Goal: Transaction & Acquisition: Purchase product/service

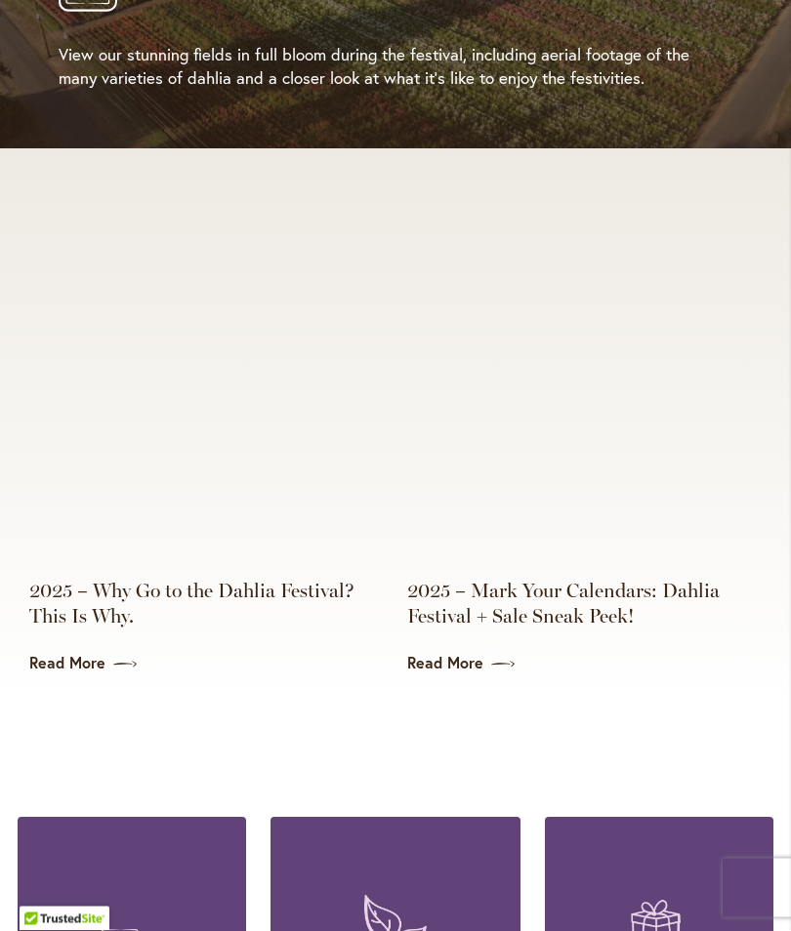
scroll to position [4171, 0]
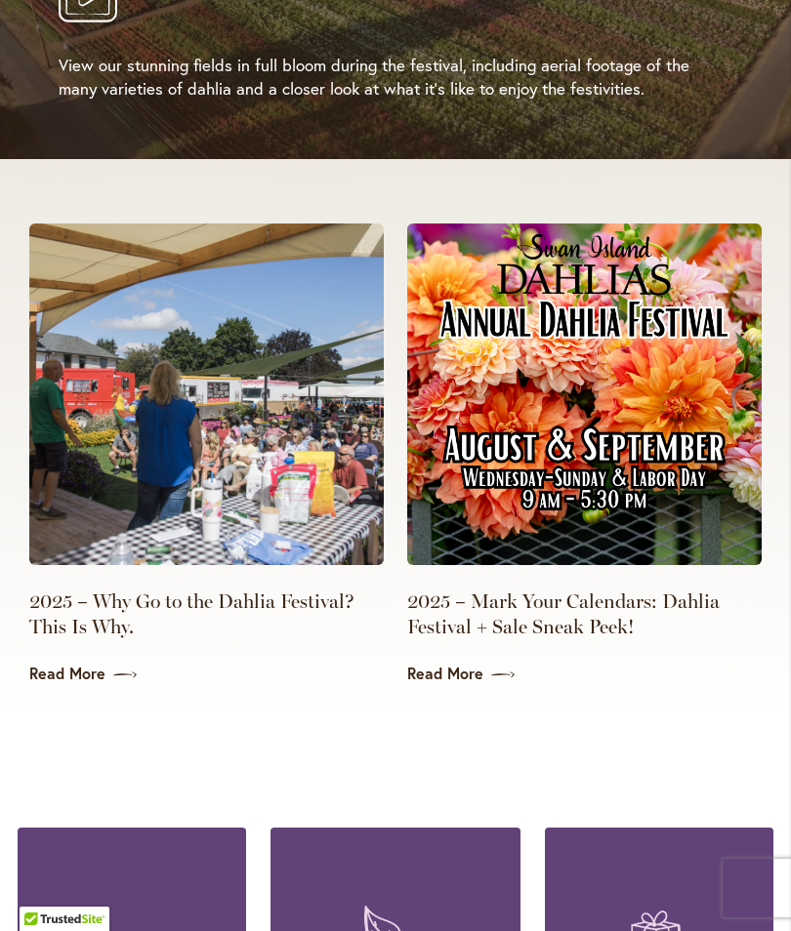
click at [490, 589] on link "2025 – Mark Your Calendars: Dahlia Festival + Sale Sneak Peek!" at bounding box center [584, 614] width 354 height 51
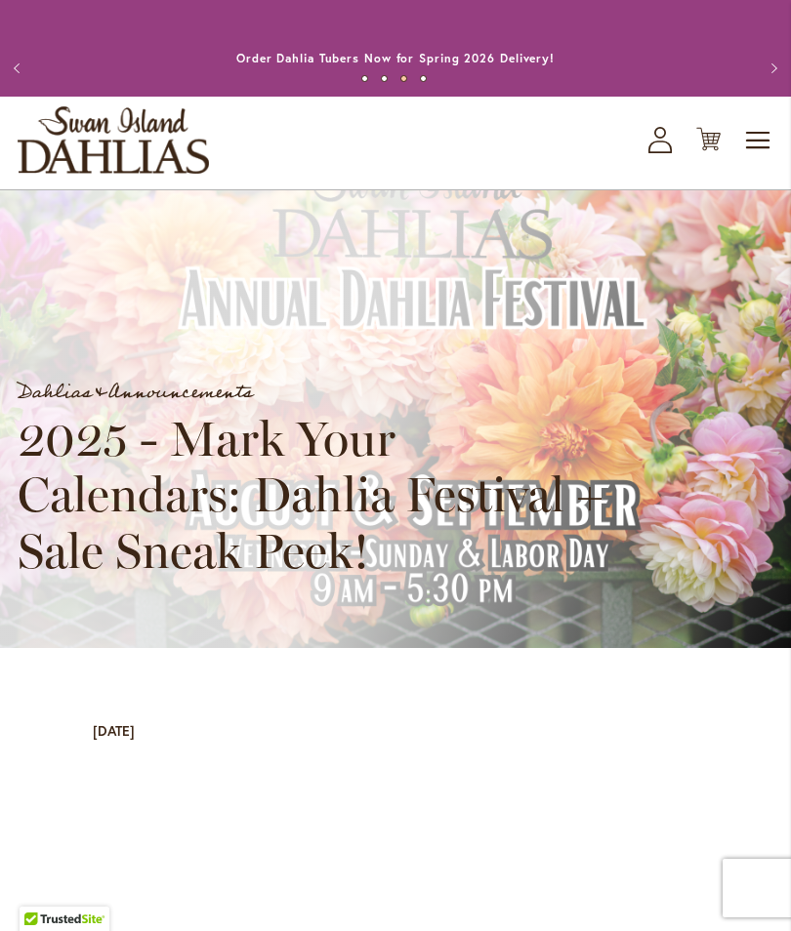
click at [788, 72] on button "Next" at bounding box center [771, 68] width 39 height 39
click at [756, 67] on button "Next" at bounding box center [771, 68] width 39 height 39
click at [5, 71] on button "Previous" at bounding box center [19, 68] width 39 height 39
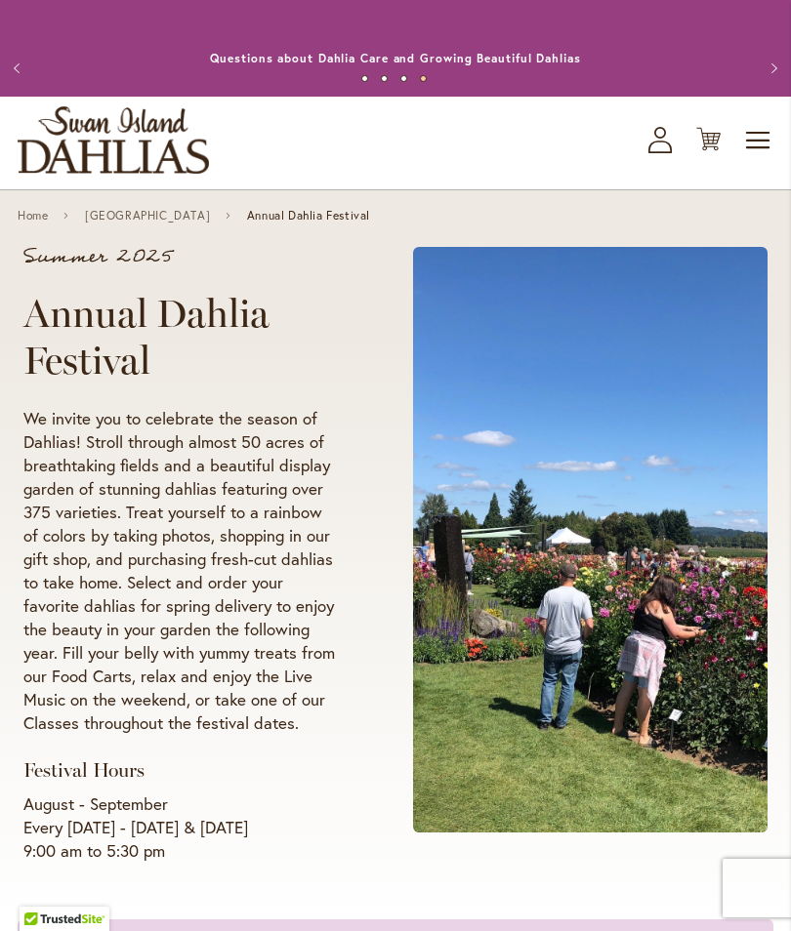
click at [47, 223] on link "Home" at bounding box center [33, 216] width 30 height 14
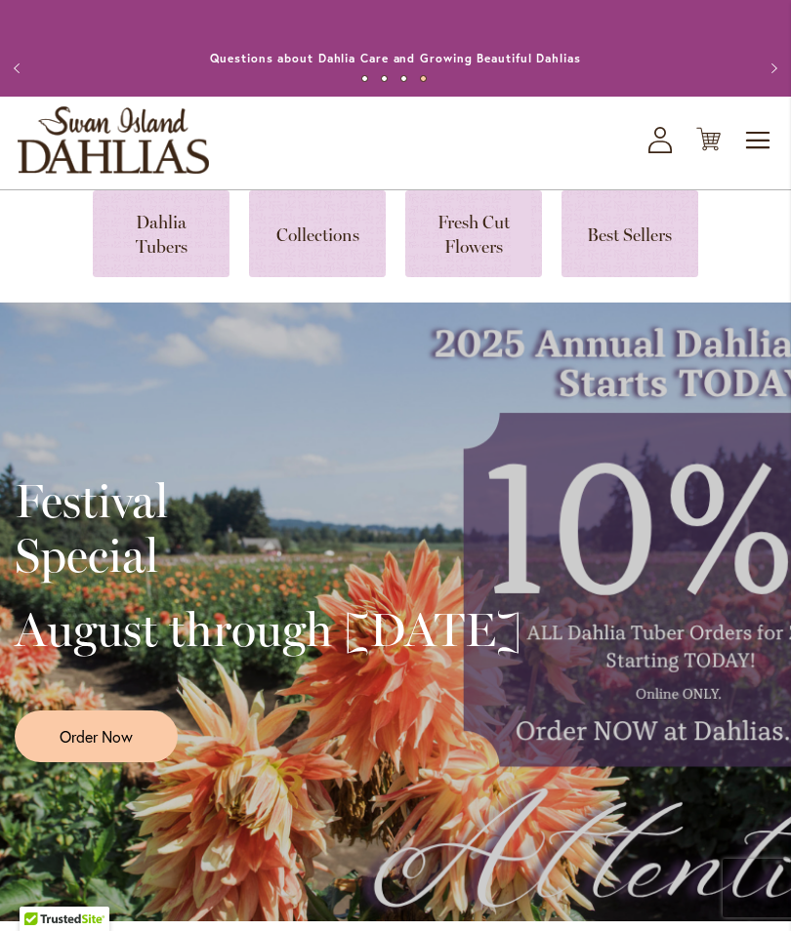
click at [170, 269] on link at bounding box center [161, 233] width 137 height 87
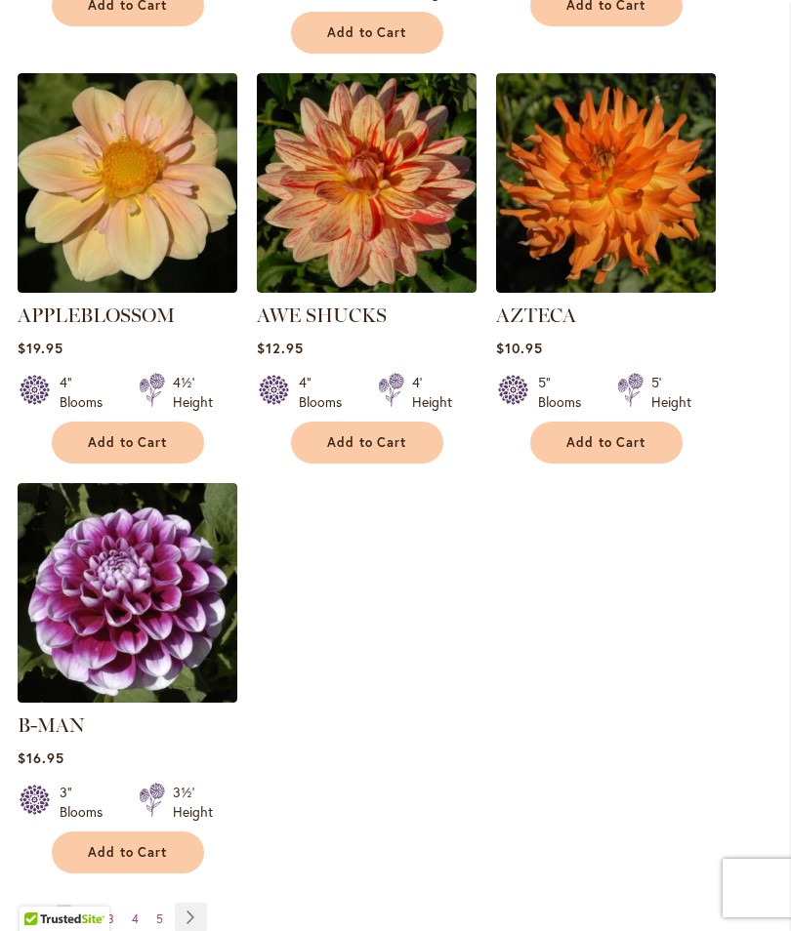
scroll to position [2477, 0]
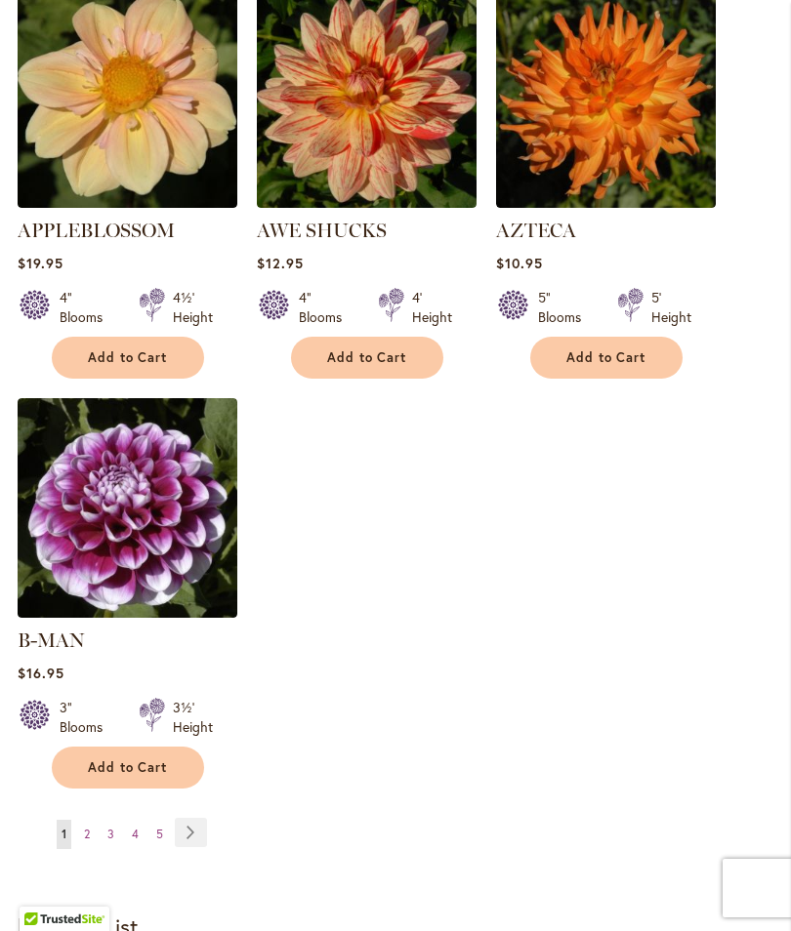
click at [145, 760] on span "Add to Cart" at bounding box center [128, 768] width 80 height 17
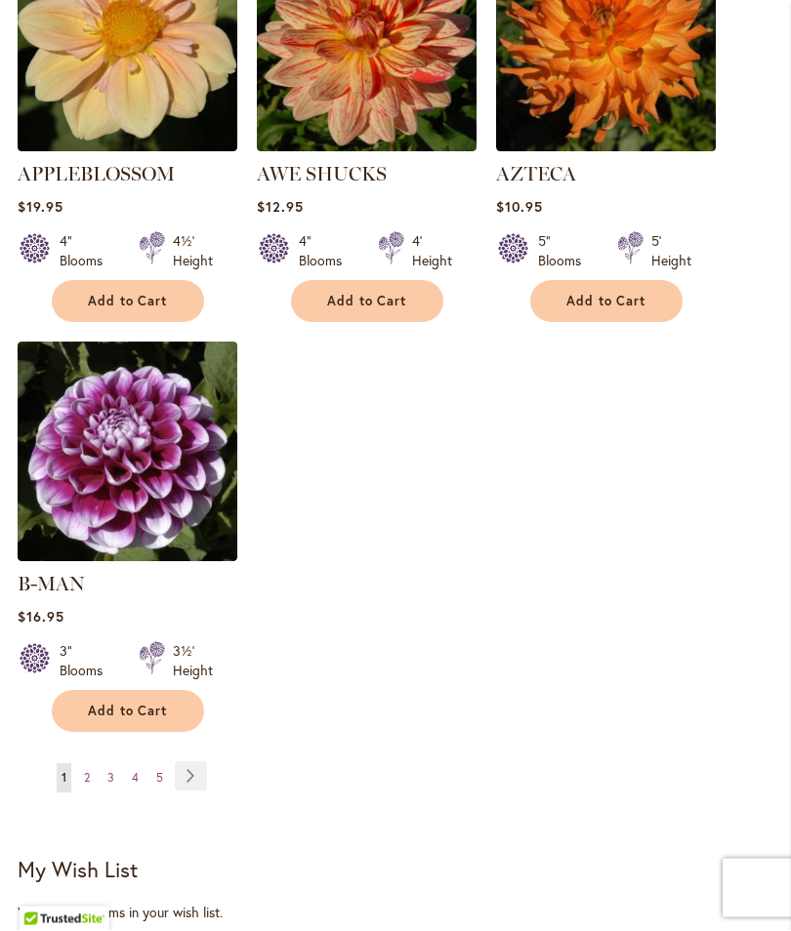
scroll to position [2585, 0]
click at [92, 763] on link "Page 2" at bounding box center [87, 777] width 16 height 29
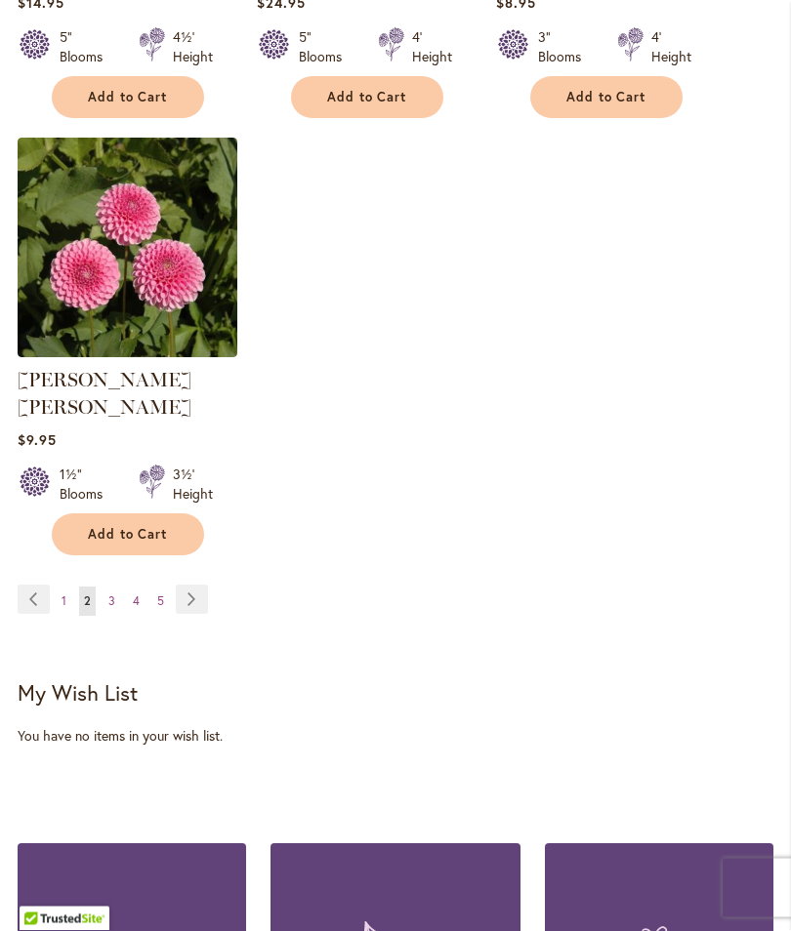
scroll to position [2710, 0]
click at [62, 594] on span "1" at bounding box center [64, 601] width 5 height 15
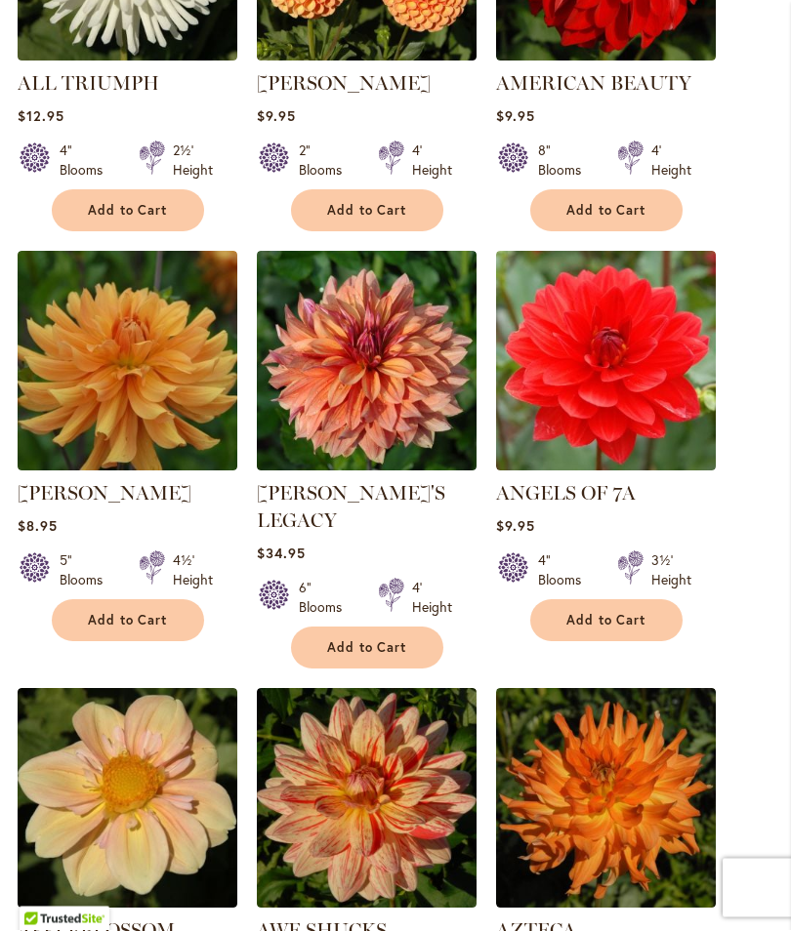
scroll to position [1777, 0]
click at [392, 639] on span "Add to Cart" at bounding box center [367, 647] width 80 height 17
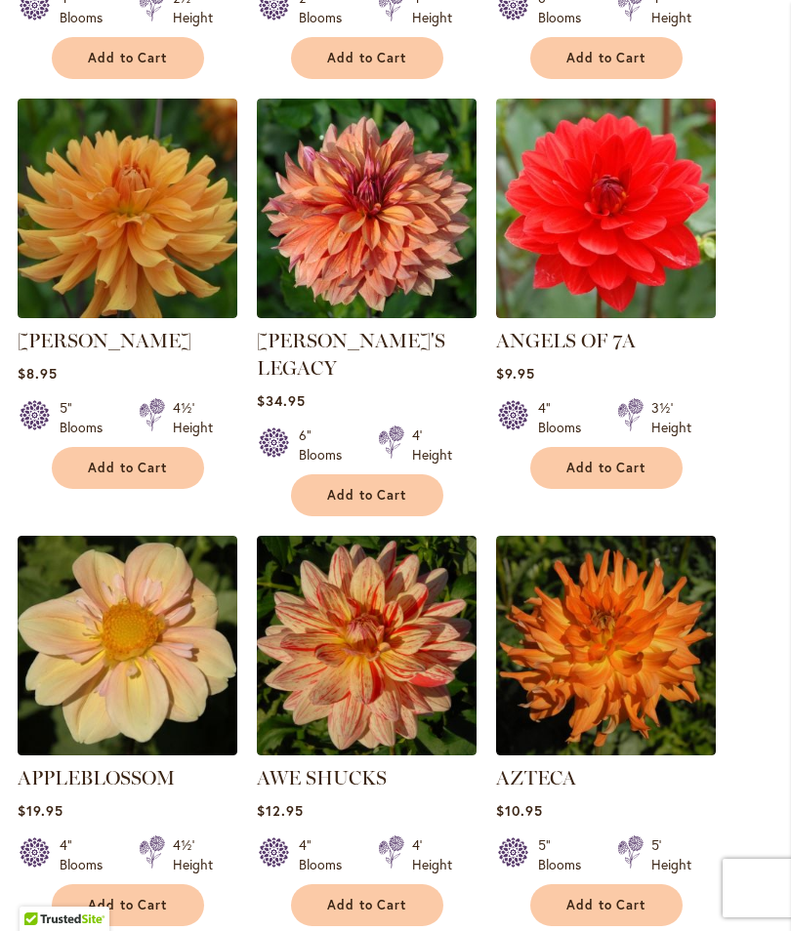
scroll to position [1980, 0]
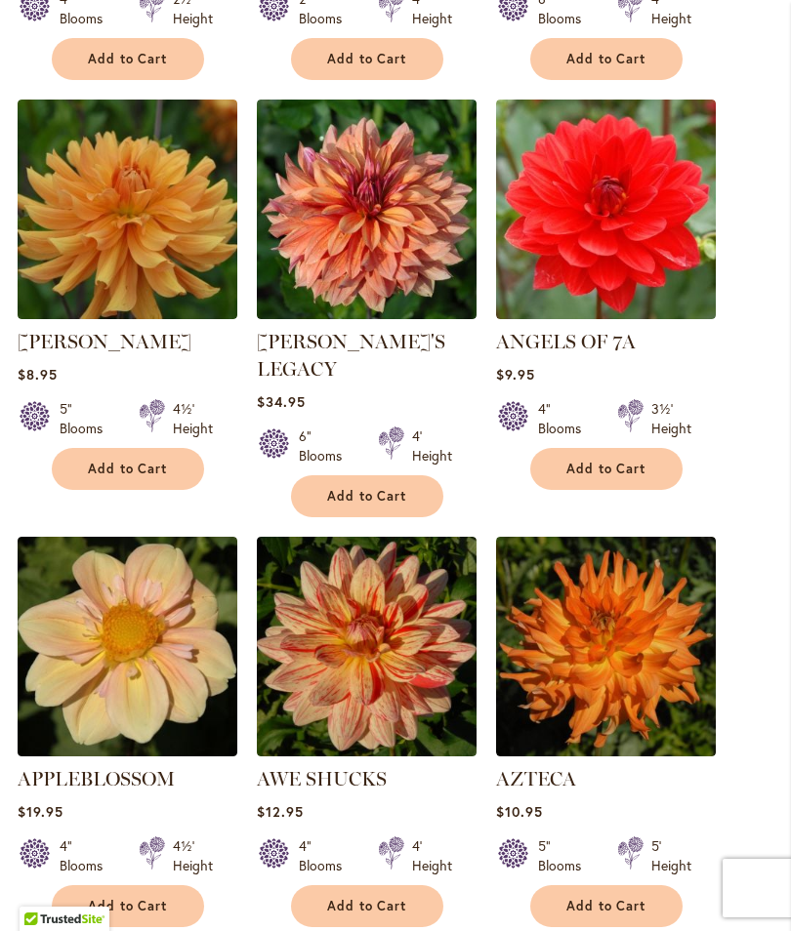
click at [411, 649] on img at bounding box center [367, 647] width 220 height 220
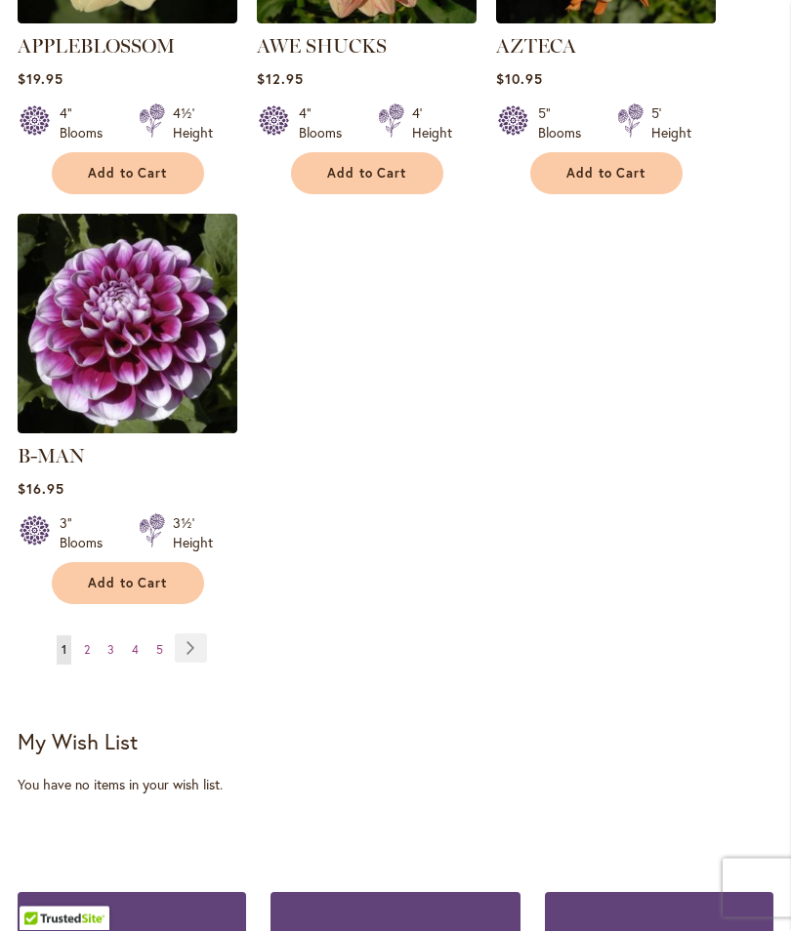
scroll to position [2661, 0]
click at [93, 636] on link "Page 2" at bounding box center [87, 650] width 16 height 29
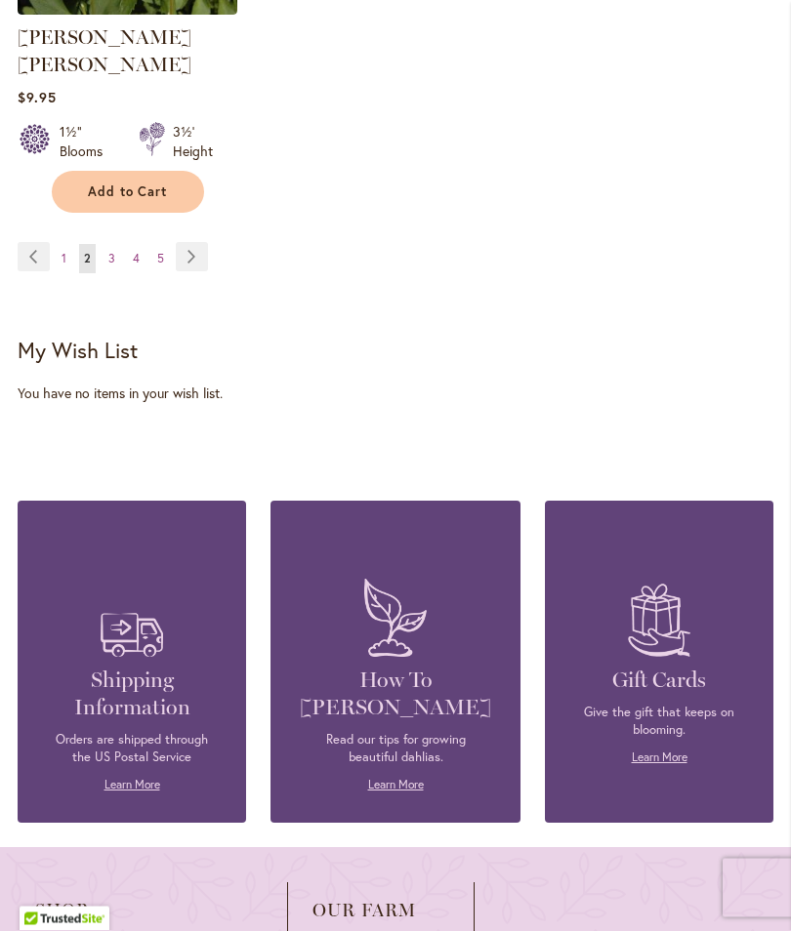
scroll to position [3053, 0]
click at [119, 244] on link "Page 3" at bounding box center [111, 258] width 17 height 29
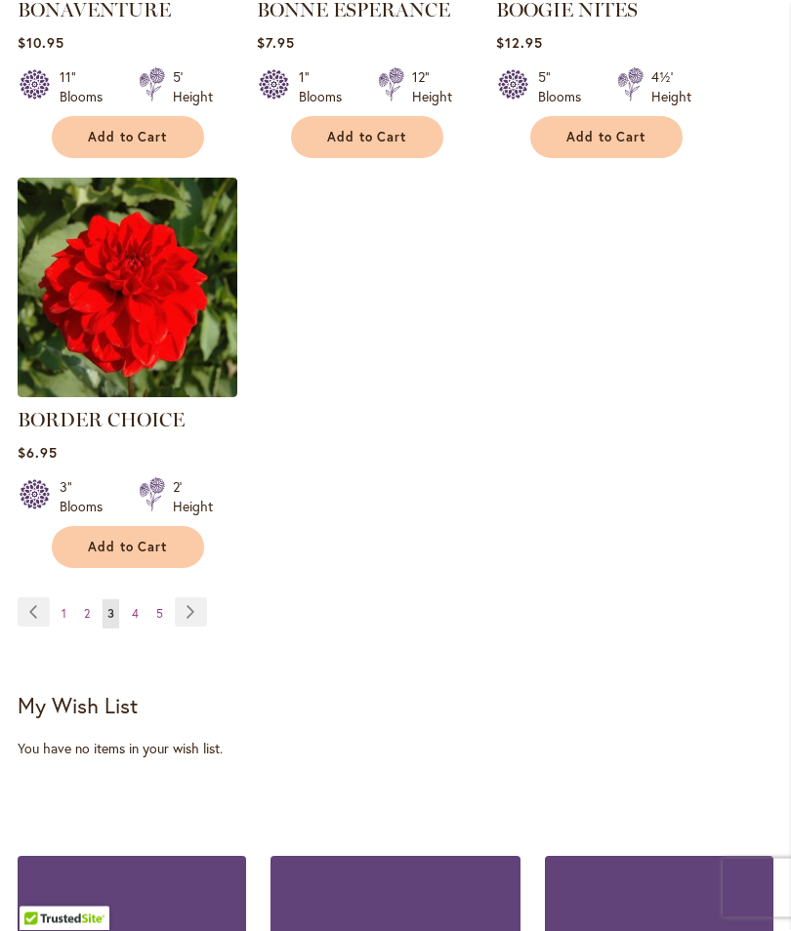
scroll to position [2672, 0]
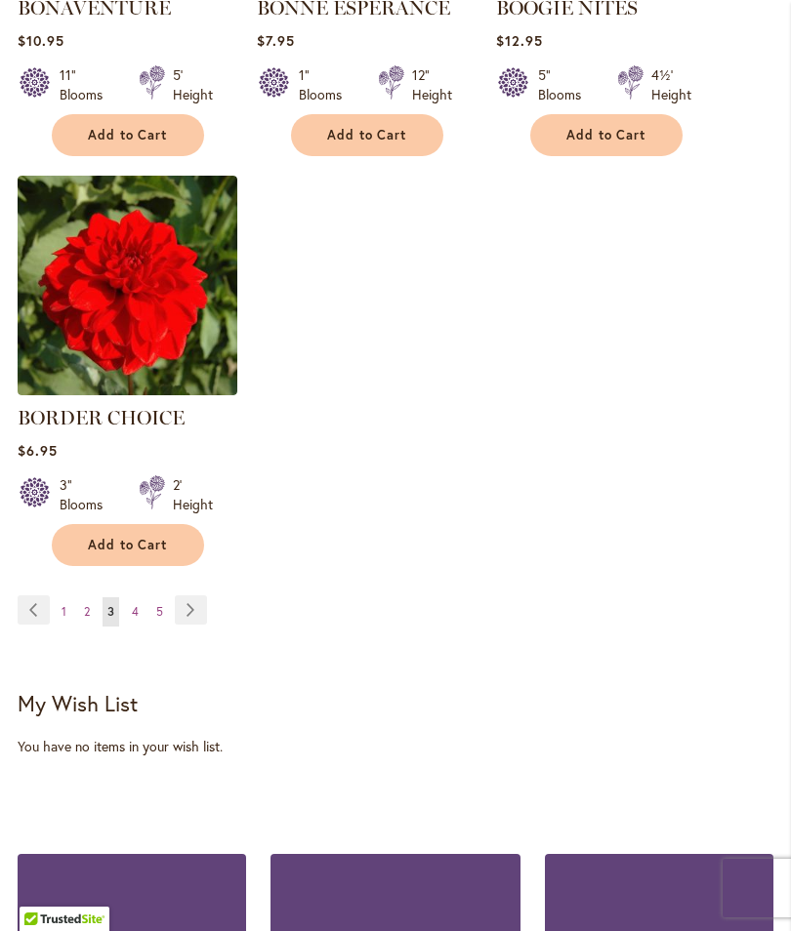
click at [142, 625] on link "Page 4" at bounding box center [135, 611] width 17 height 29
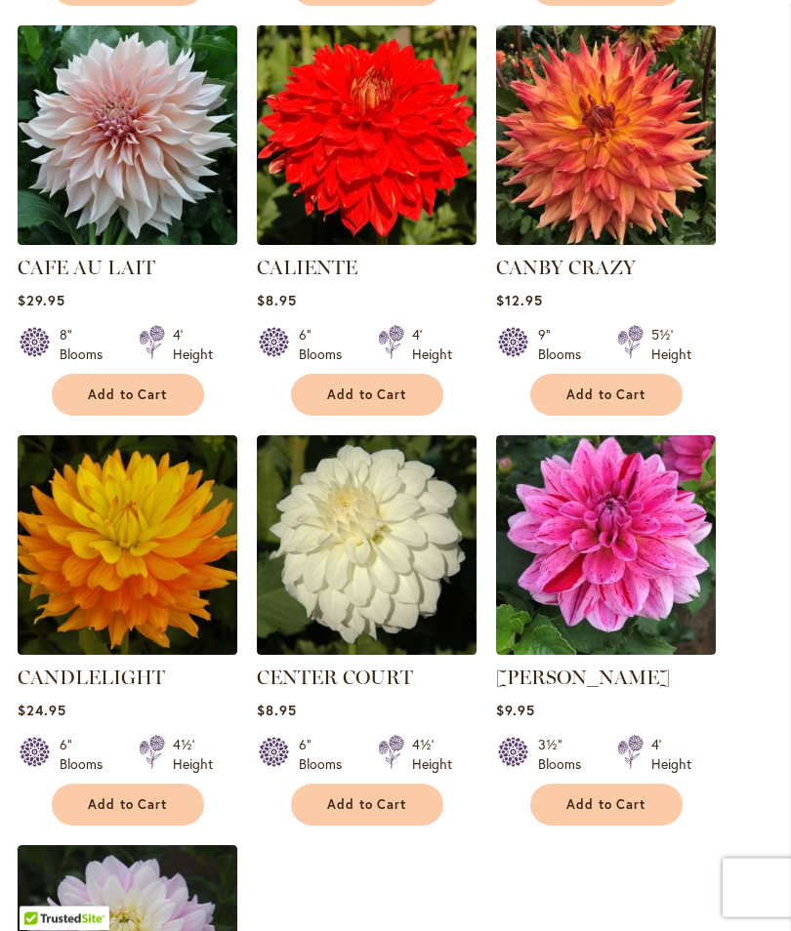
scroll to position [2031, 0]
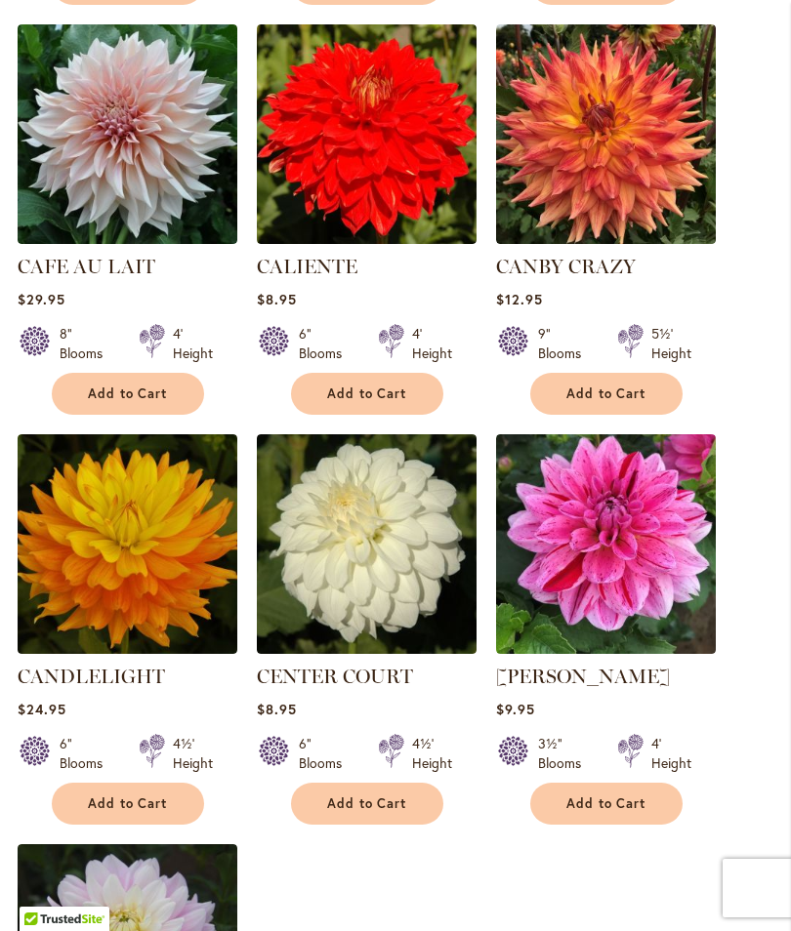
click at [126, 415] on button "Add to Cart" at bounding box center [128, 394] width 152 height 42
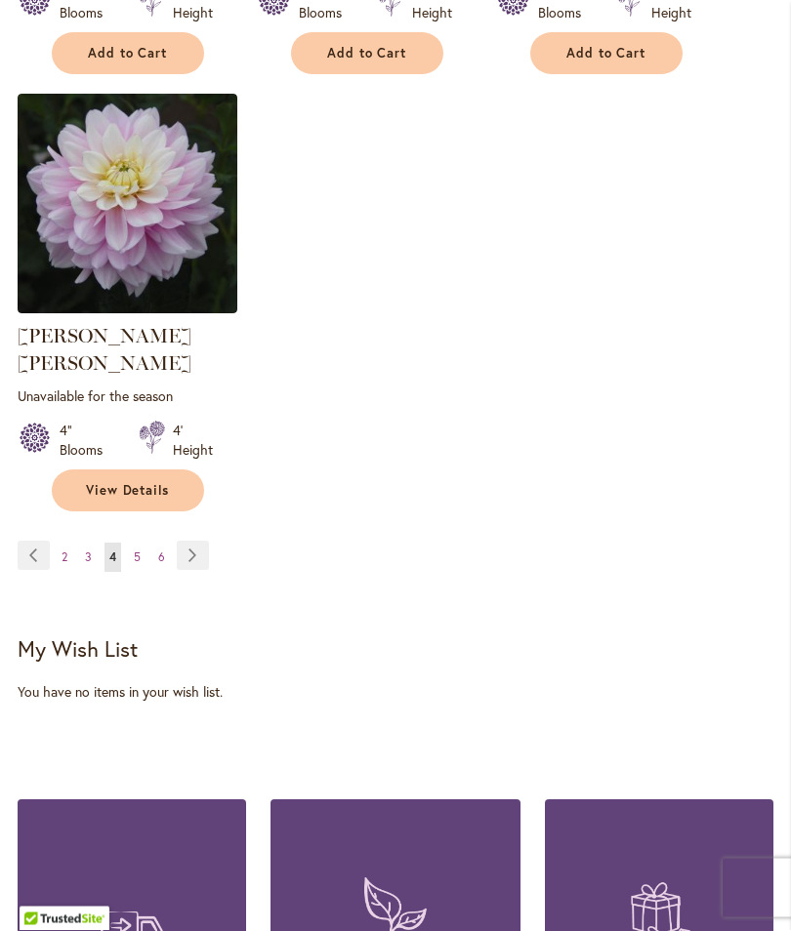
scroll to position [2835, 0]
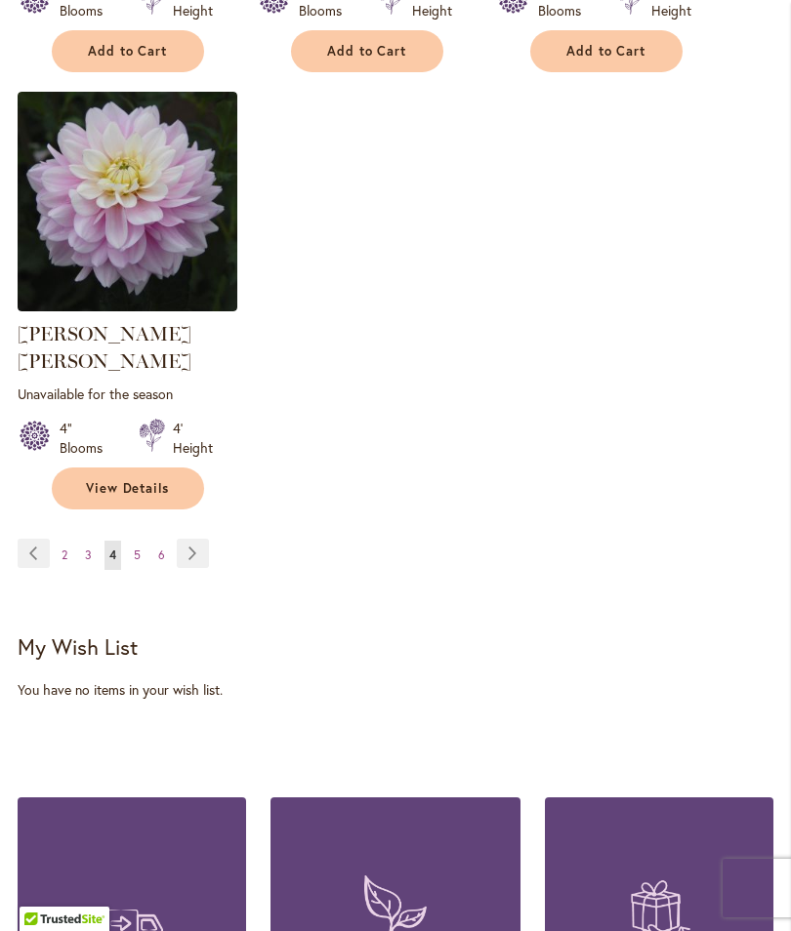
click at [142, 541] on link "Page 5" at bounding box center [137, 555] width 17 height 29
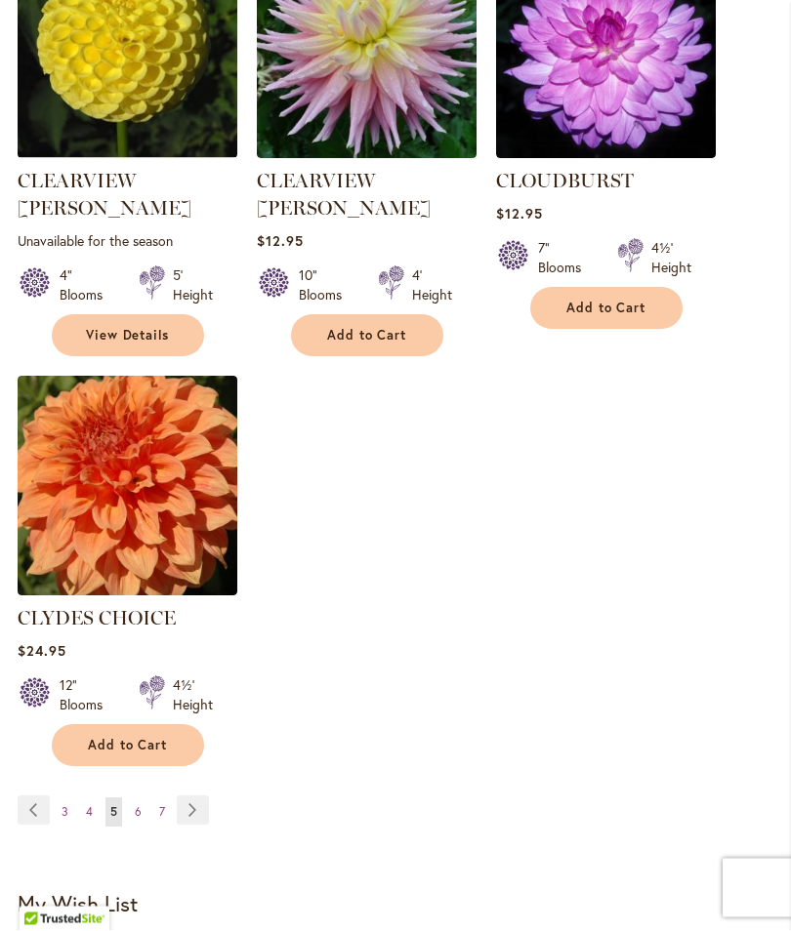
scroll to position [2527, 0]
click at [140, 804] on span "6" at bounding box center [138, 811] width 7 height 15
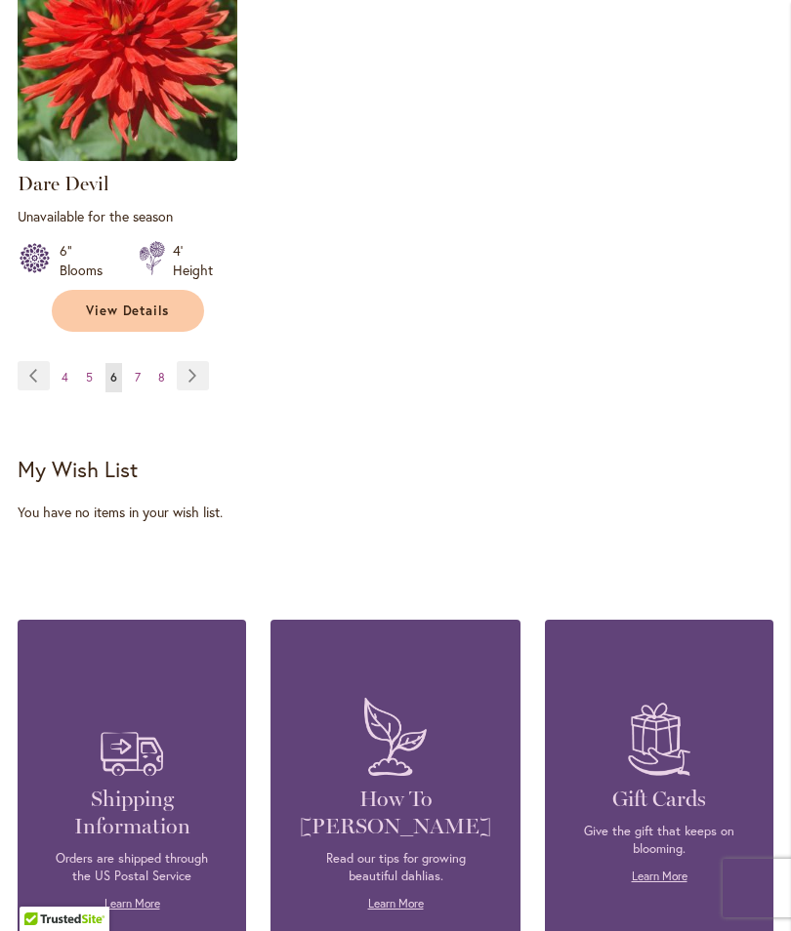
scroll to position [3015, 0]
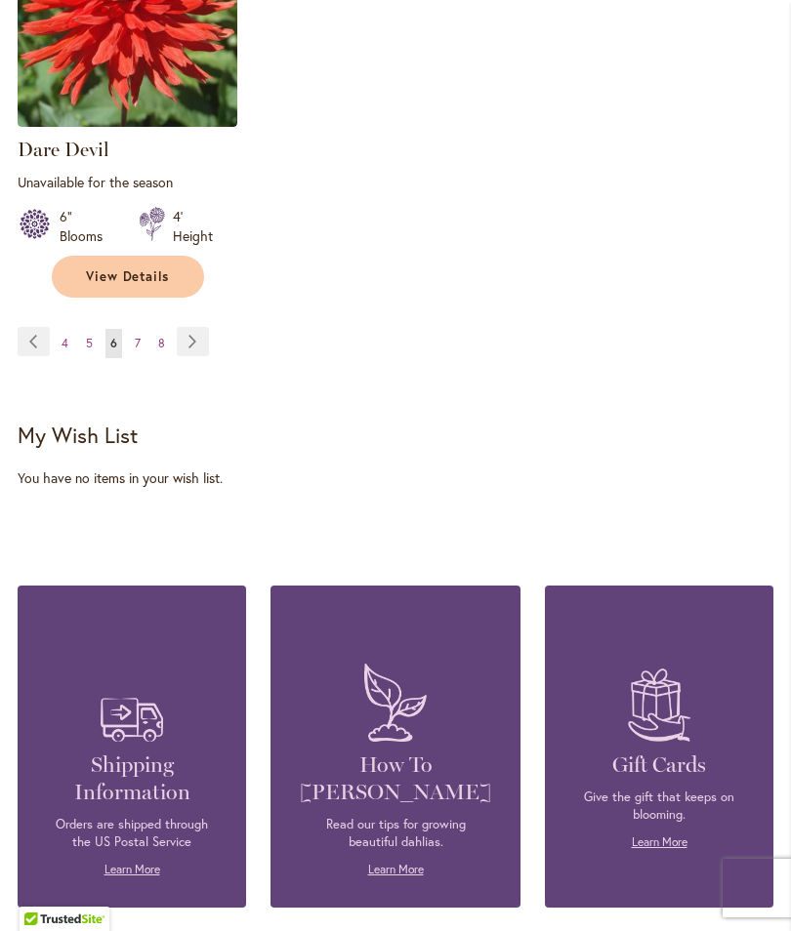
click at [144, 329] on link "Page 7" at bounding box center [138, 343] width 16 height 29
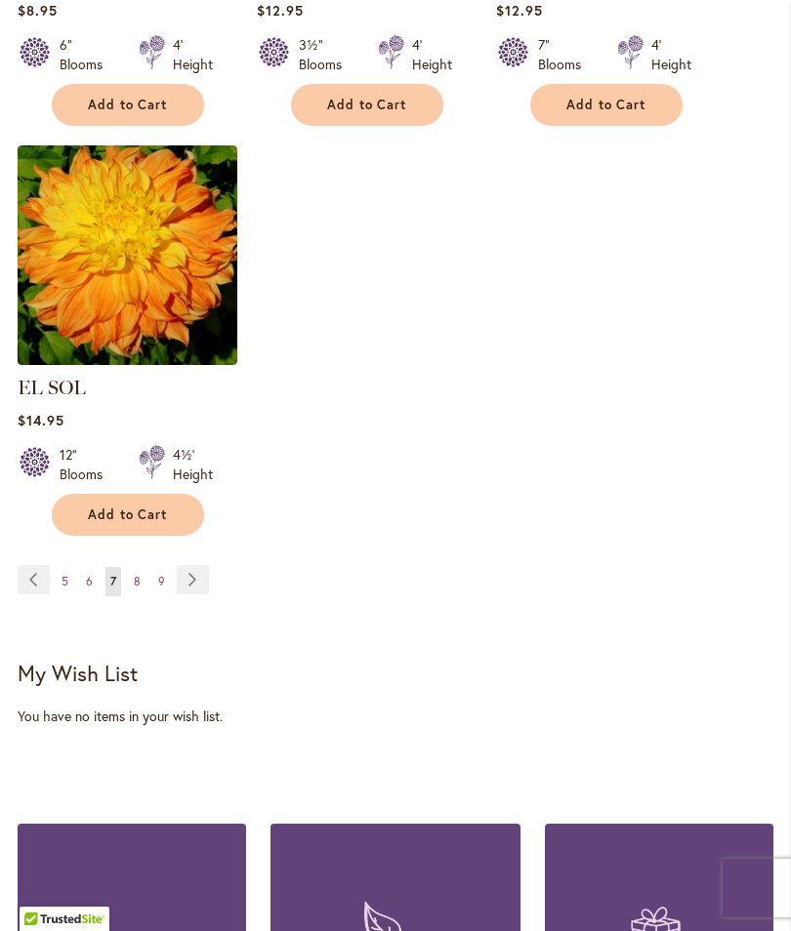
scroll to position [2722, 0]
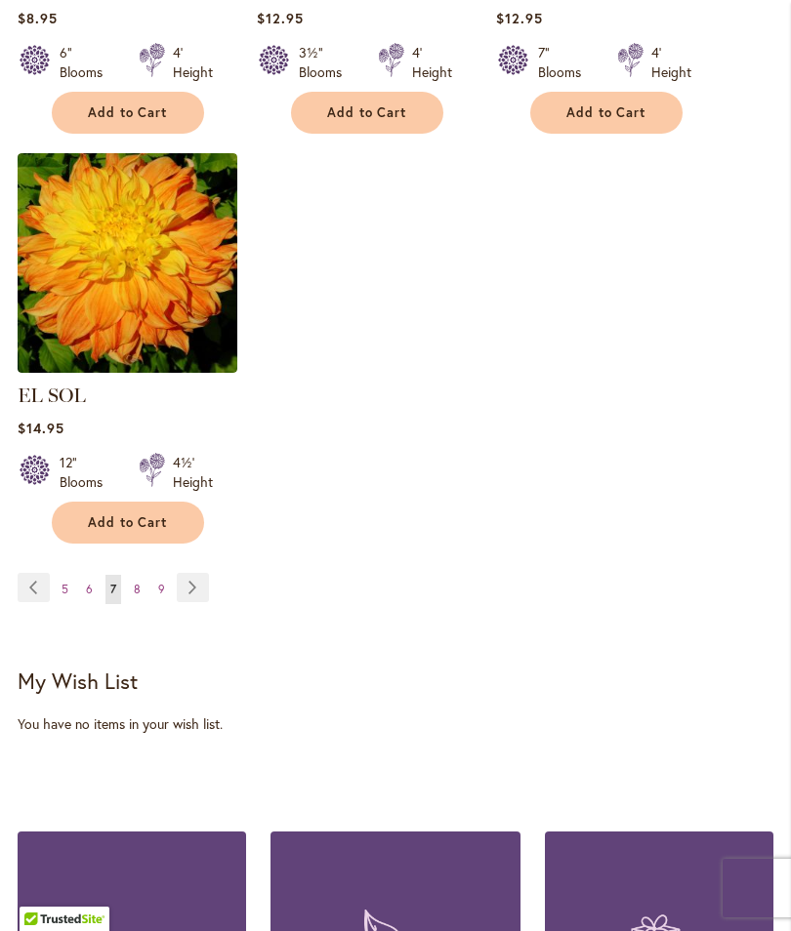
click at [139, 582] on span "8" at bounding box center [137, 589] width 7 height 15
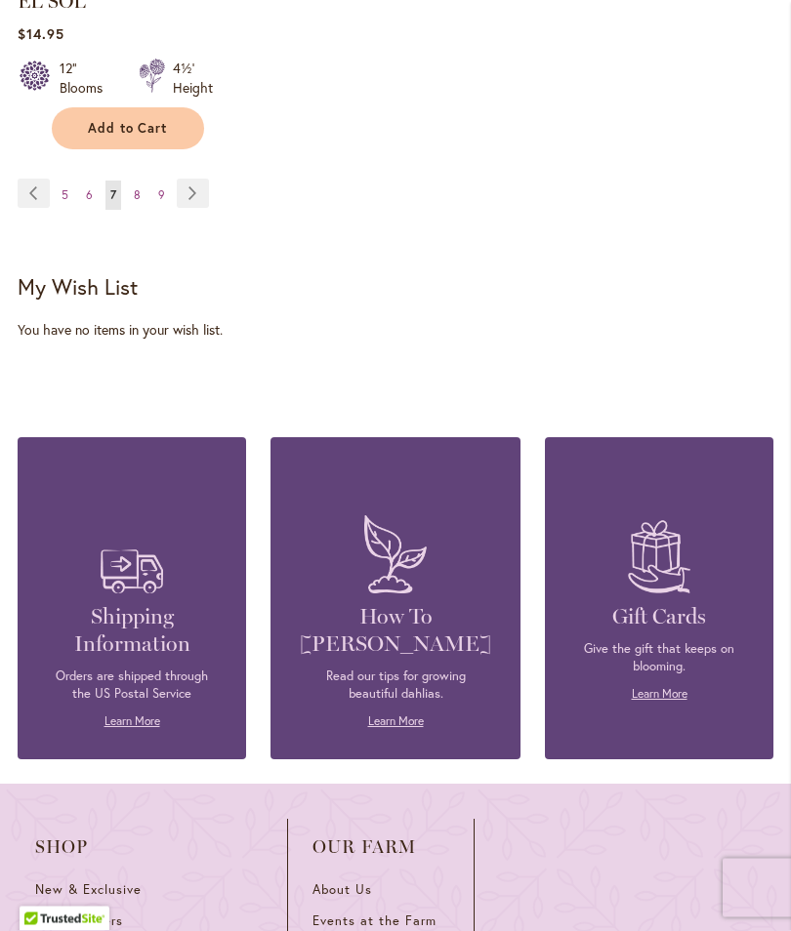
scroll to position [3116, 0]
click at [141, 181] on link "Page 8" at bounding box center [137, 195] width 17 height 29
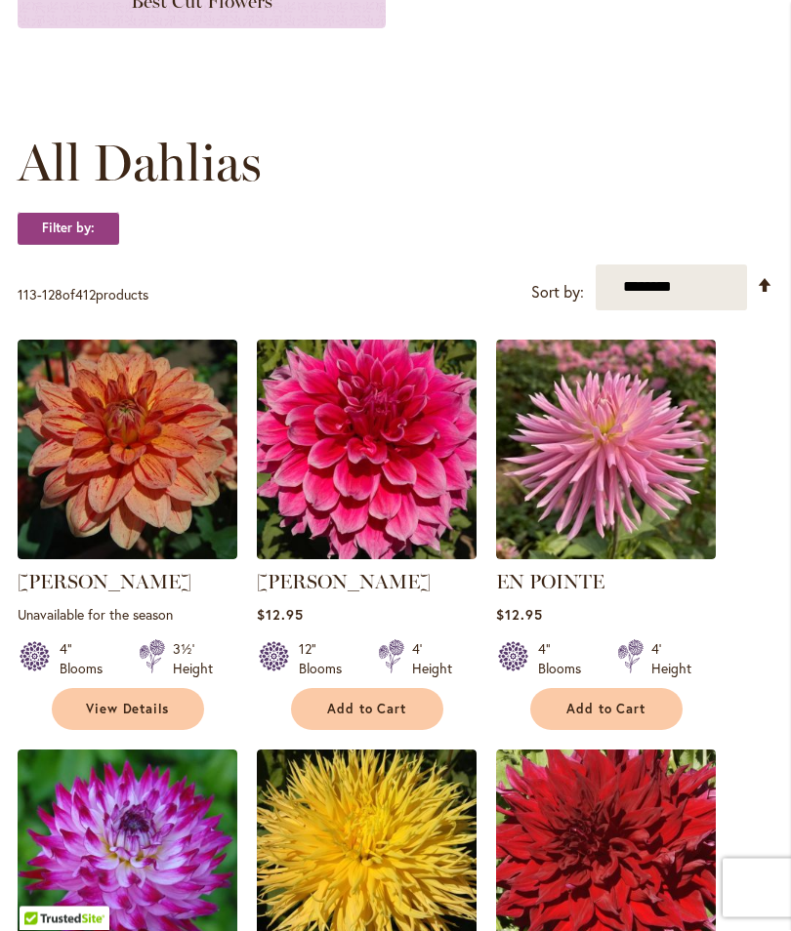
scroll to position [458, 0]
click at [384, 718] on span "Add to Cart" at bounding box center [367, 709] width 80 height 17
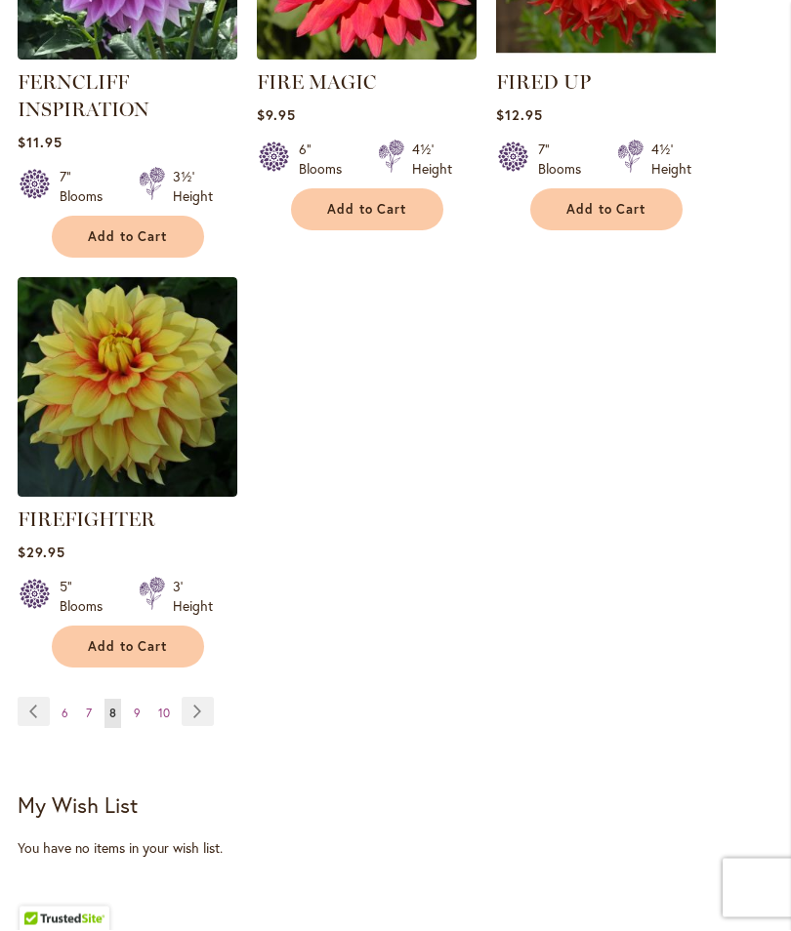
scroll to position [2716, 0]
click at [142, 721] on link "Page 9" at bounding box center [137, 713] width 17 height 29
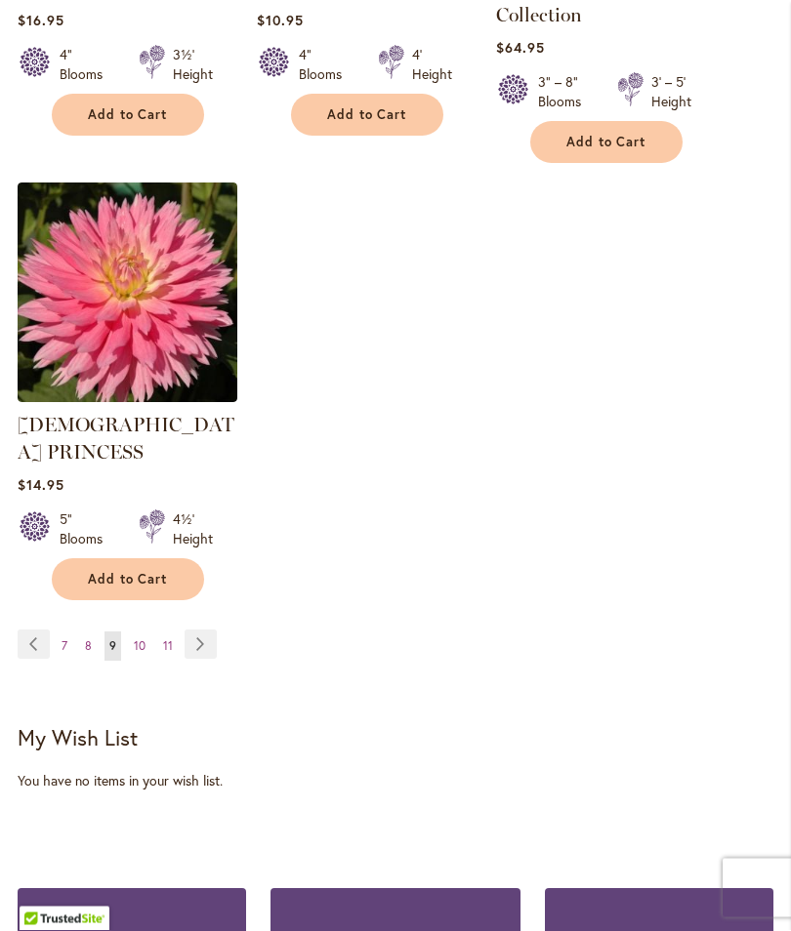
scroll to position [2788, 0]
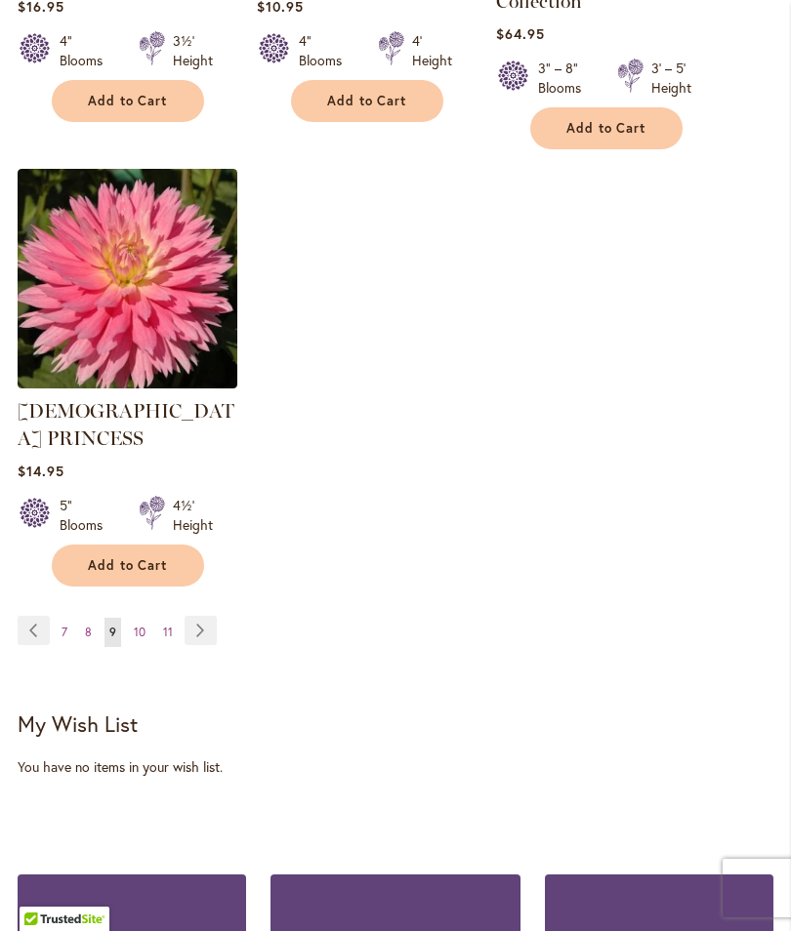
click at [144, 625] on span "10" at bounding box center [140, 632] width 12 height 15
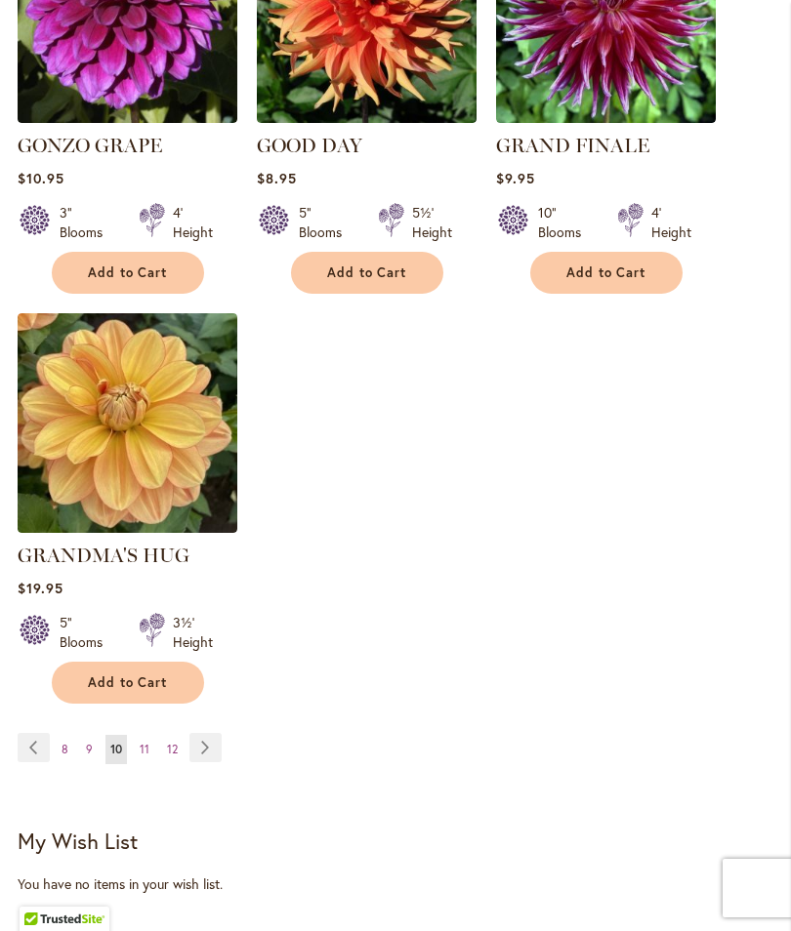
scroll to position [2572, 0]
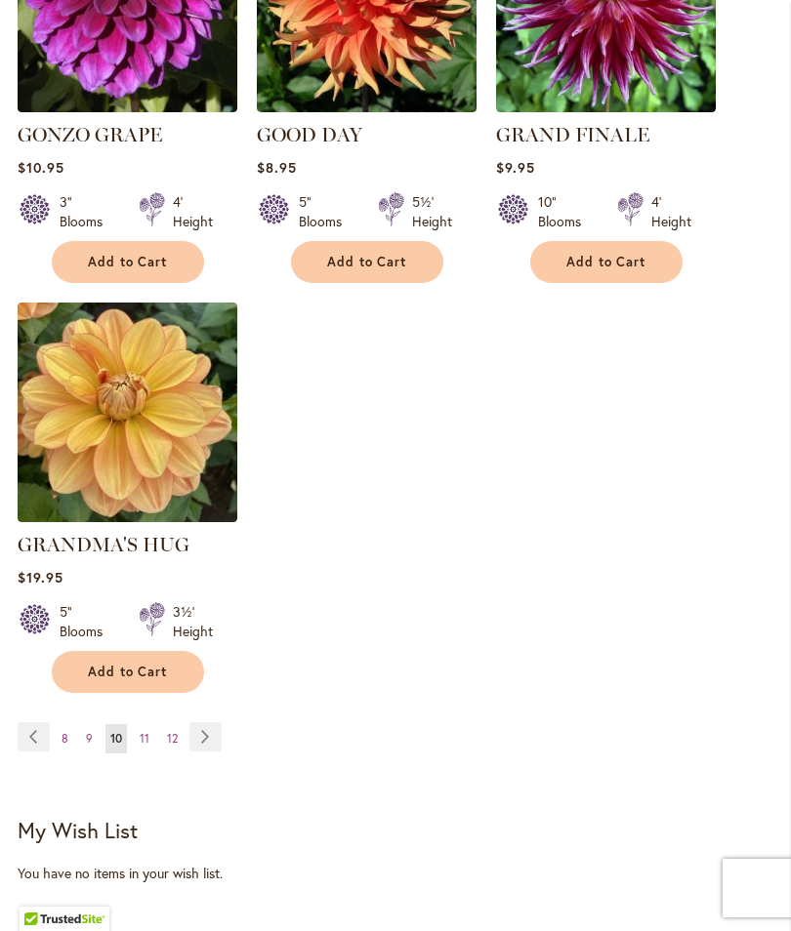
click at [144, 734] on span "11" at bounding box center [145, 738] width 10 height 15
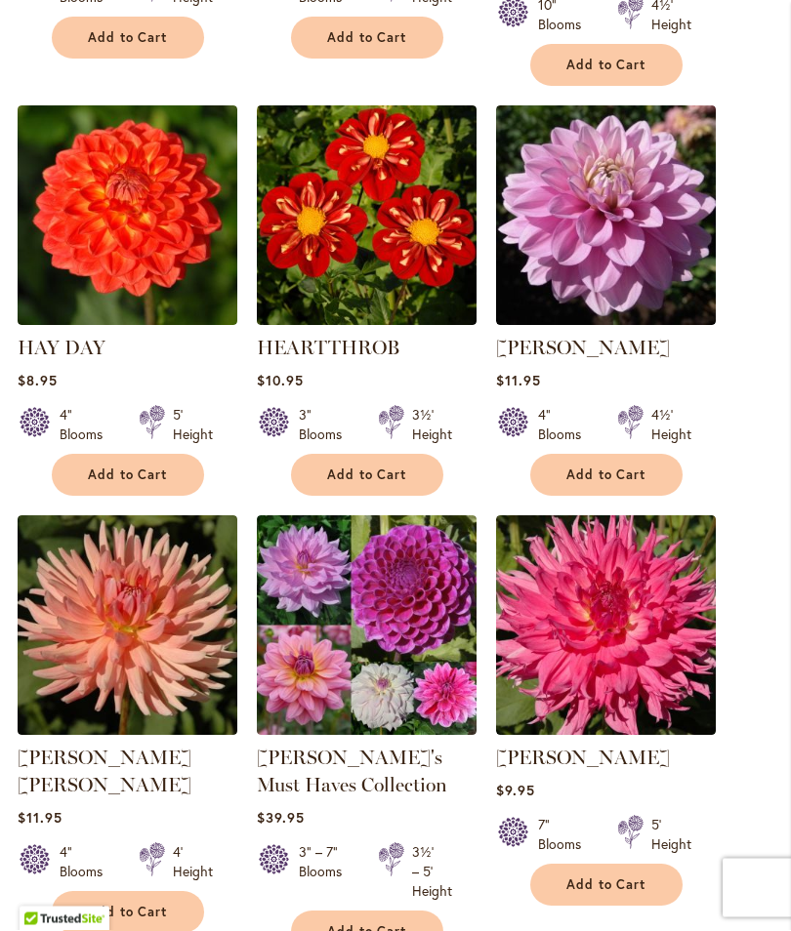
scroll to position [1540, 0]
click at [614, 893] on span "Add to Cart" at bounding box center [606, 885] width 80 height 17
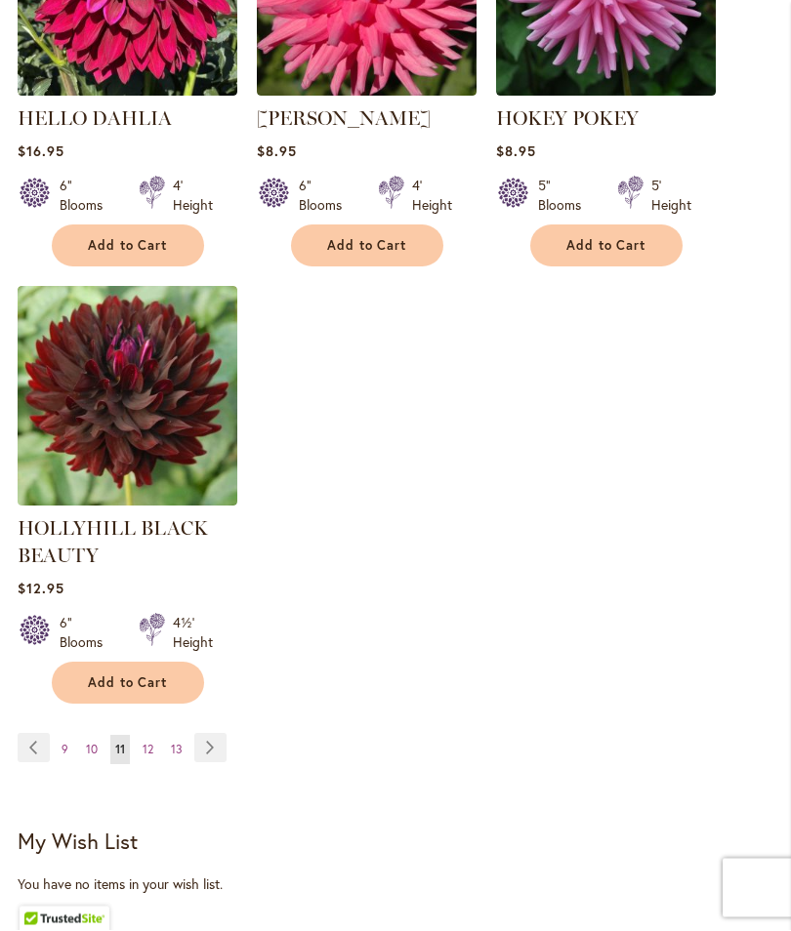
scroll to position [2688, 0]
click at [122, 757] on span "11" at bounding box center [120, 749] width 10 height 15
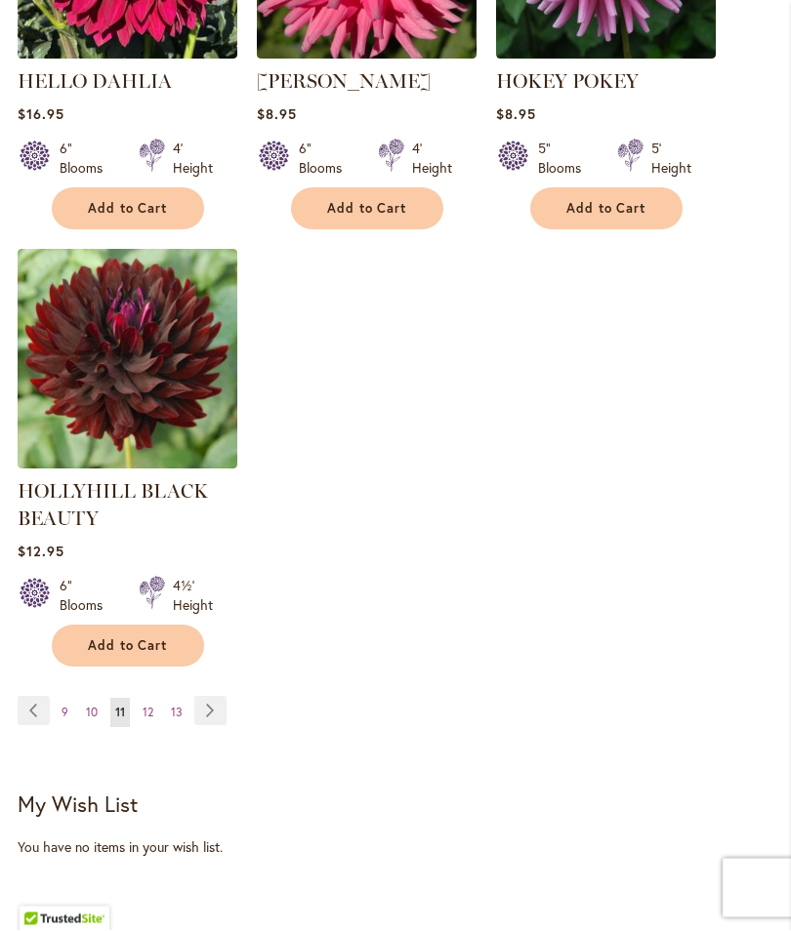
scroll to position [2725, 0]
click at [484, 718] on div "Page Page Previous Page 9 Page 10 You're currently reading page 11 Page 12 Page…" at bounding box center [396, 724] width 756 height 56
click at [153, 719] on span "12" at bounding box center [148, 712] width 11 height 15
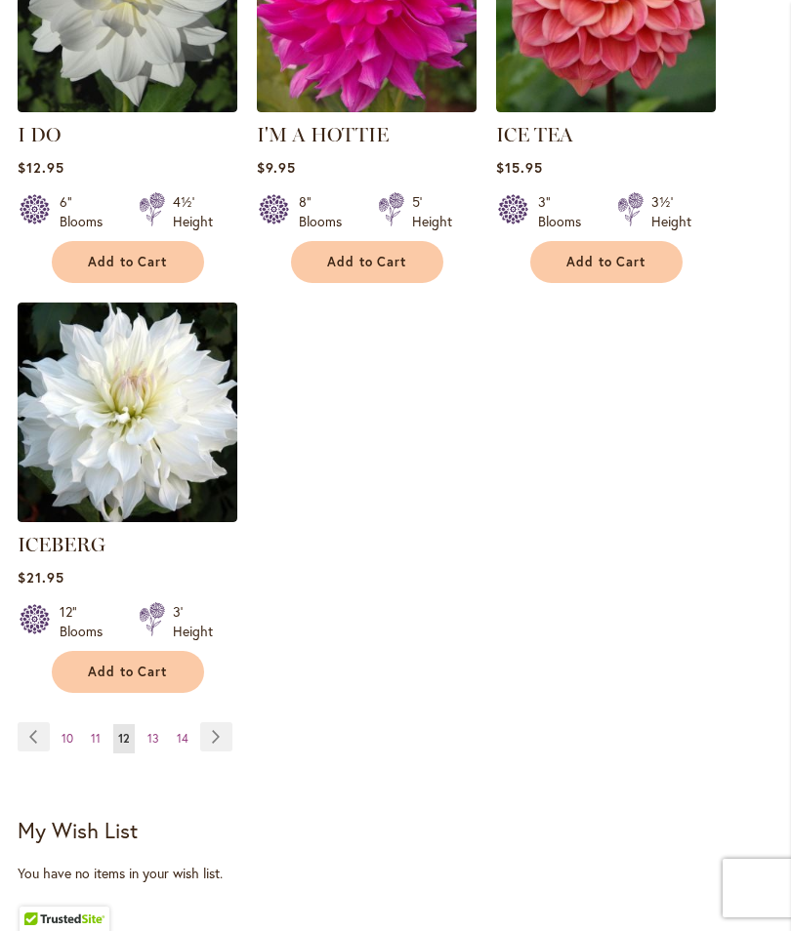
scroll to position [2577, 0]
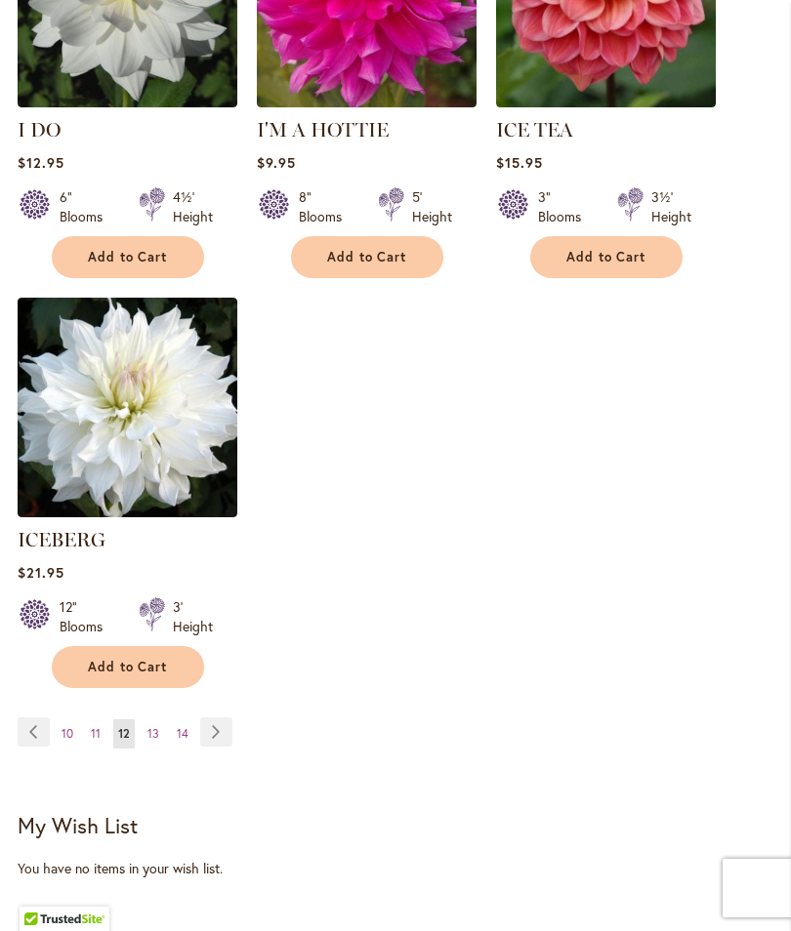
click at [152, 726] on span "13" at bounding box center [153, 733] width 12 height 15
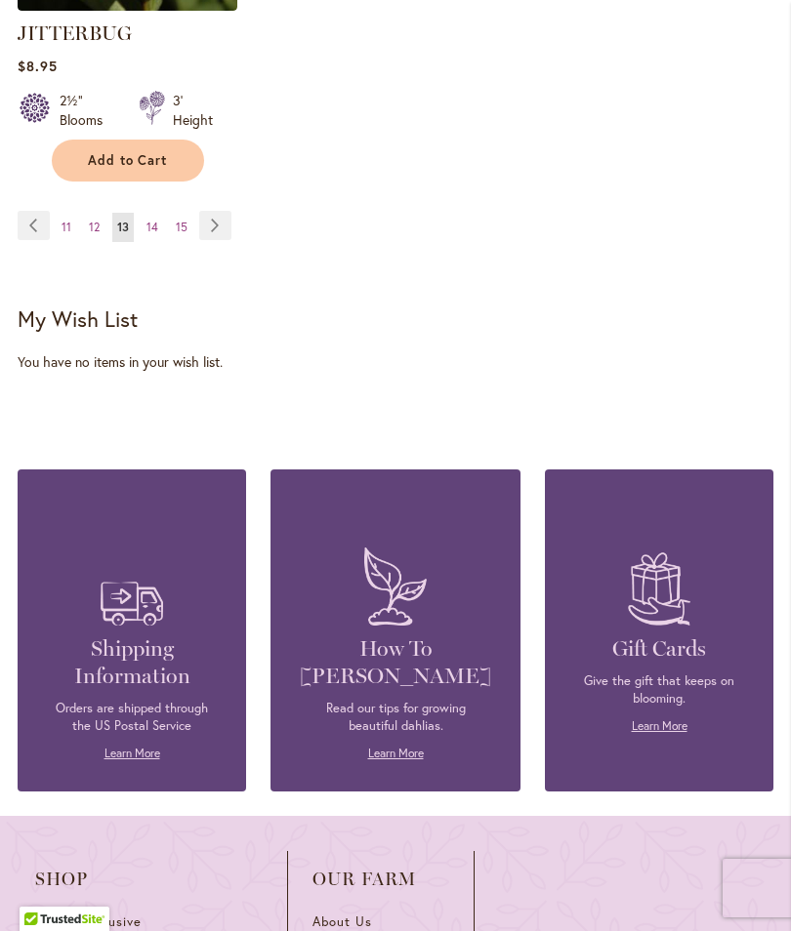
scroll to position [3133, 0]
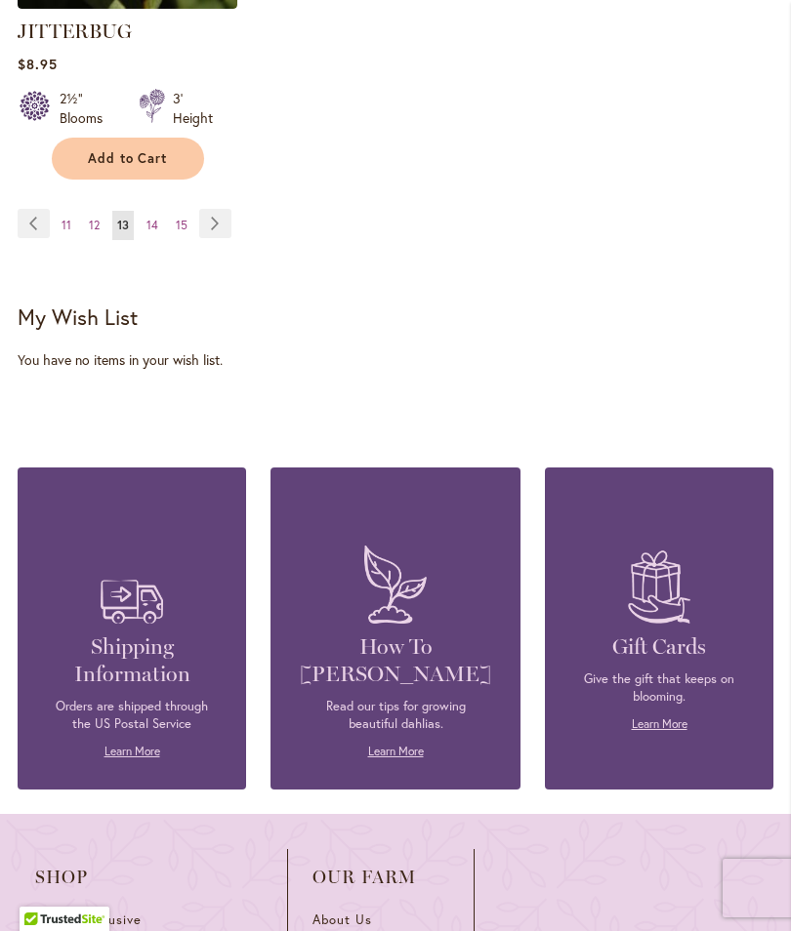
click at [165, 209] on ul "Page Previous Page 11 Page 12 You're currently reading page 13 Page 14 Page 15 …" at bounding box center [129, 224] width 222 height 31
click at [154, 218] on span "14" at bounding box center [152, 225] width 12 height 15
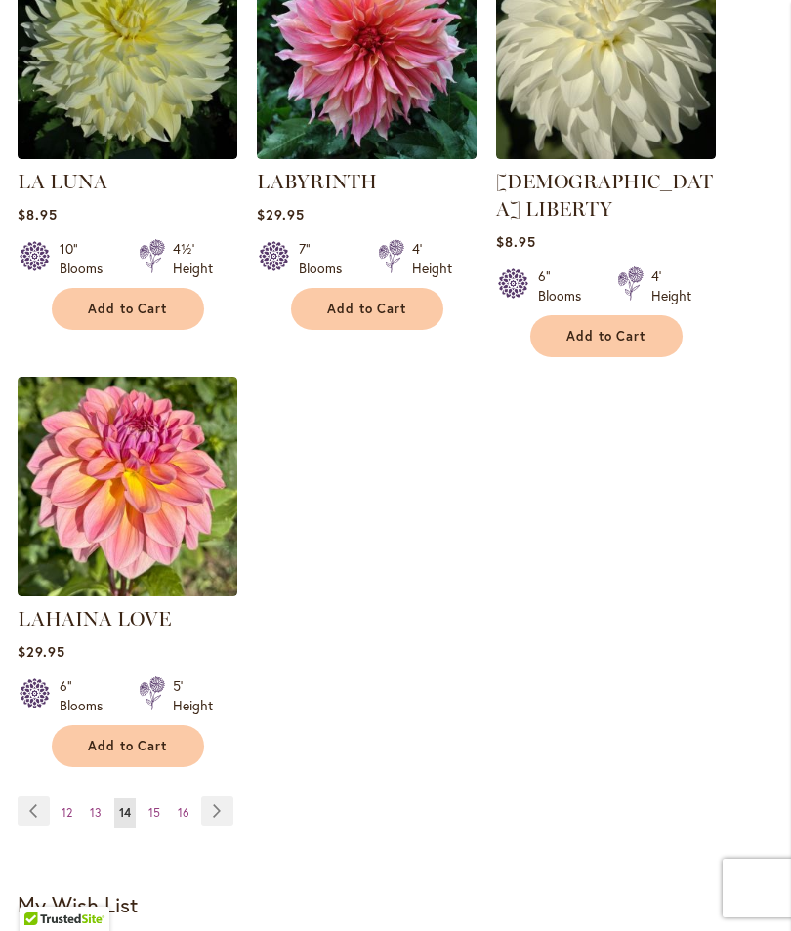
scroll to position [2507, 0]
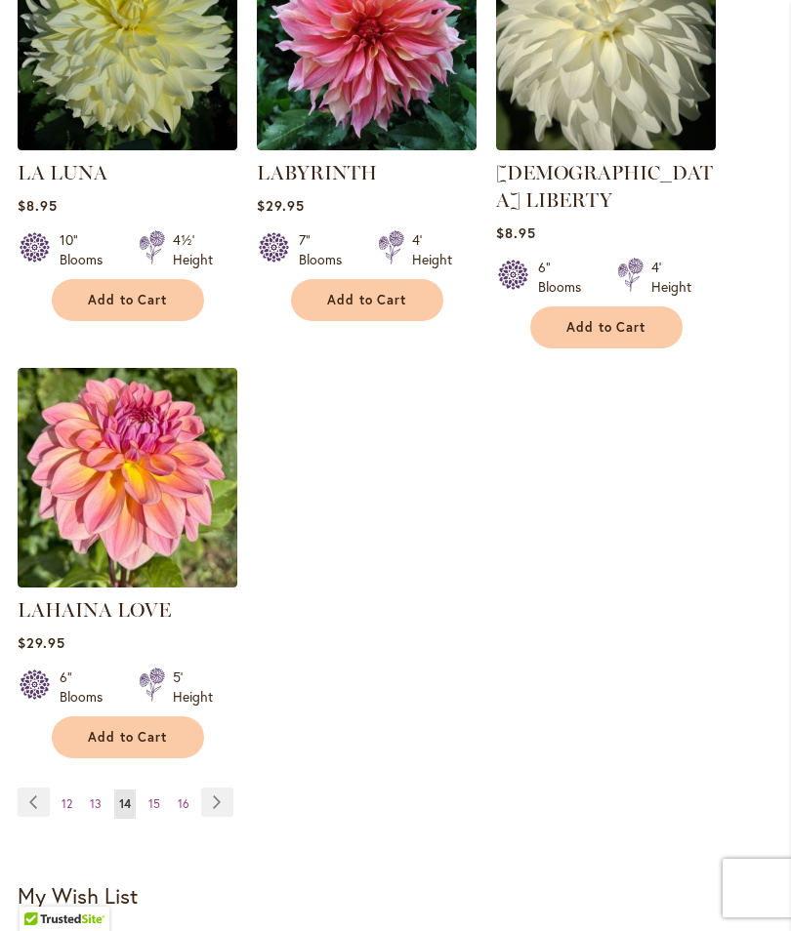
click at [158, 797] on span "15" at bounding box center [154, 804] width 12 height 15
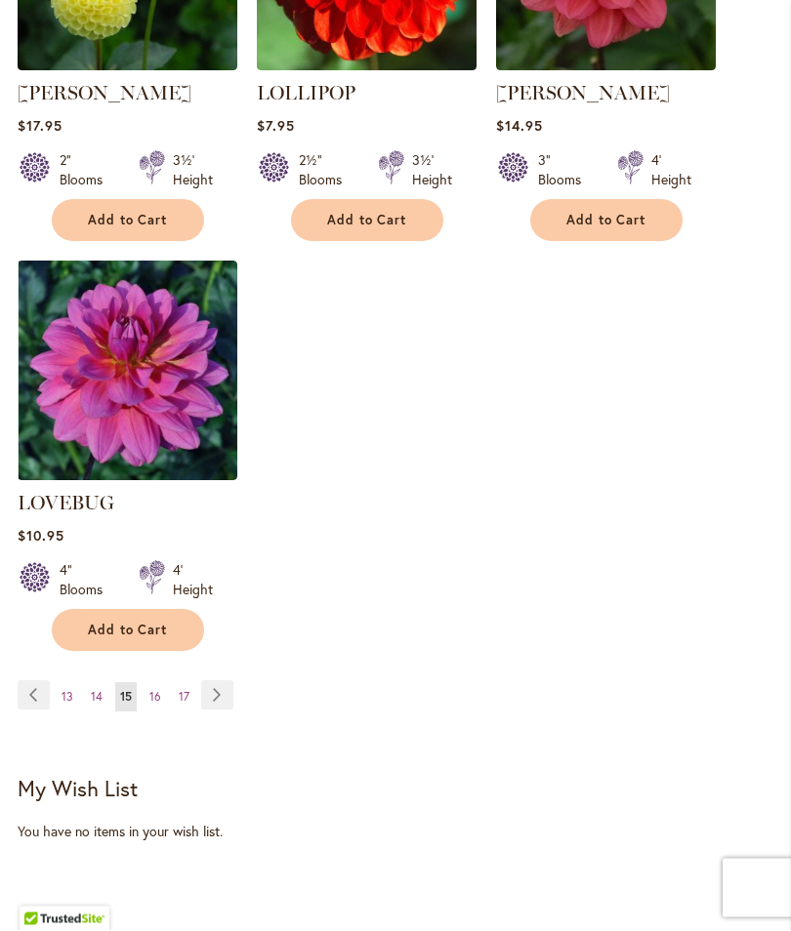
scroll to position [2642, 0]
click at [103, 682] on link "Page 14" at bounding box center [96, 696] width 21 height 29
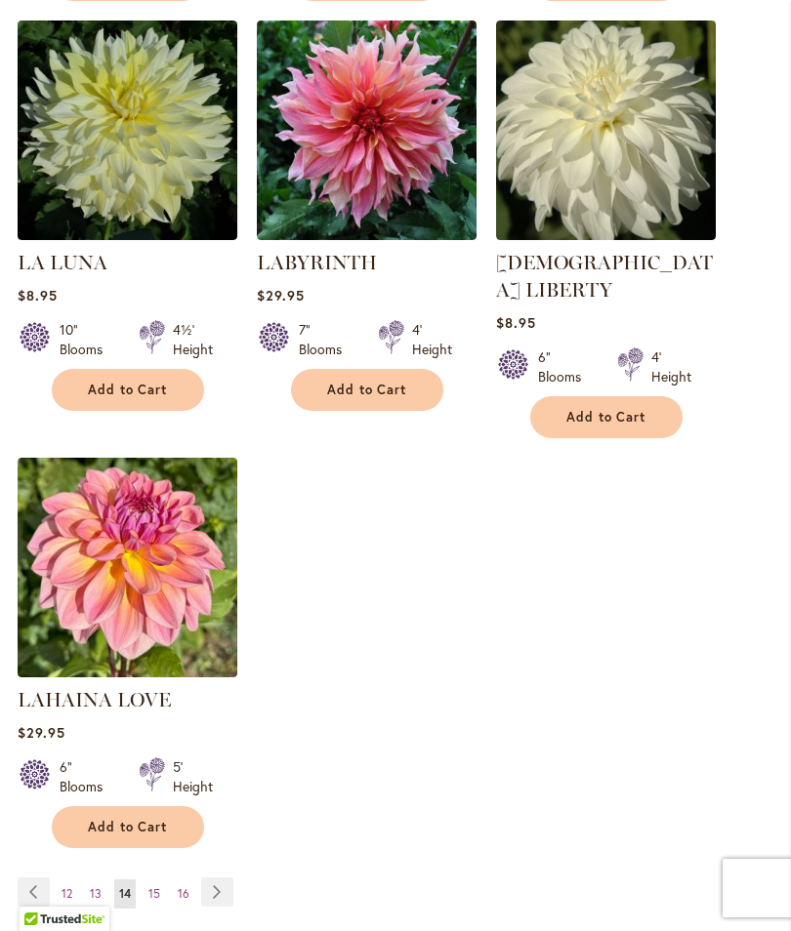
scroll to position [2422, 0]
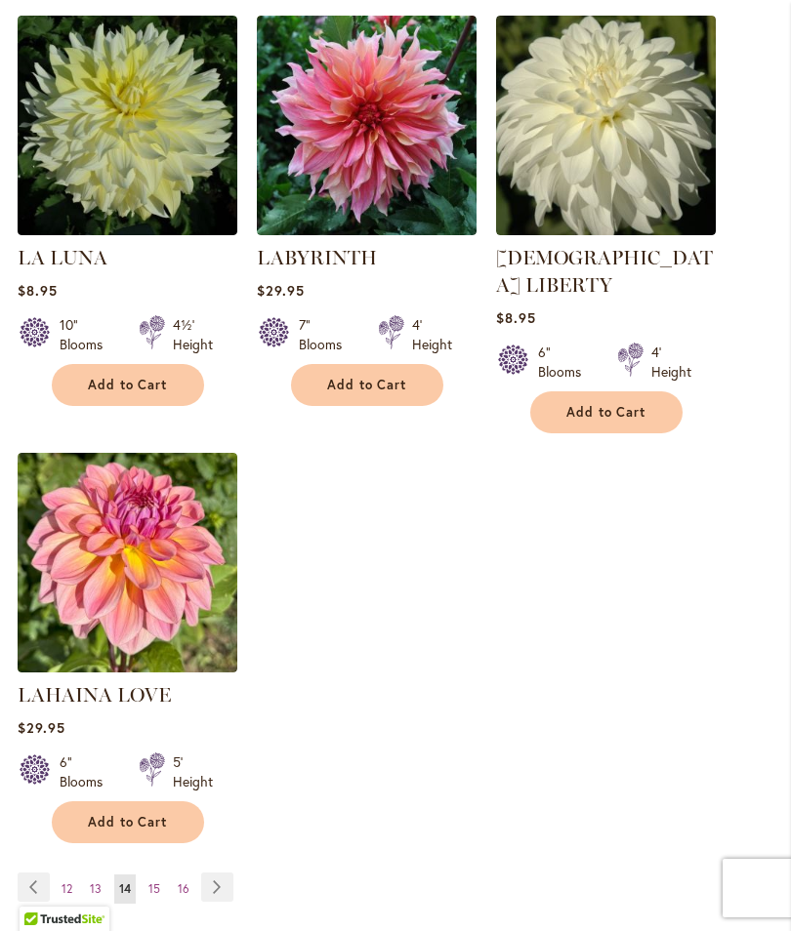
click at [163, 875] on link "Page 15" at bounding box center [154, 889] width 21 height 29
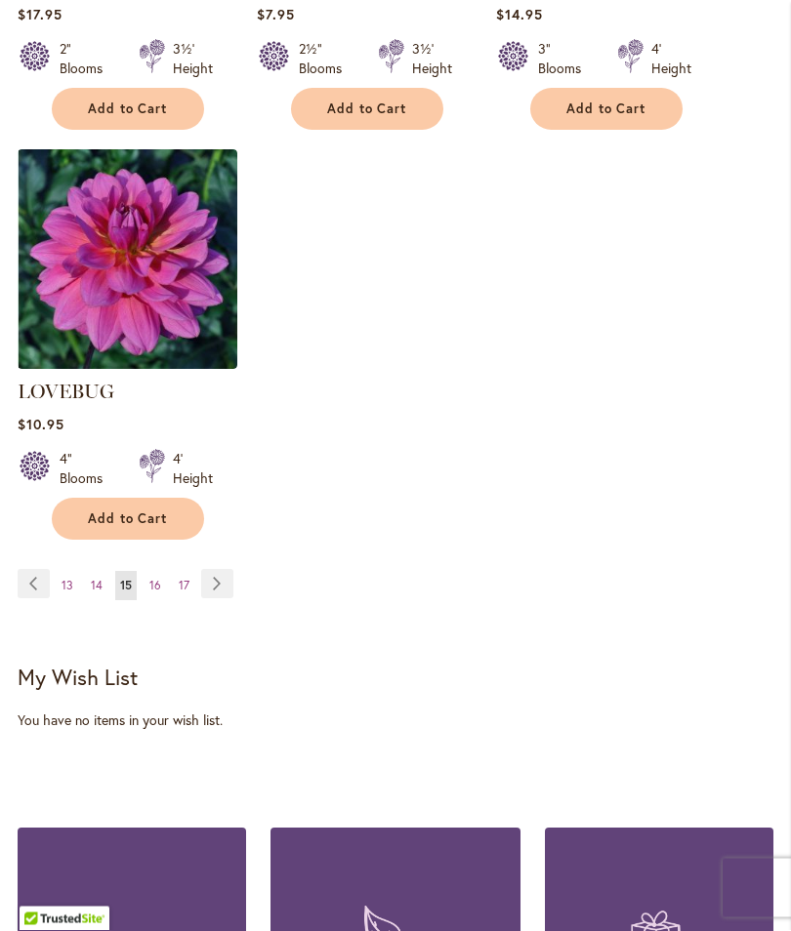
scroll to position [2753, 0]
click at [157, 578] on span "16" at bounding box center [155, 585] width 12 height 15
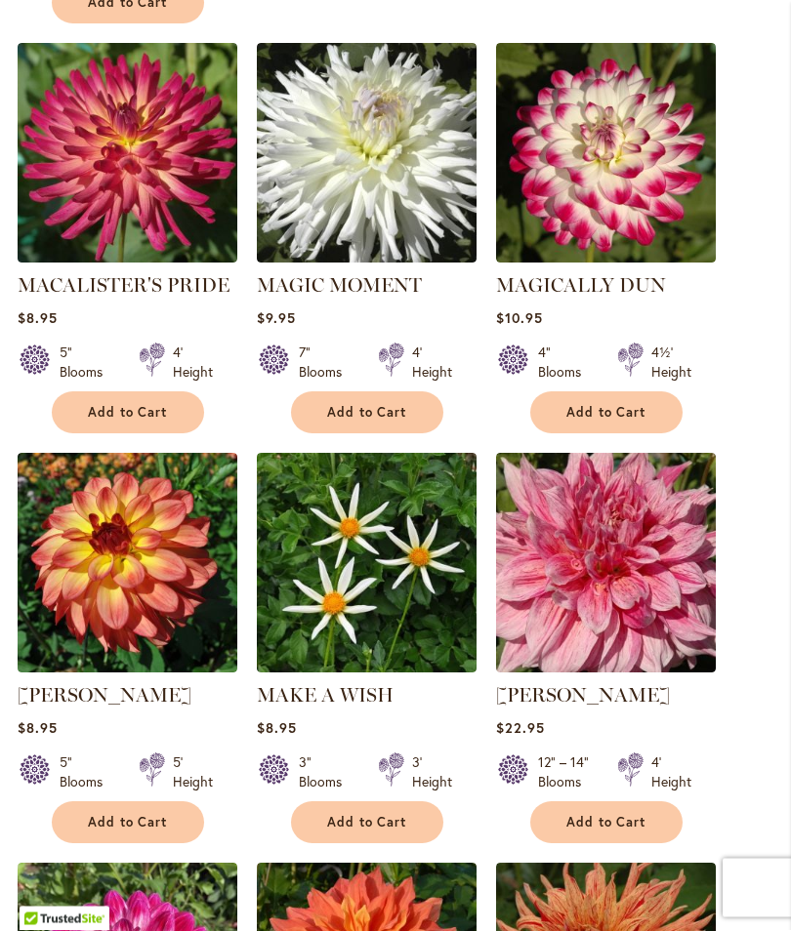
scroll to position [1192, 0]
click at [596, 719] on div "$22.95" at bounding box center [606, 728] width 220 height 19
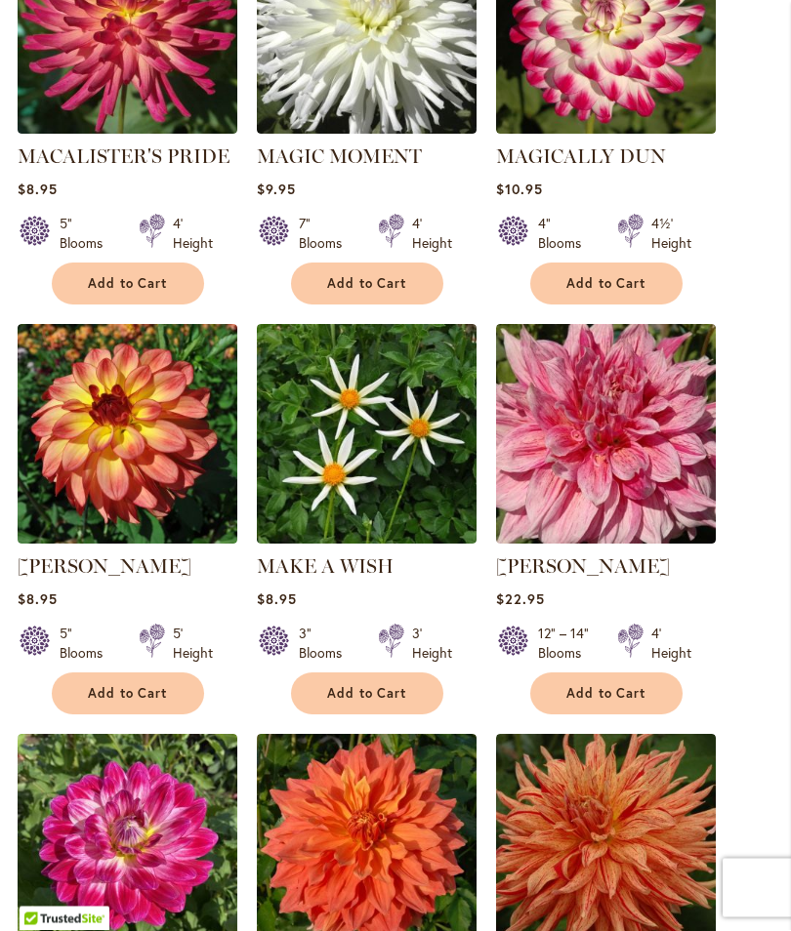
scroll to position [1321, 0]
click at [597, 685] on span "Add to Cart" at bounding box center [606, 693] width 80 height 17
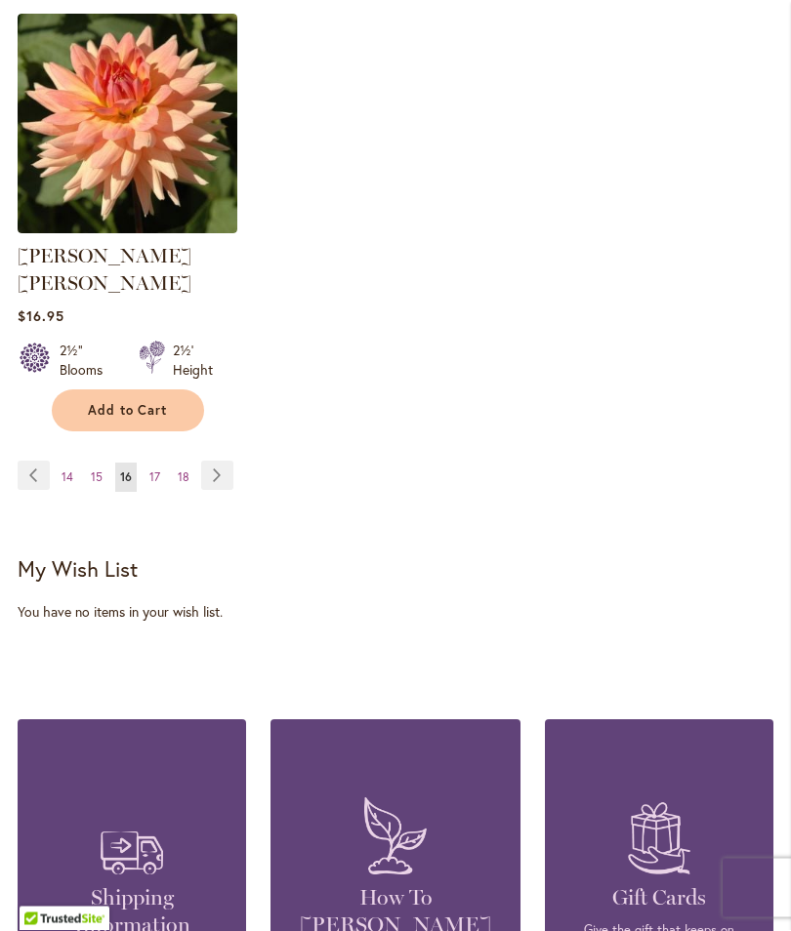
scroll to position [2940, 0]
click at [157, 470] on span "17" at bounding box center [154, 477] width 11 height 15
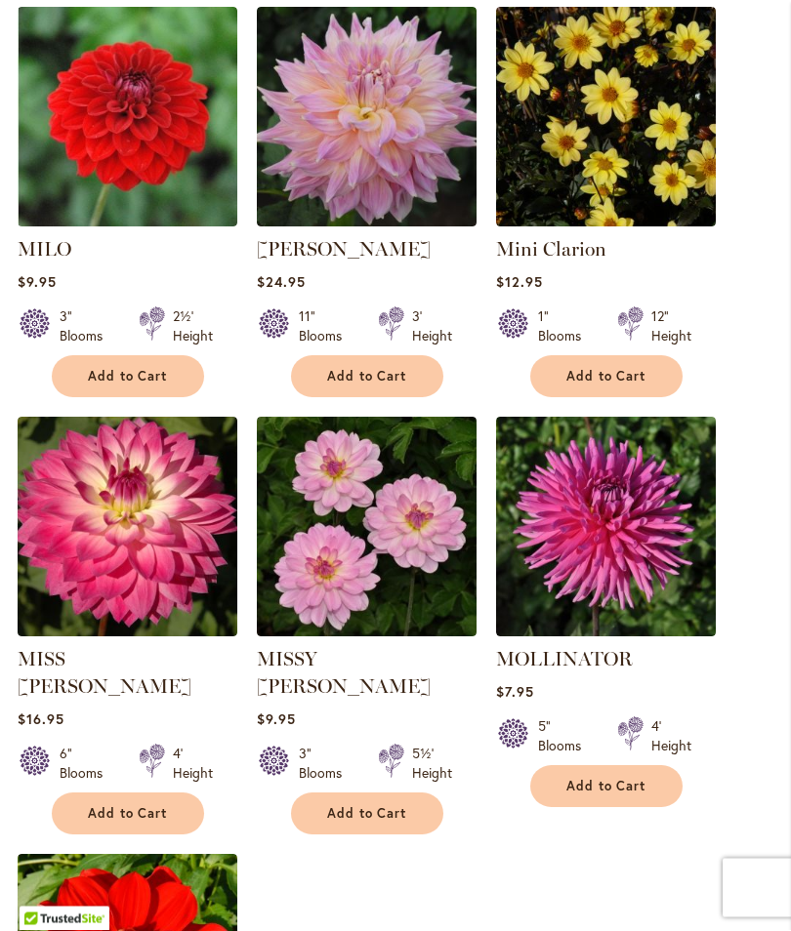
scroll to position [2021, 0]
click at [146, 810] on span "Add to Cart" at bounding box center [128, 813] width 80 height 17
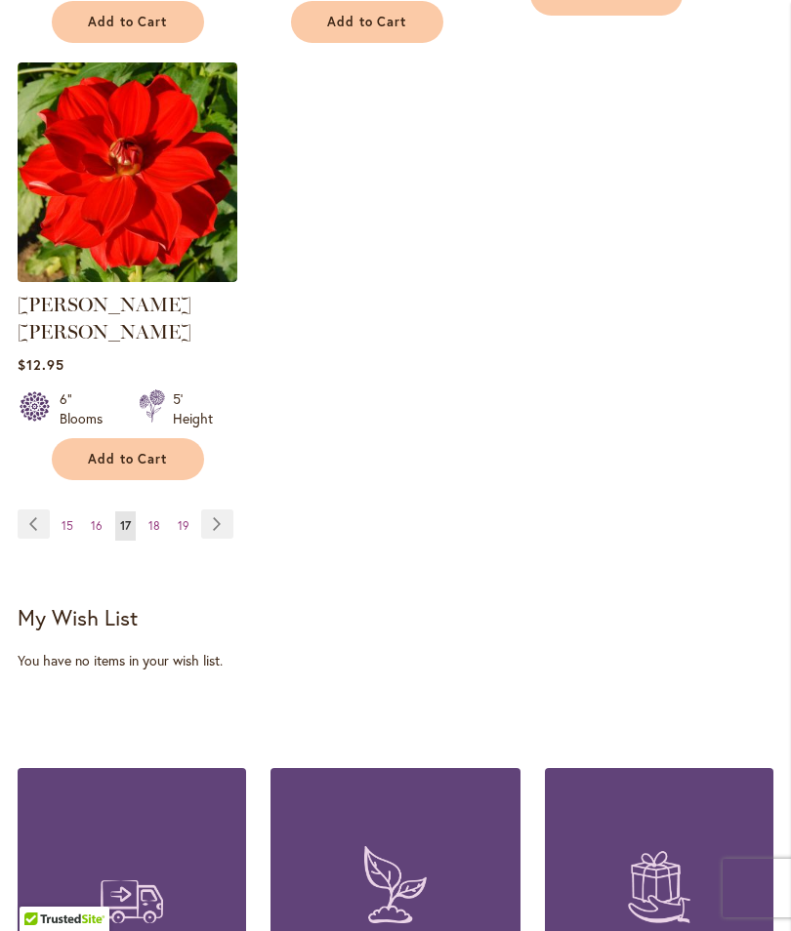
scroll to position [2872, 0]
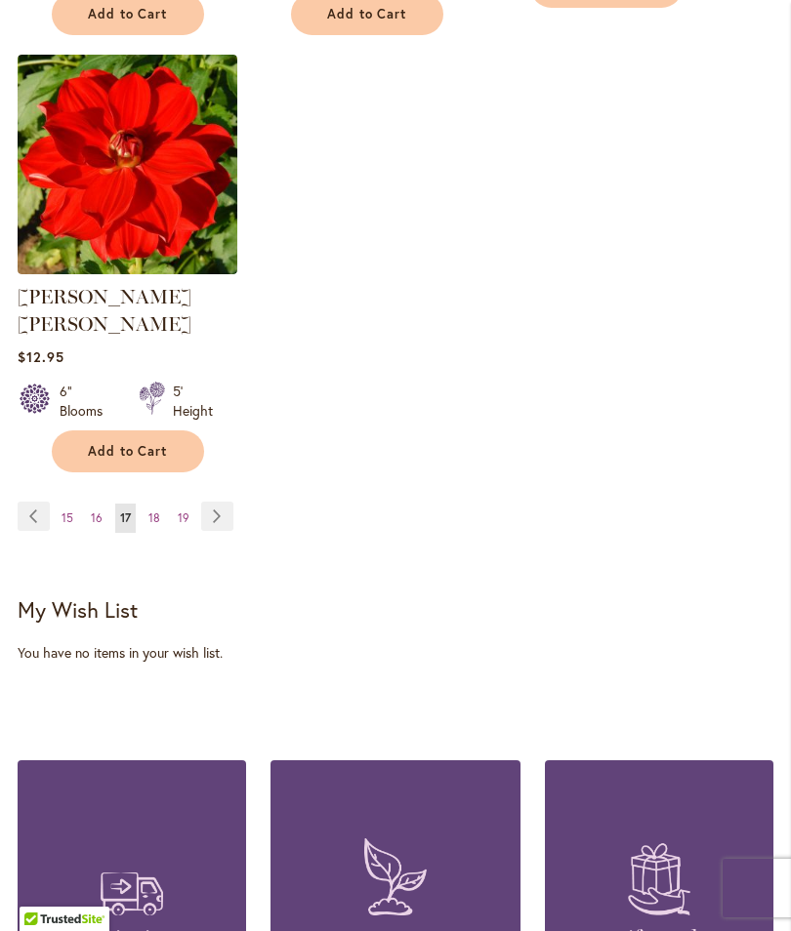
click at [156, 511] on span "18" at bounding box center [154, 518] width 12 height 15
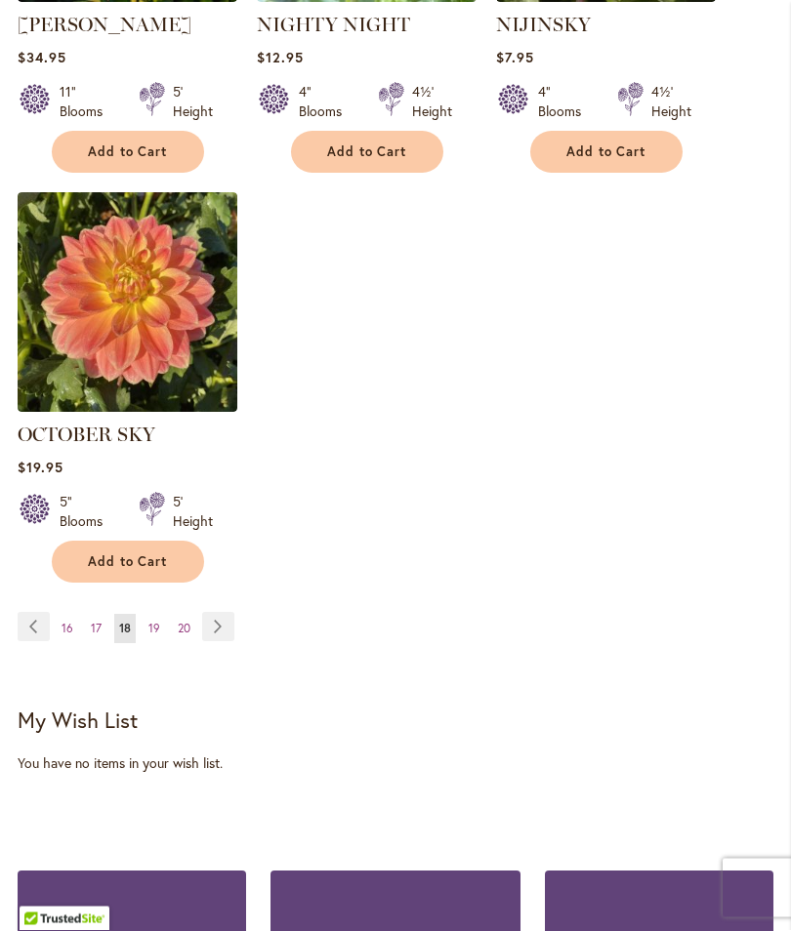
scroll to position [2655, 0]
click at [163, 634] on link "Page 19" at bounding box center [154, 628] width 21 height 29
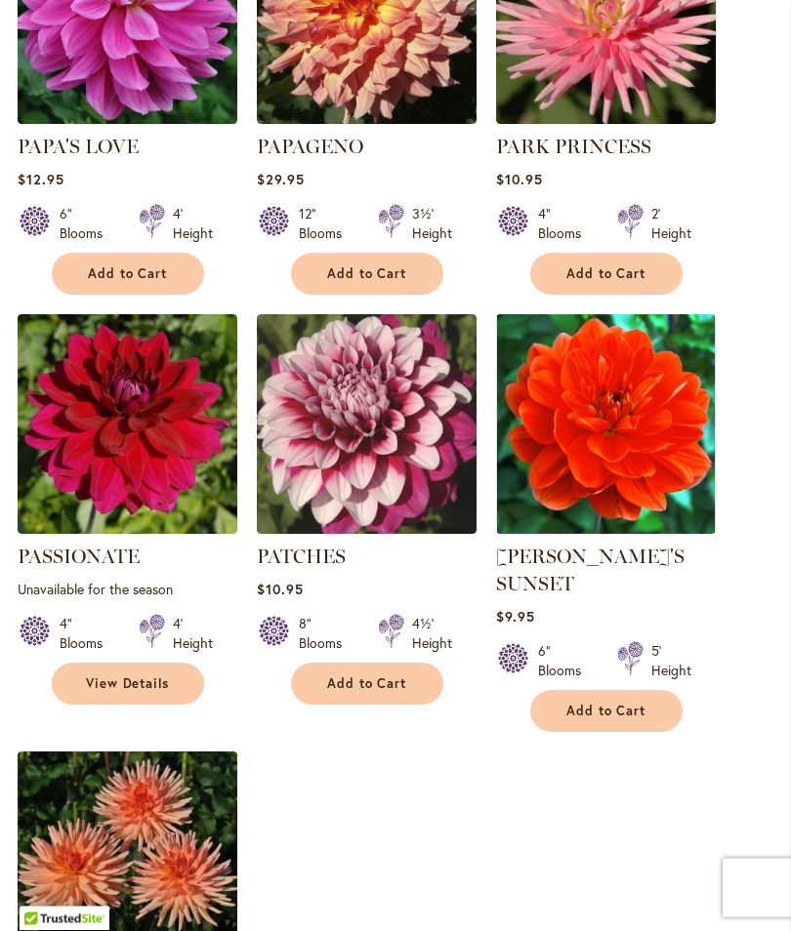
scroll to position [2153, 0]
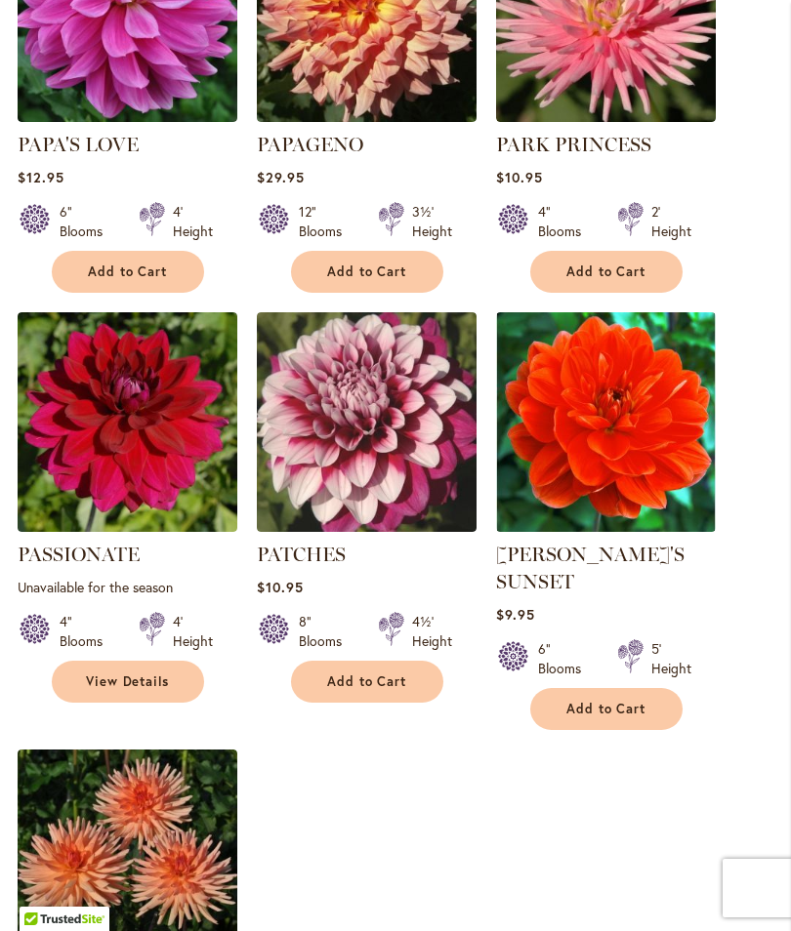
click at [384, 661] on button "Add to Cart" at bounding box center [367, 682] width 152 height 42
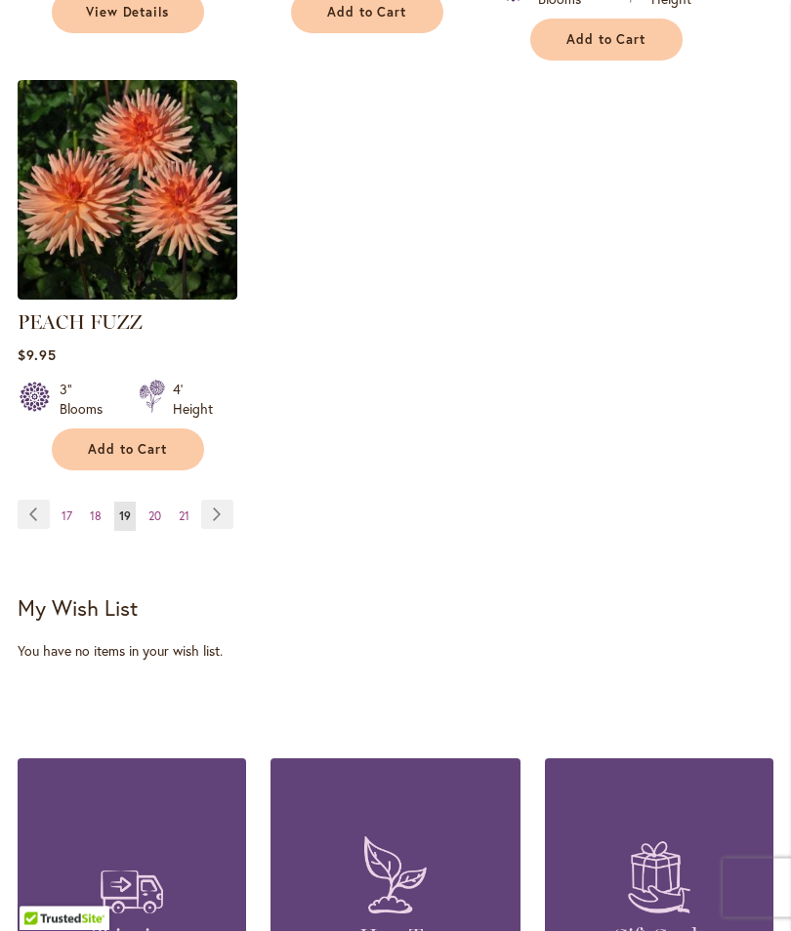
scroll to position [2882, 0]
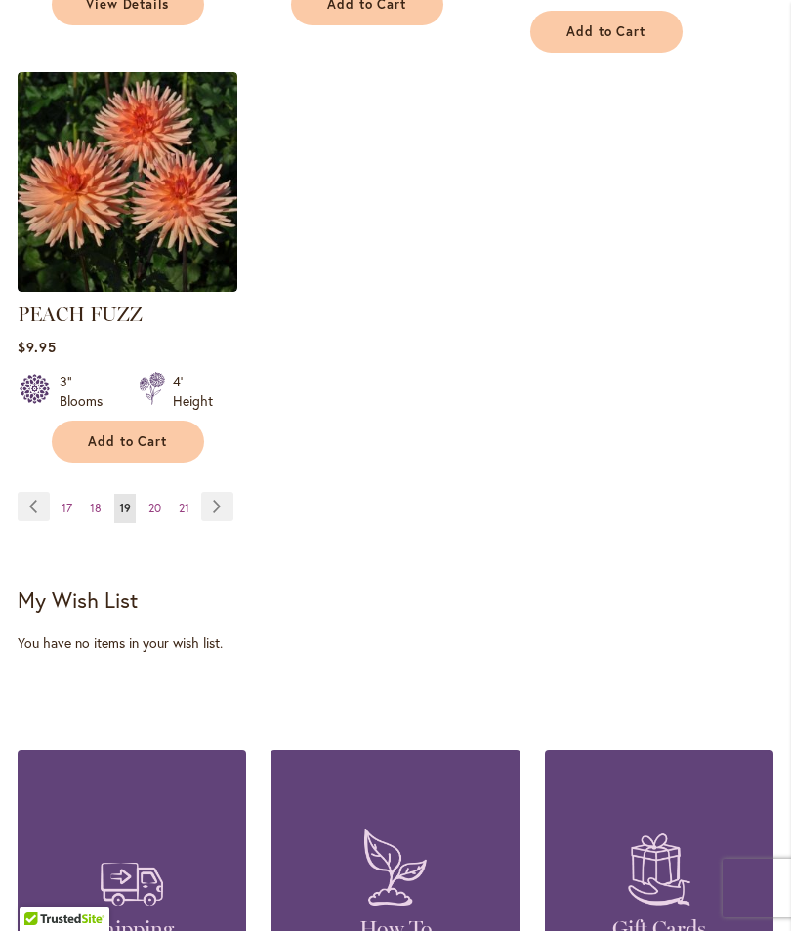
click at [161, 494] on link "Page 20" at bounding box center [155, 508] width 22 height 29
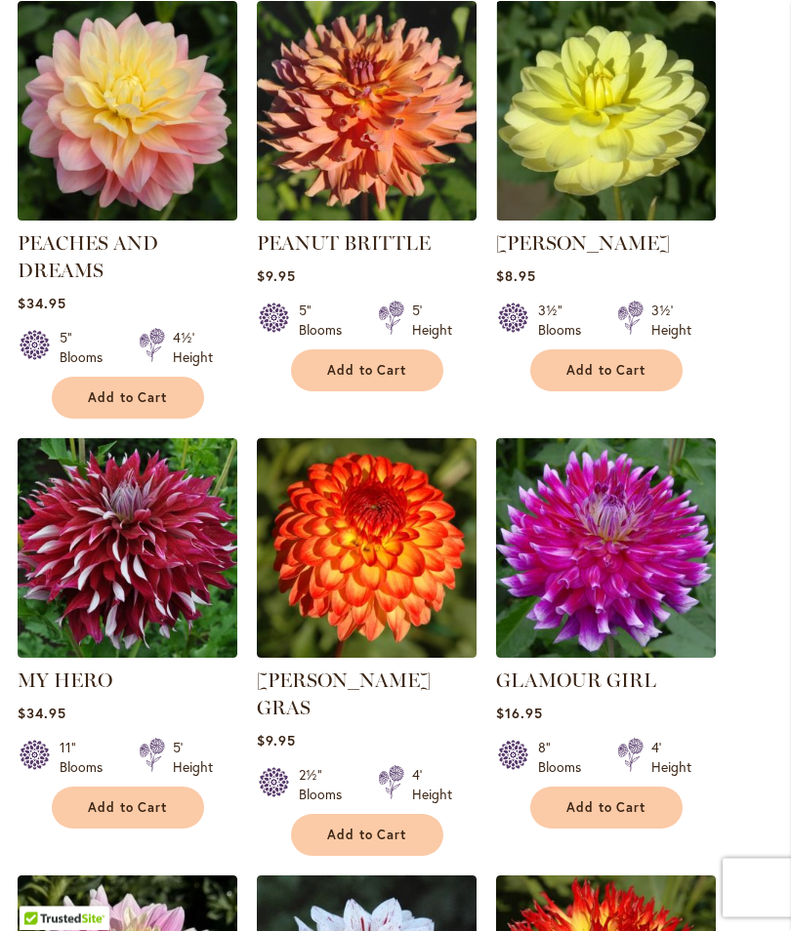
scroll to position [799, 0]
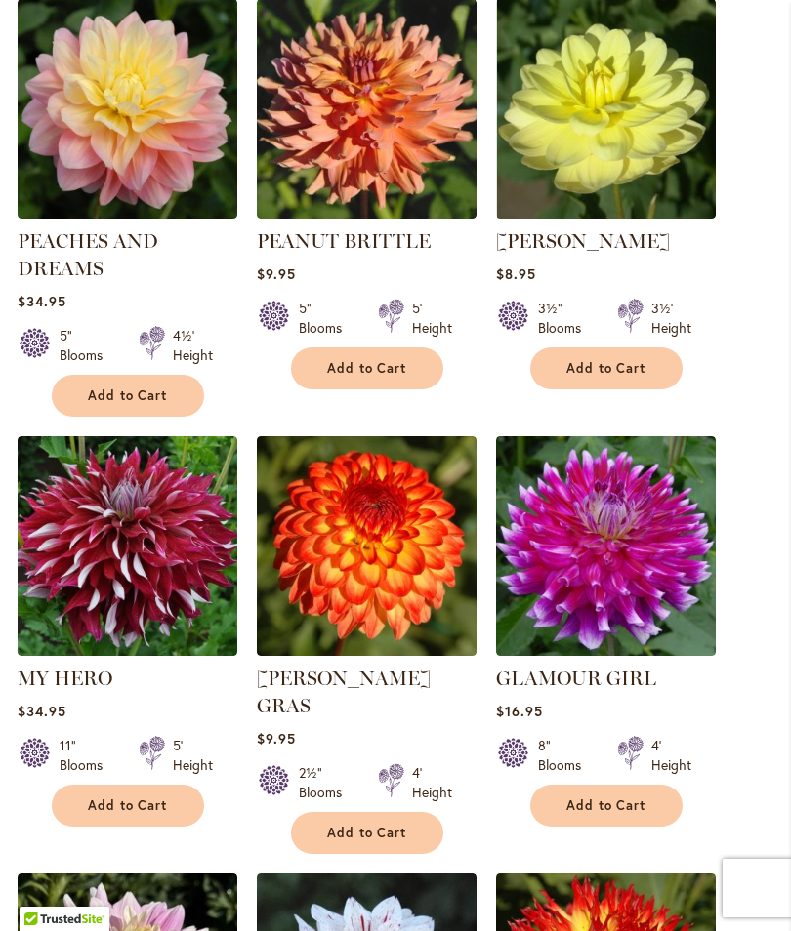
click at [709, 691] on strong "GLAMOUR GIRL" at bounding box center [606, 678] width 220 height 27
click at [151, 812] on button "Add to Cart" at bounding box center [128, 806] width 152 height 42
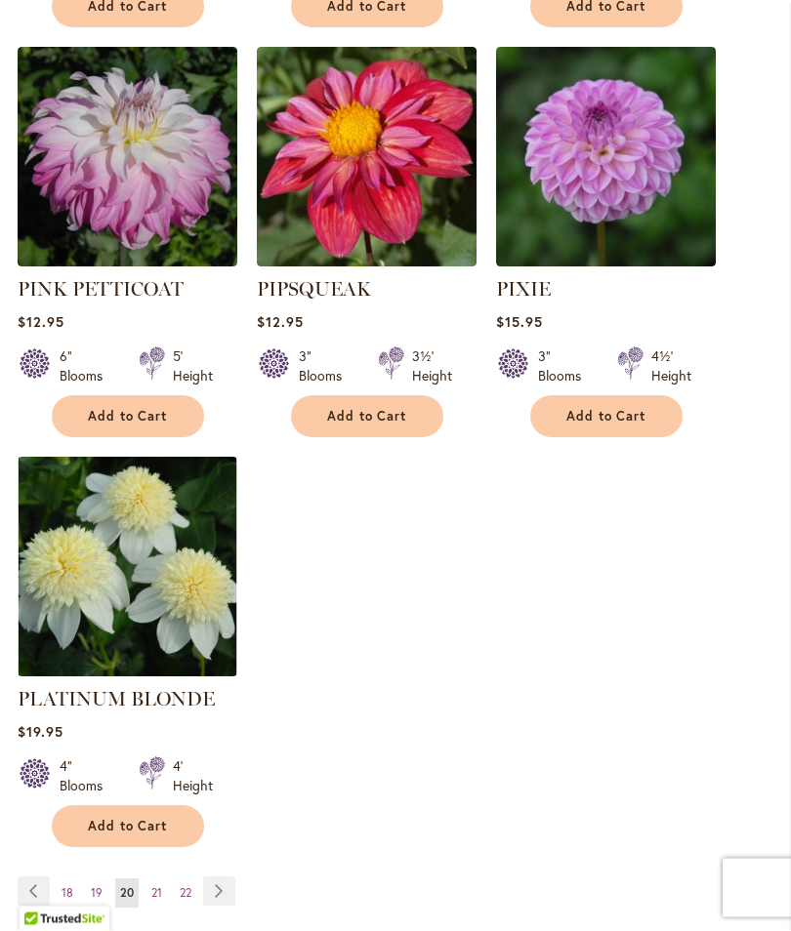
scroll to position [2525, 0]
click at [99, 885] on span "19" at bounding box center [97, 892] width 12 height 15
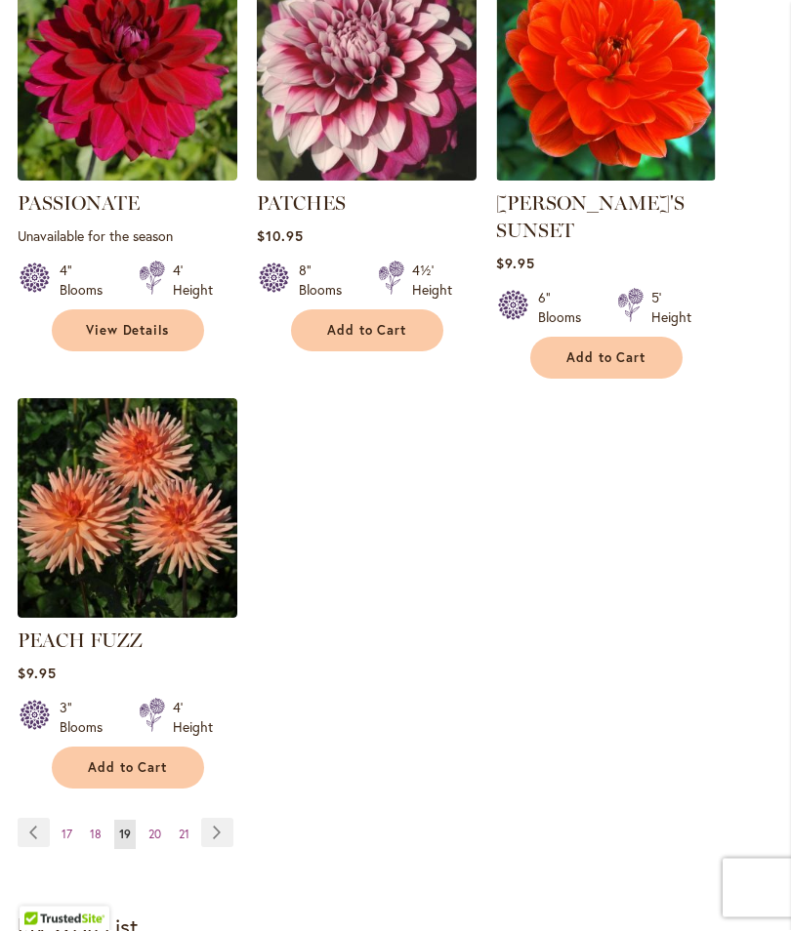
scroll to position [2504, 0]
click at [103, 820] on link "Page 18" at bounding box center [95, 834] width 21 height 29
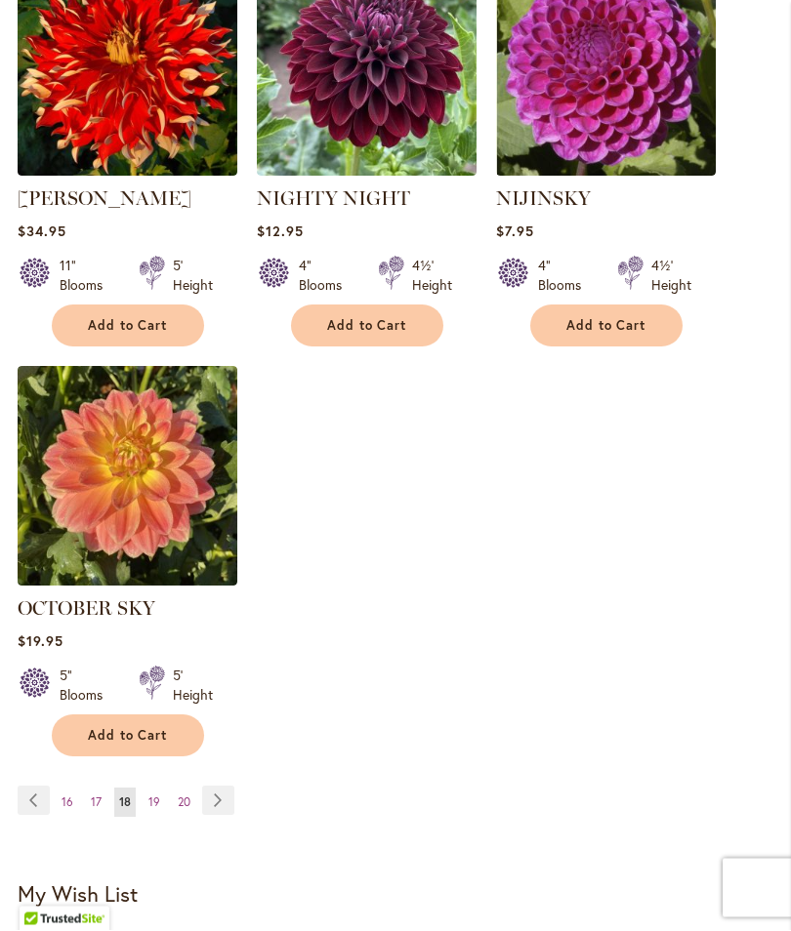
scroll to position [2482, 0]
click at [185, 809] on span "20" at bounding box center [184, 802] width 13 height 15
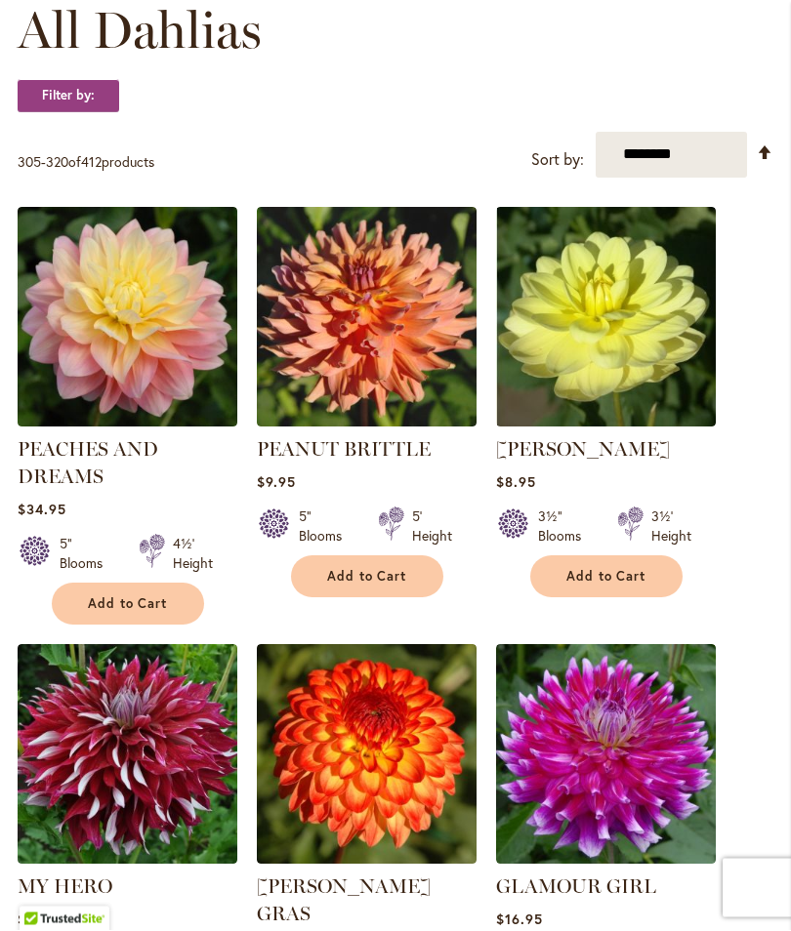
scroll to position [591, 0]
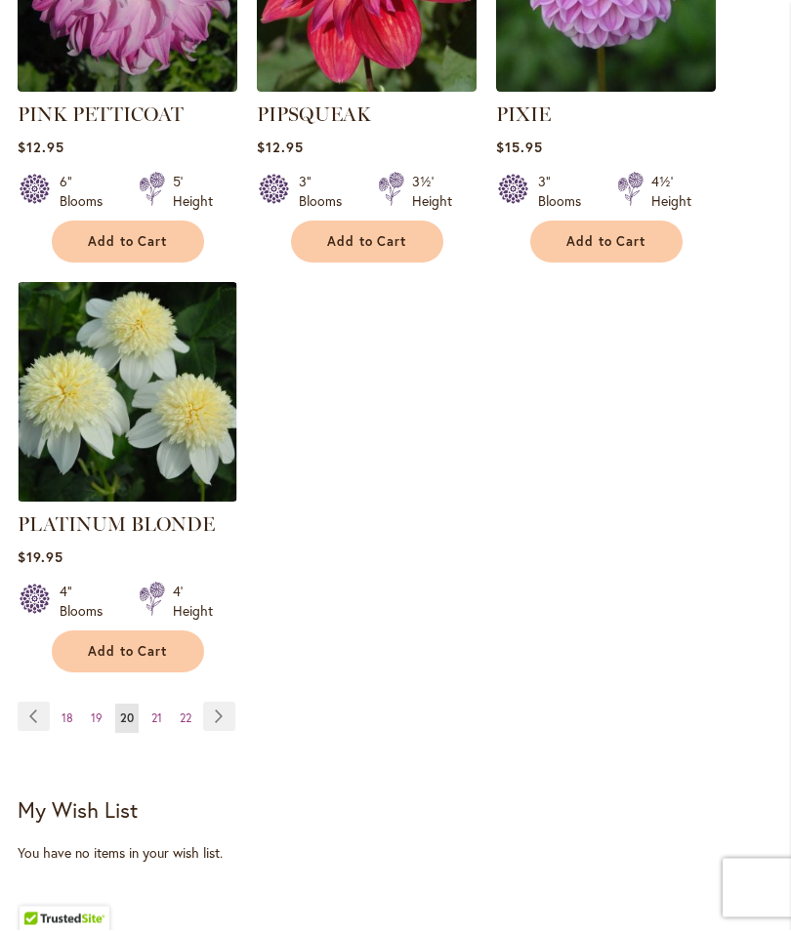
scroll to position [2649, 0]
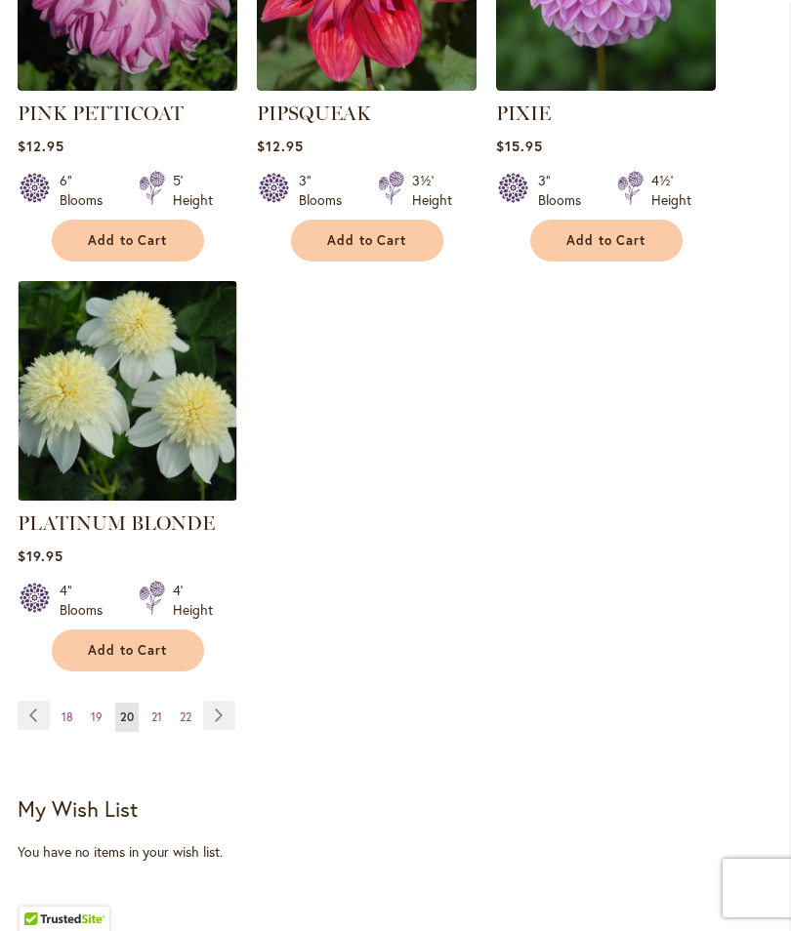
click at [162, 703] on link "Page 21" at bounding box center [156, 717] width 21 height 29
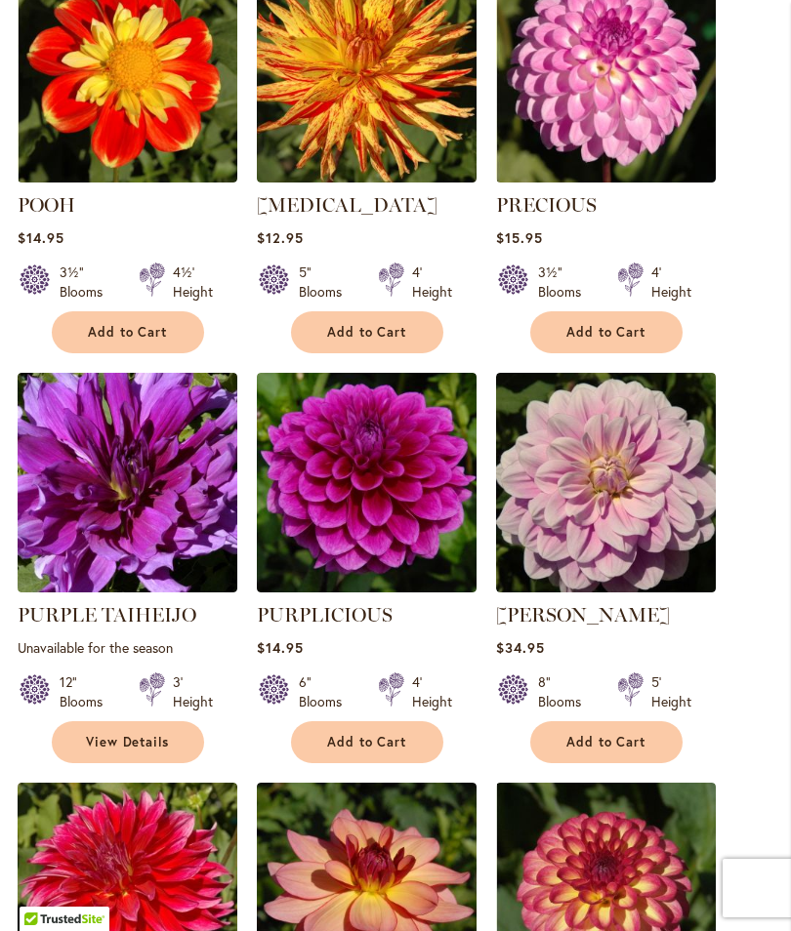
scroll to position [1284, 0]
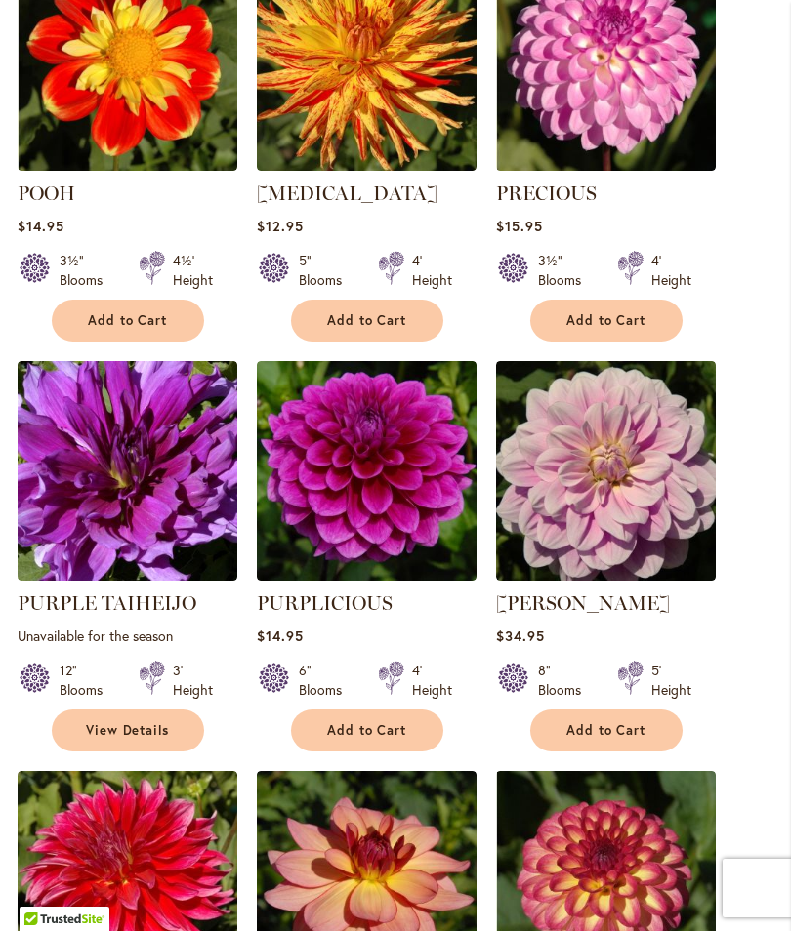
click at [176, 744] on link "View Details" at bounding box center [128, 731] width 152 height 42
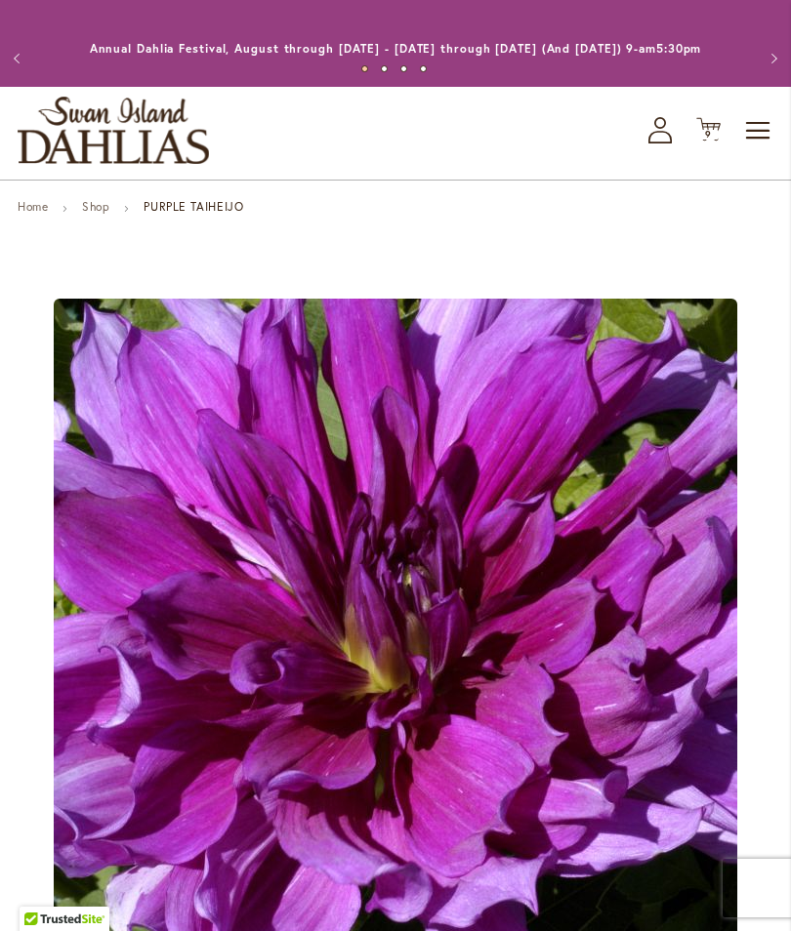
scroll to position [8, 0]
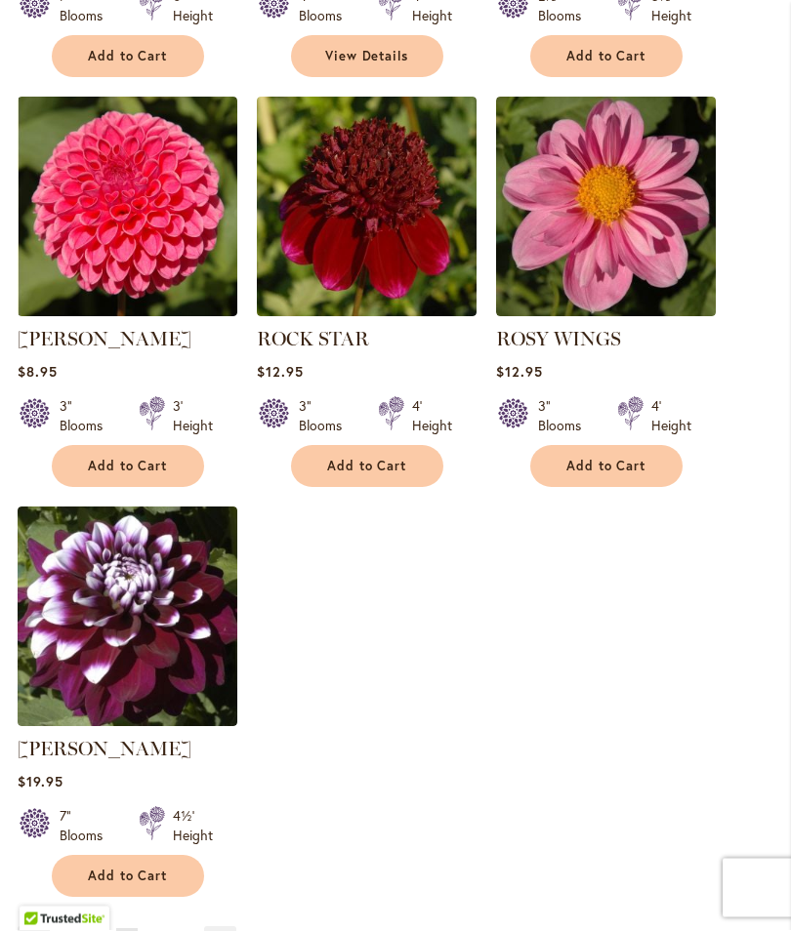
scroll to position [2404, 0]
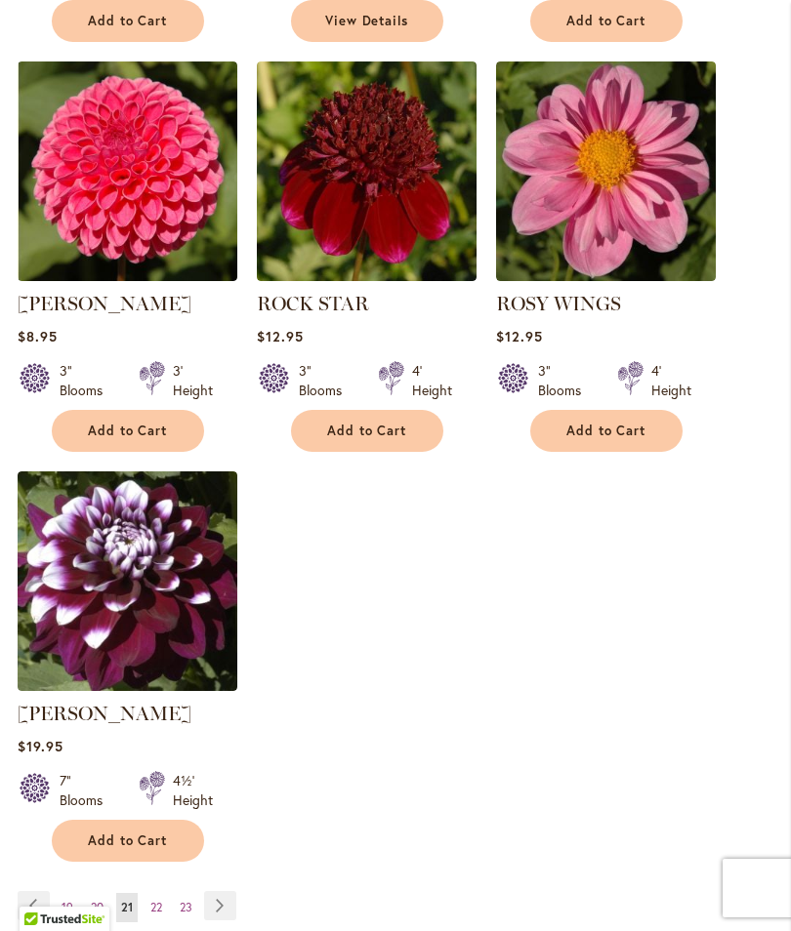
click at [166, 911] on link "Page 22" at bounding box center [155, 907] width 21 height 29
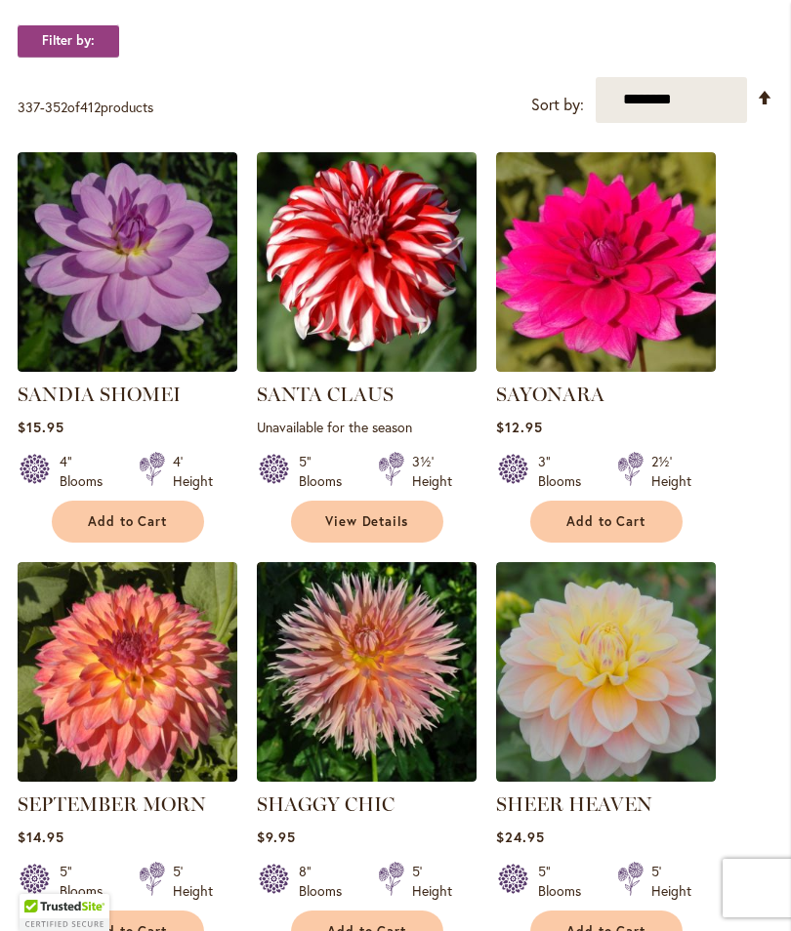
scroll to position [655, 0]
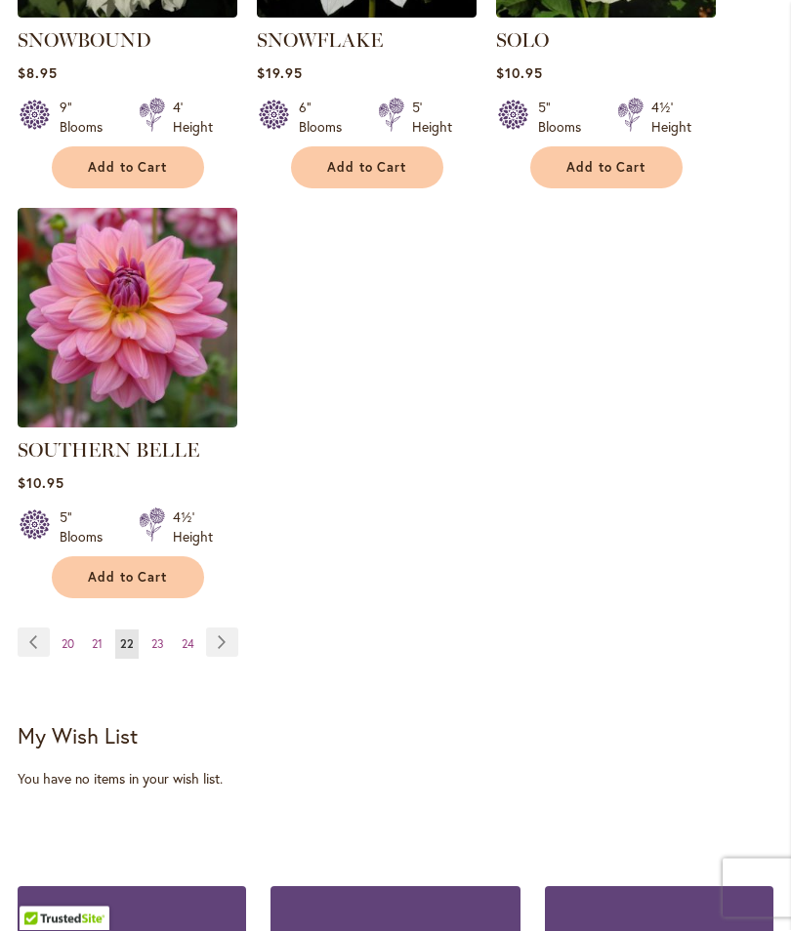
scroll to position [2667, 0]
click at [164, 631] on link "Page 23" at bounding box center [157, 644] width 22 height 29
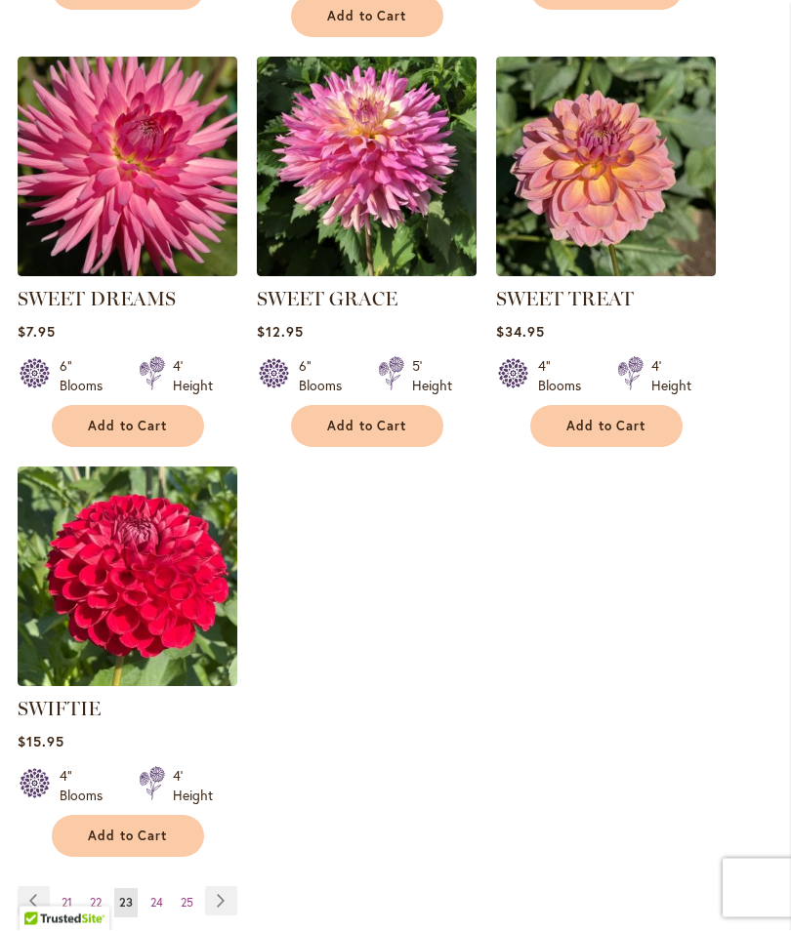
scroll to position [2408, 0]
click at [165, 918] on link "Page 24" at bounding box center [156, 902] width 22 height 29
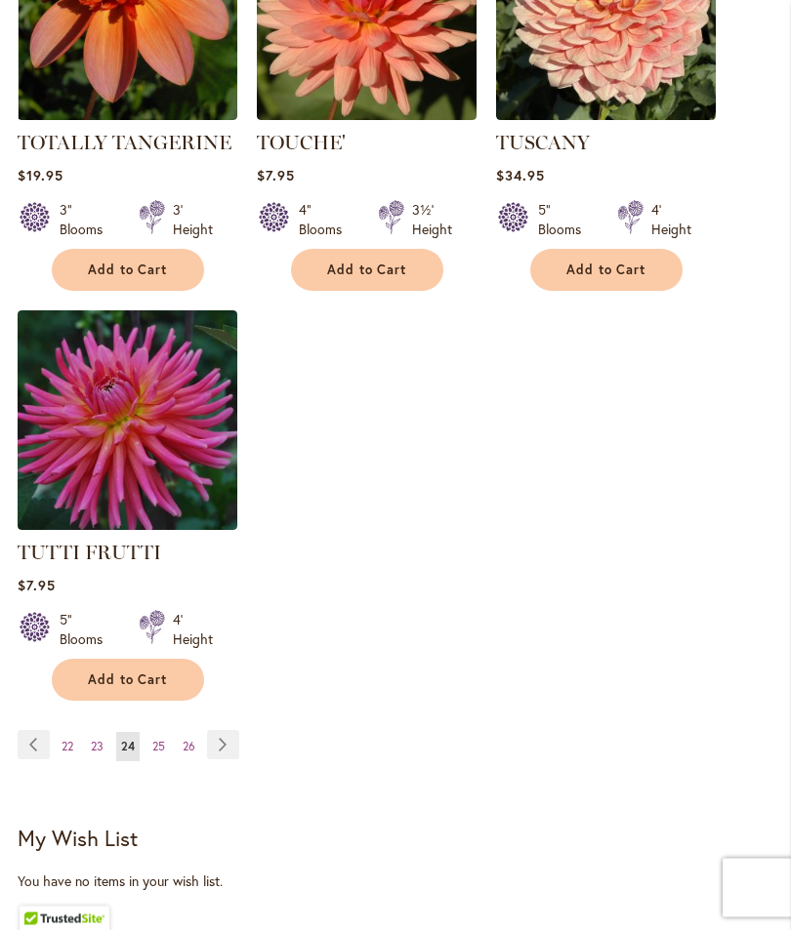
scroll to position [2567, 0]
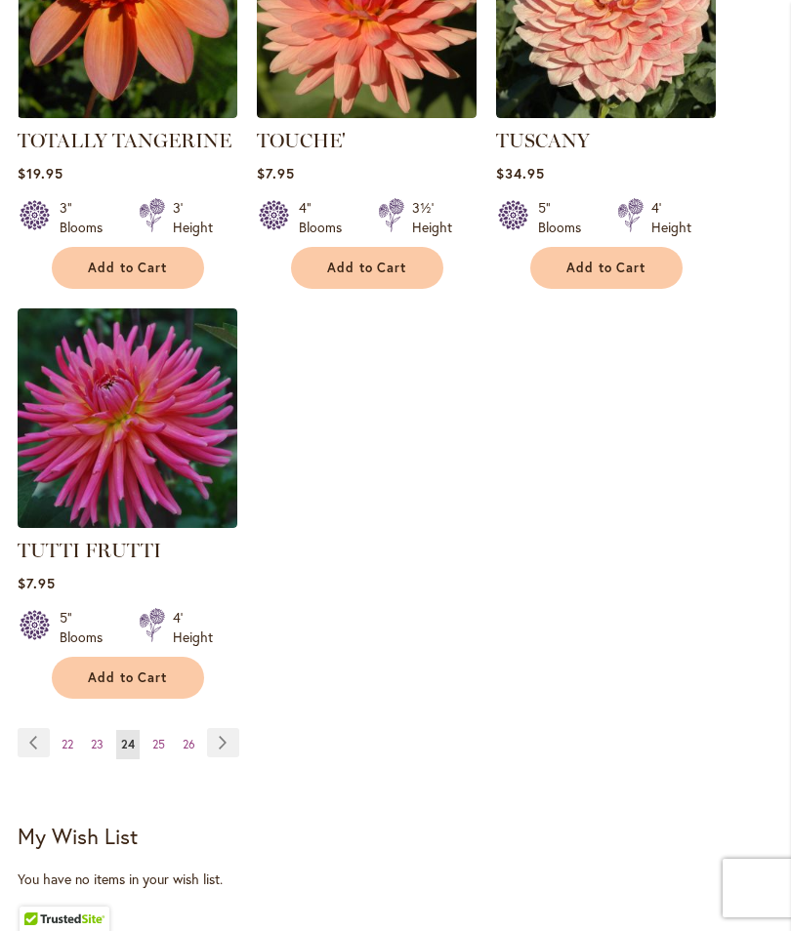
click at [161, 737] on span "25" at bounding box center [158, 744] width 13 height 15
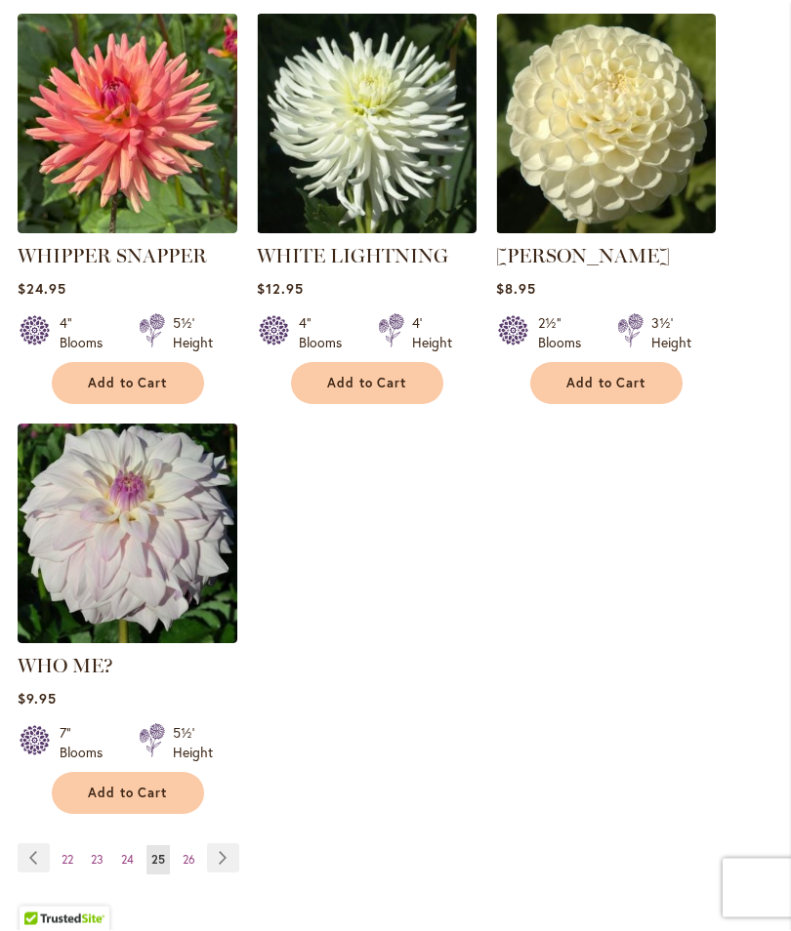
scroll to position [2455, 0]
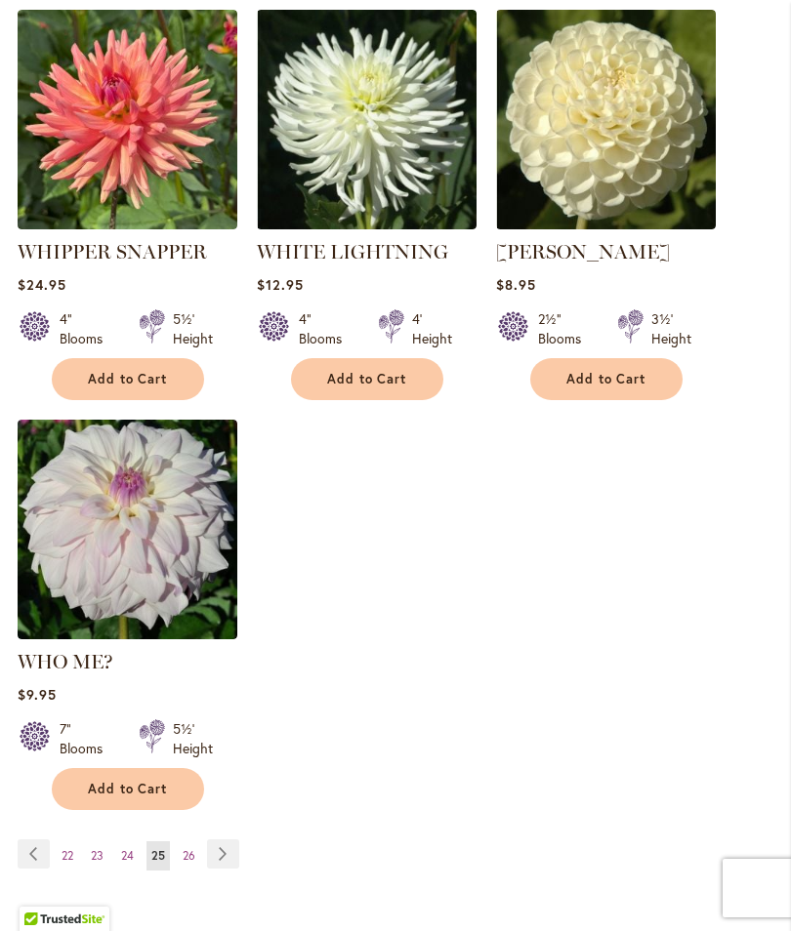
click at [196, 842] on link "Page 26" at bounding box center [189, 856] width 22 height 29
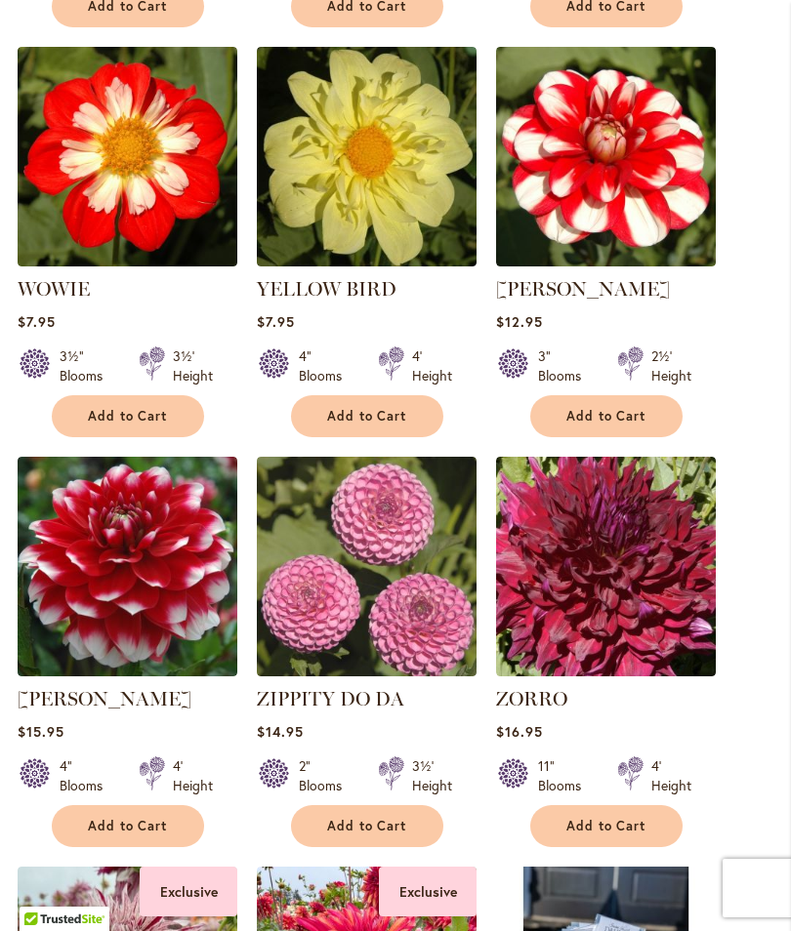
scroll to position [1165, 0]
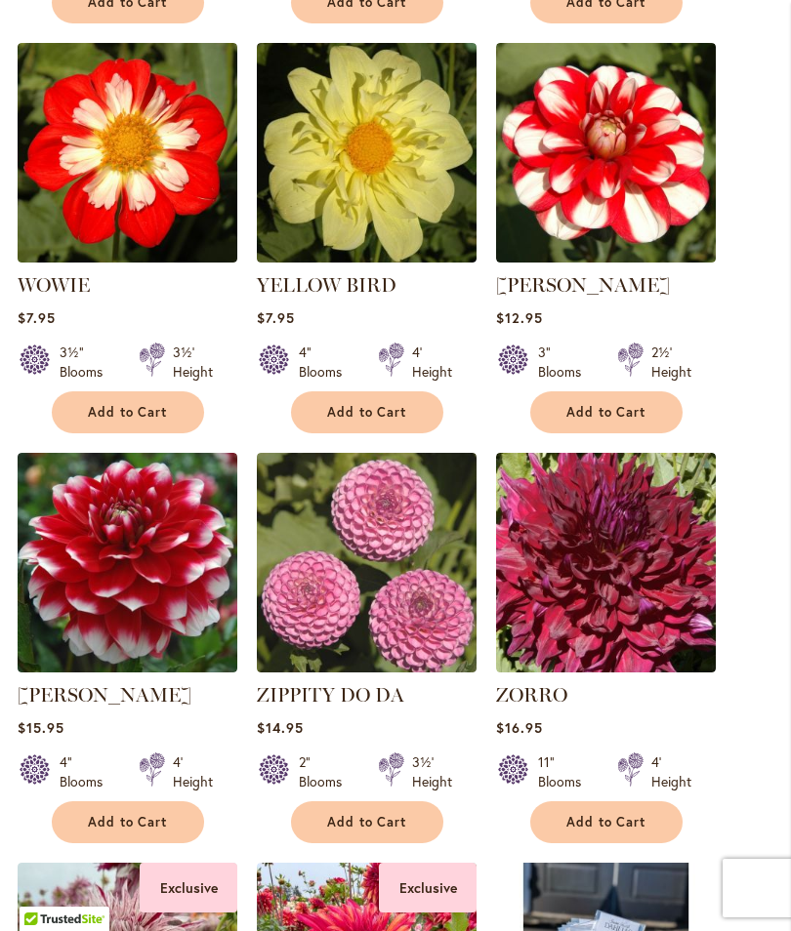
click at [614, 827] on button "Add to Cart" at bounding box center [606, 822] width 152 height 42
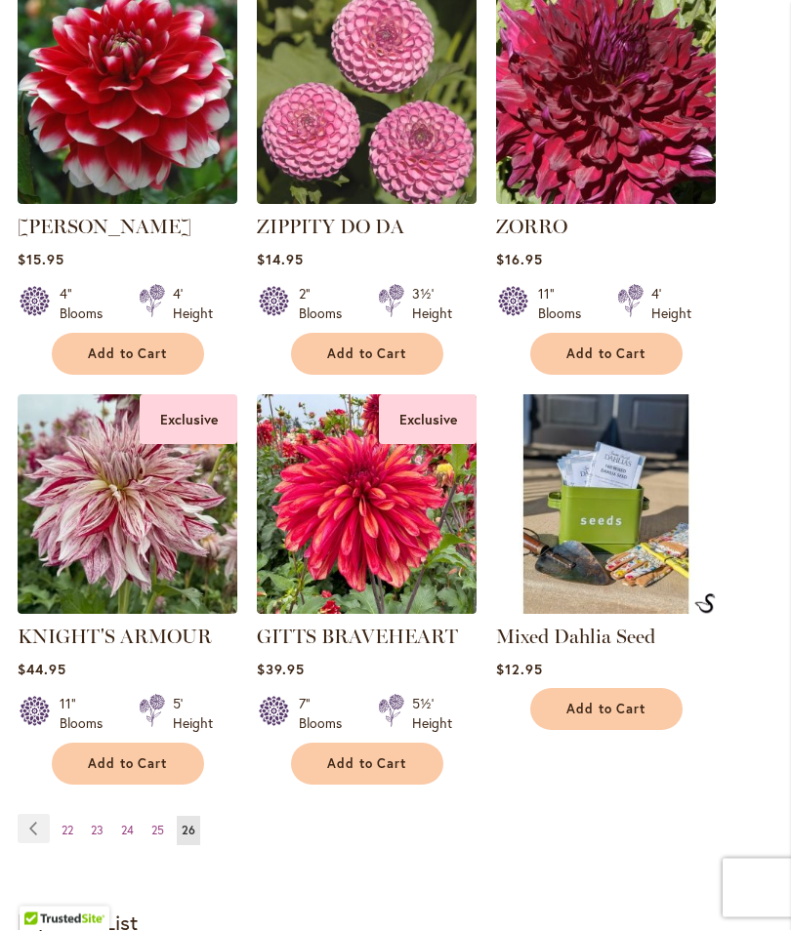
scroll to position [1685, 0]
click at [149, 767] on button "Add to Cart" at bounding box center [128, 764] width 152 height 42
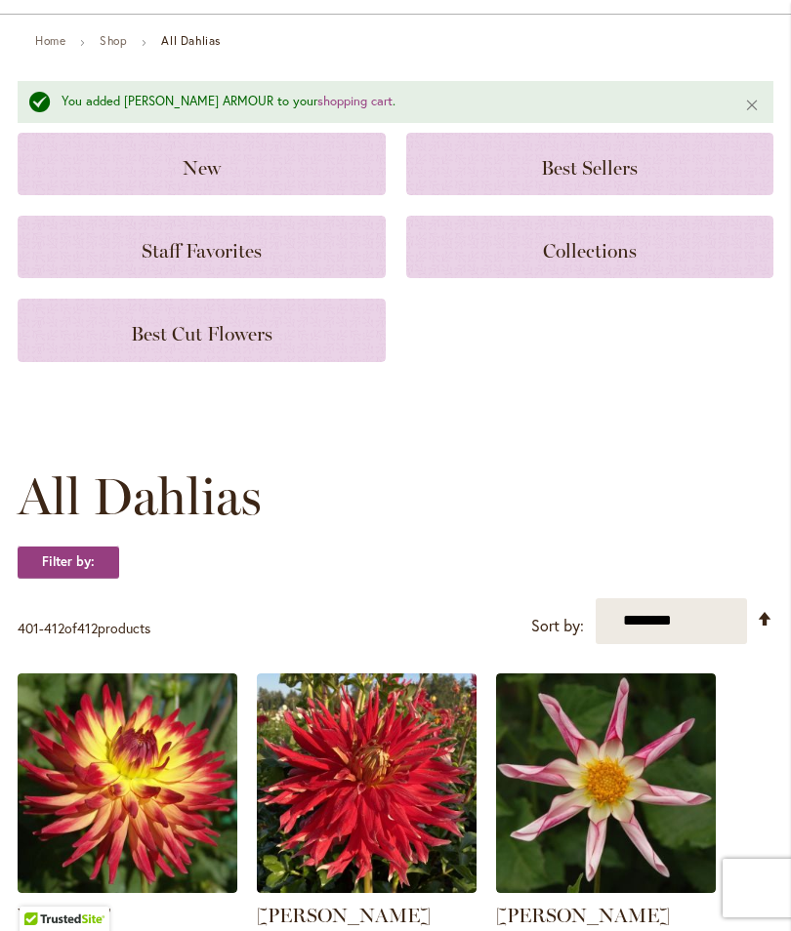
scroll to position [0, 0]
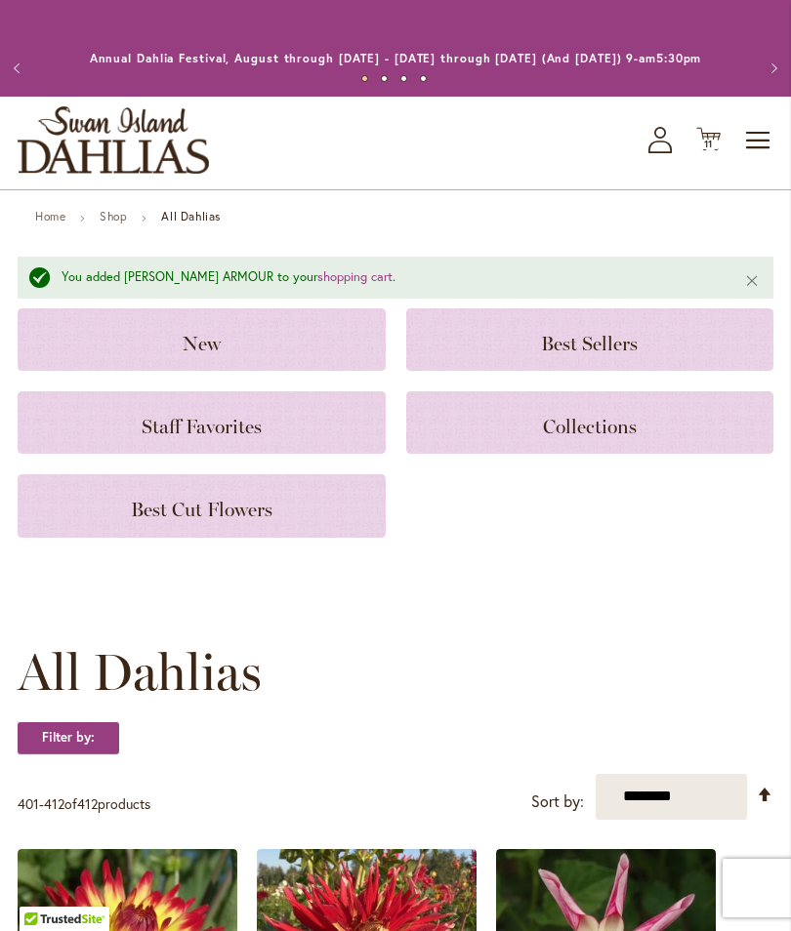
click at [716, 151] on icon "Cart .cls-1 { fill: #231f20; }" at bounding box center [708, 139] width 24 height 24
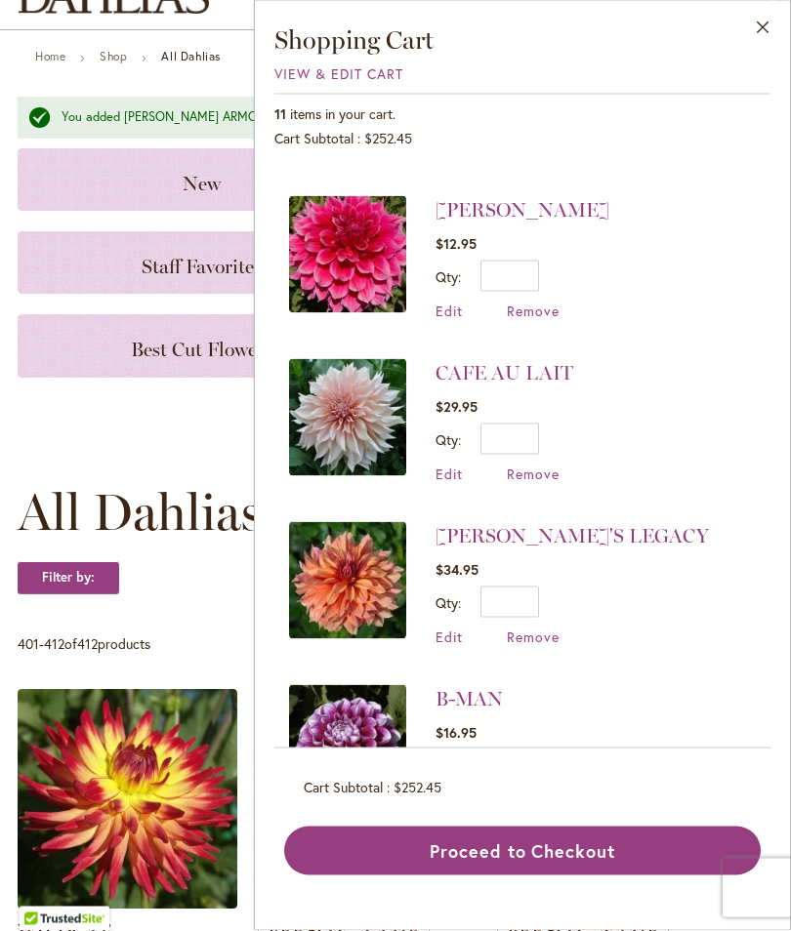
scroll to position [154, 0]
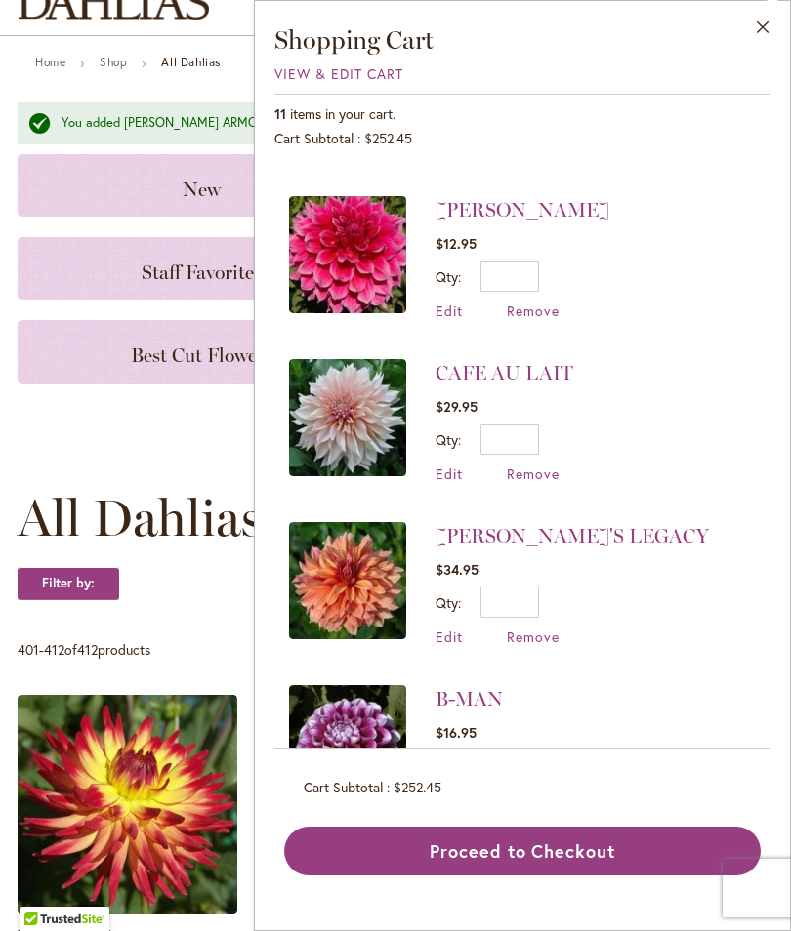
click at [643, 347] on li "CAFE AU LAIT $29.95 Qty * Update Edit Remove" at bounding box center [522, 421] width 467 height 163
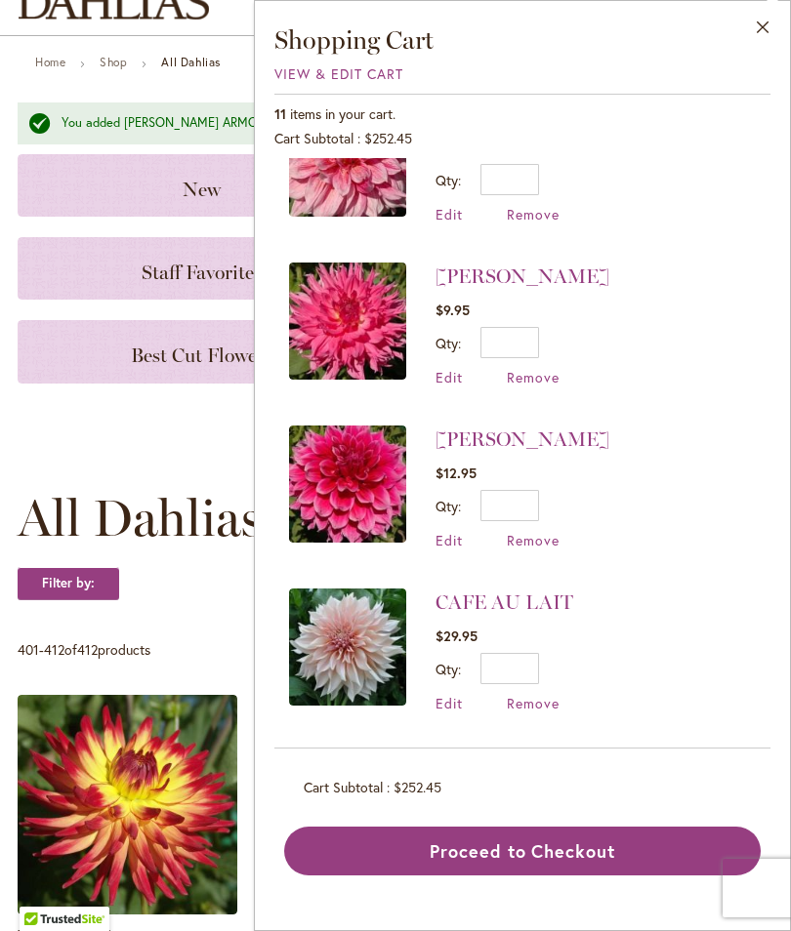
scroll to position [886, 0]
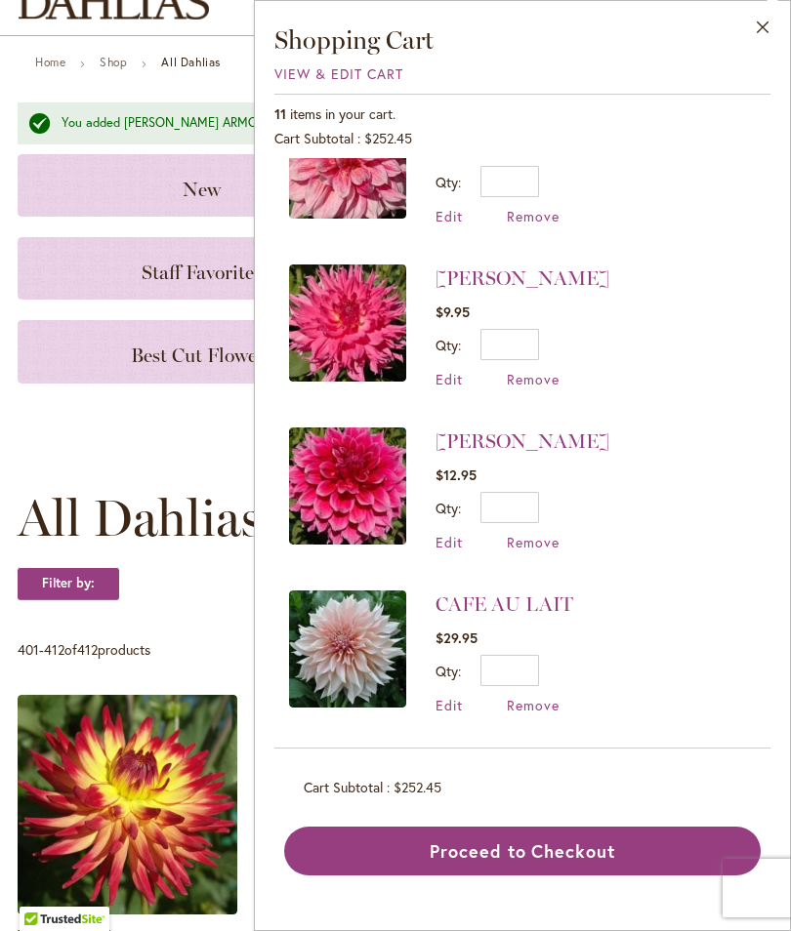
click at [536, 696] on span "Remove" at bounding box center [533, 705] width 53 height 19
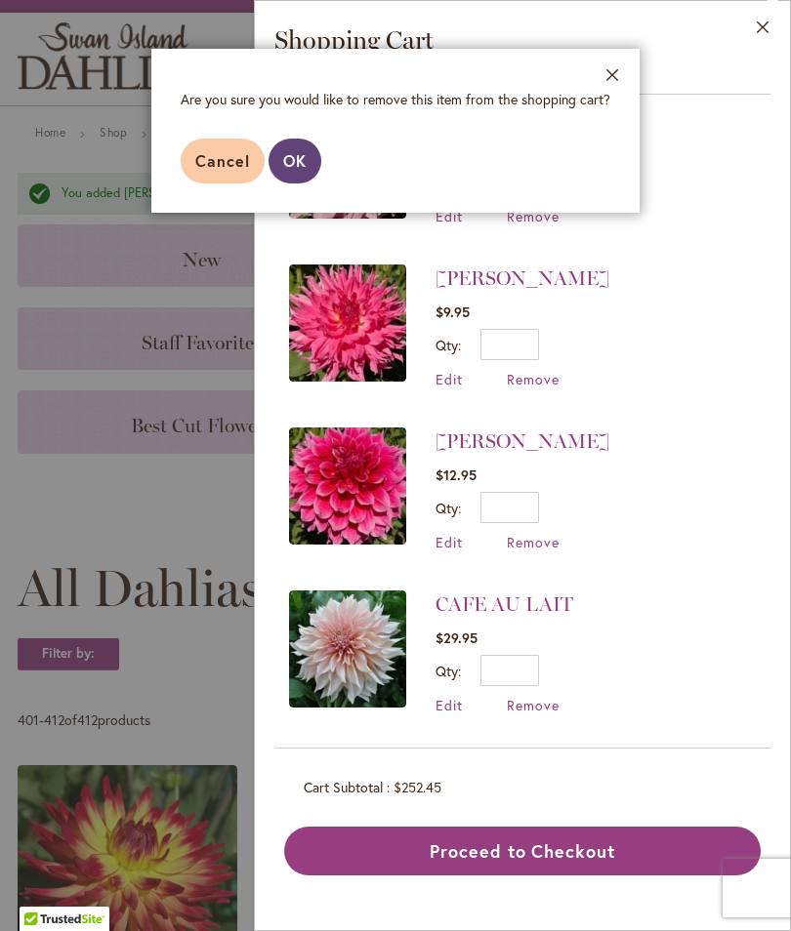
scroll to position [85, 0]
click at [304, 169] on span "OK" at bounding box center [294, 160] width 23 height 21
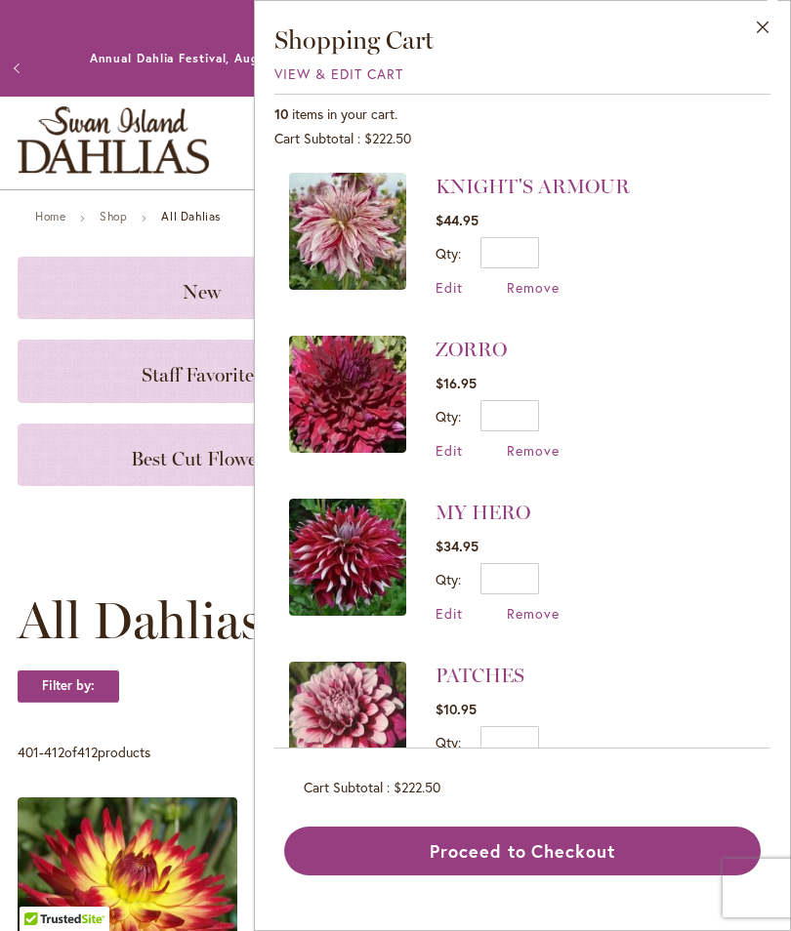
scroll to position [7, 0]
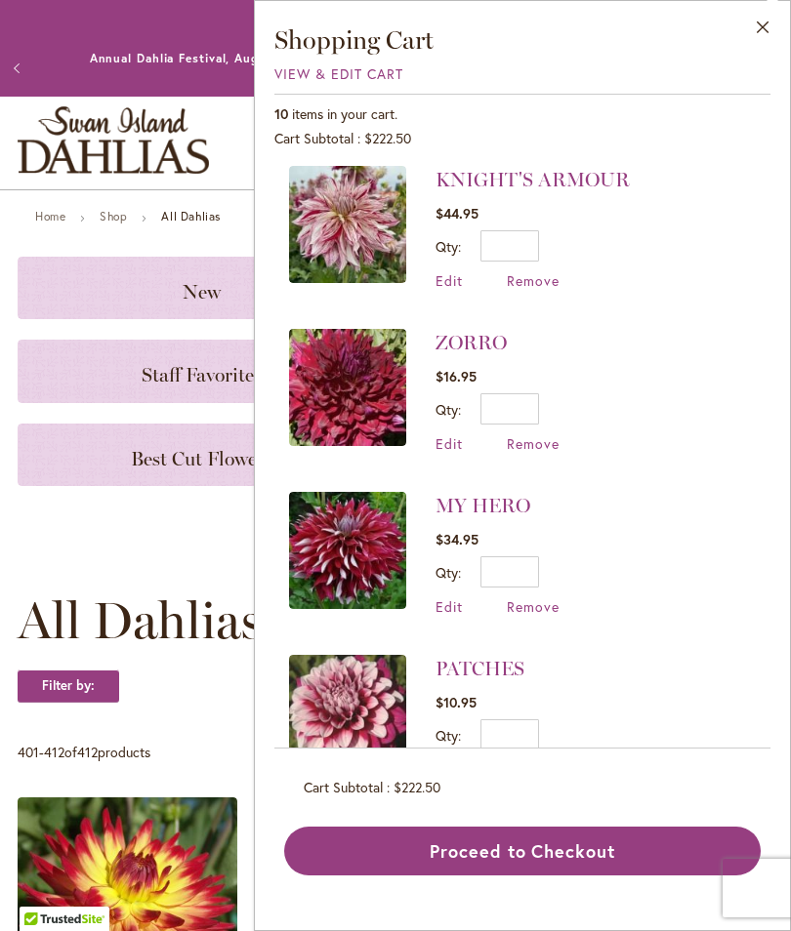
click at [538, 272] on span "Remove" at bounding box center [533, 280] width 53 height 19
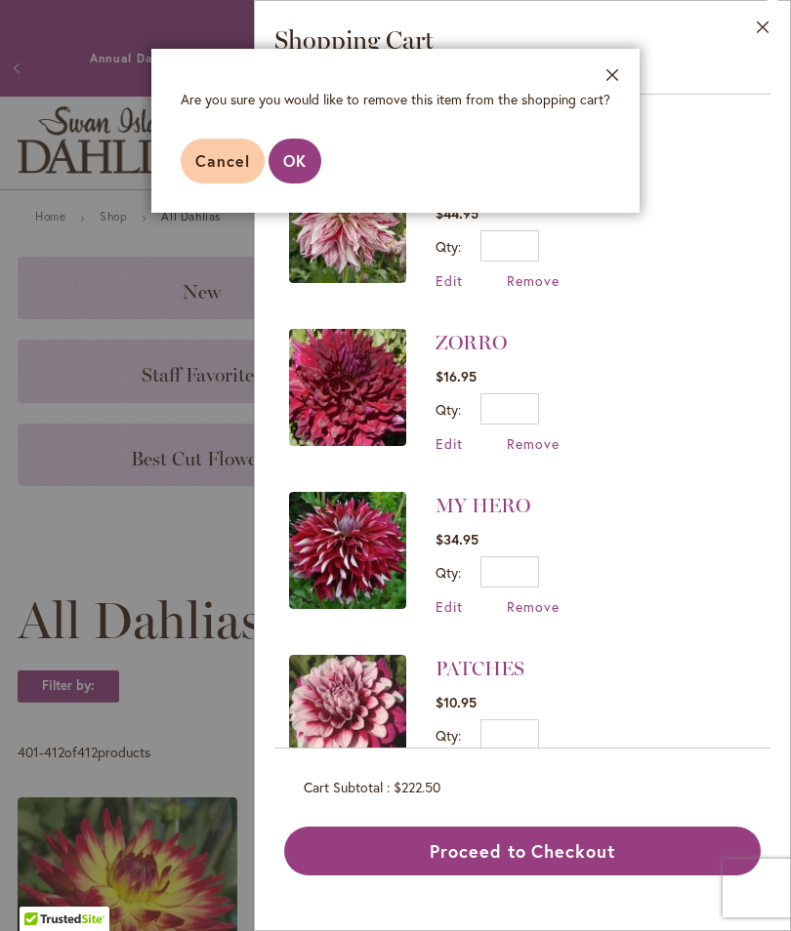
click at [310, 160] on button "OK" at bounding box center [294, 161] width 53 height 45
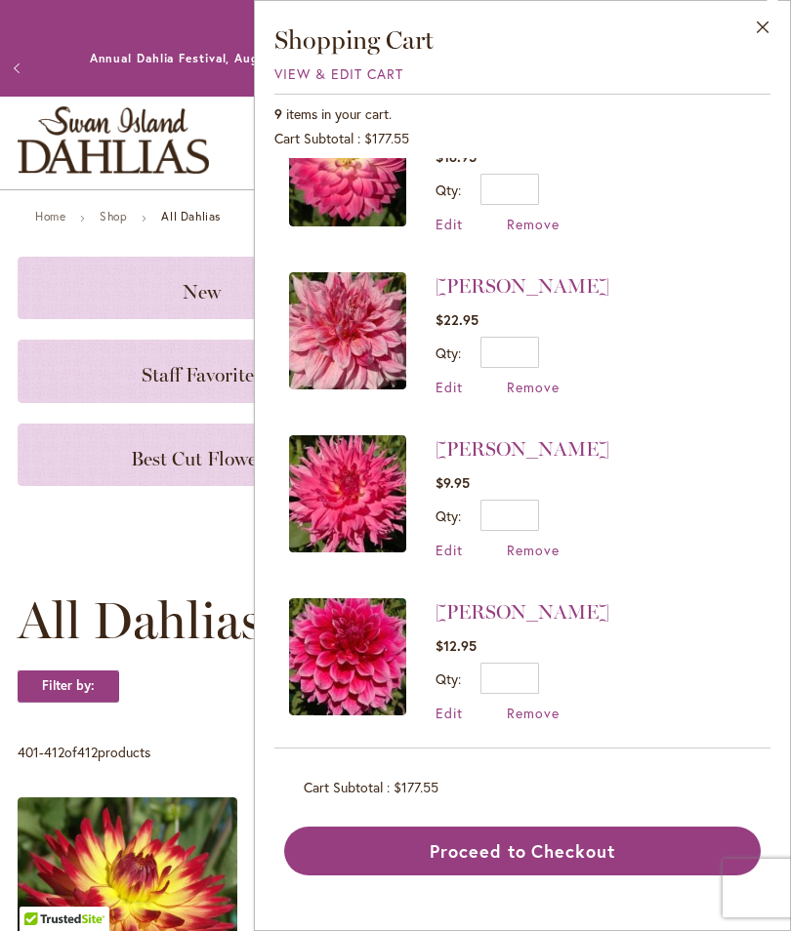
scroll to position [563, 0]
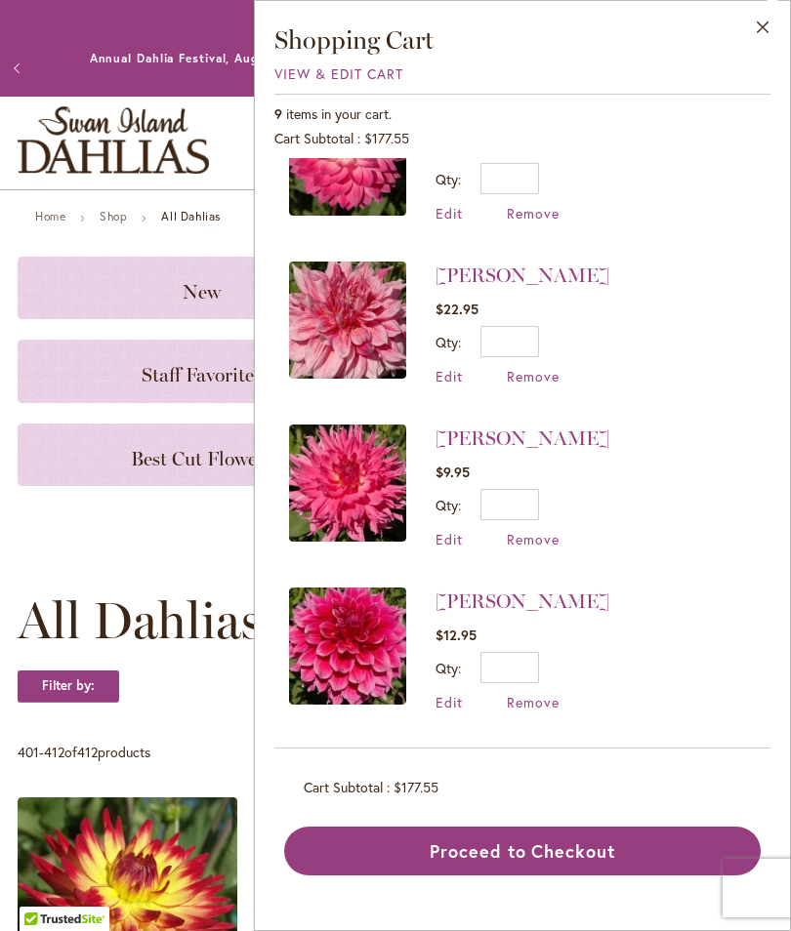
click at [359, 339] on img at bounding box center [347, 320] width 117 height 117
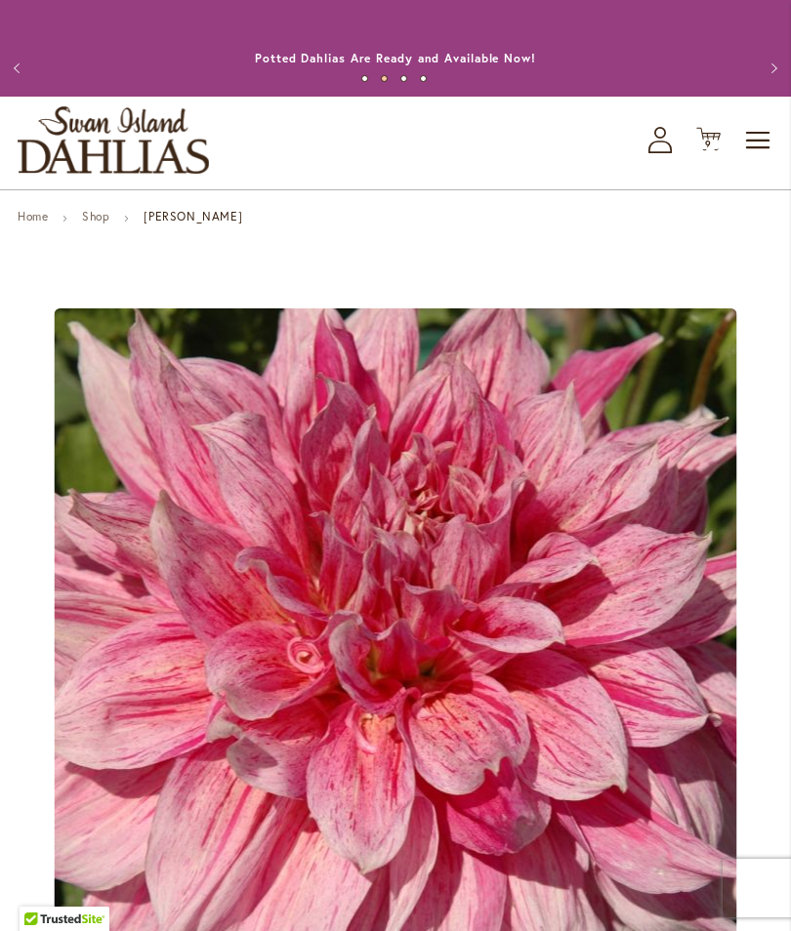
click at [717, 149] on span "9 9 items" at bounding box center [709, 145] width 20 height 10
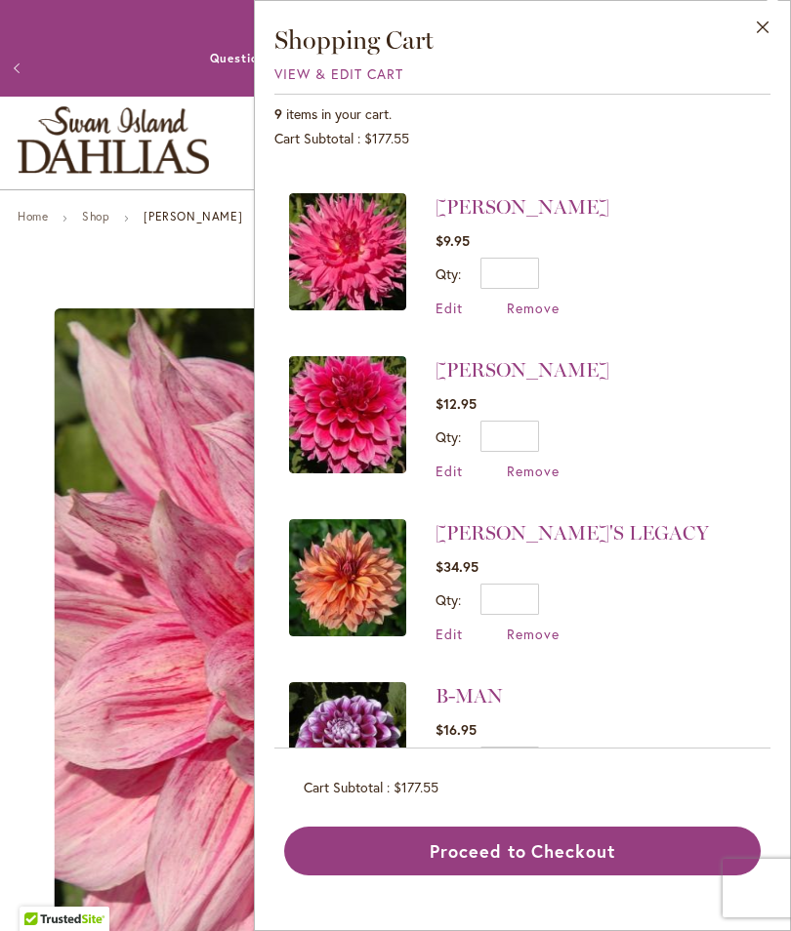
scroll to position [794, 0]
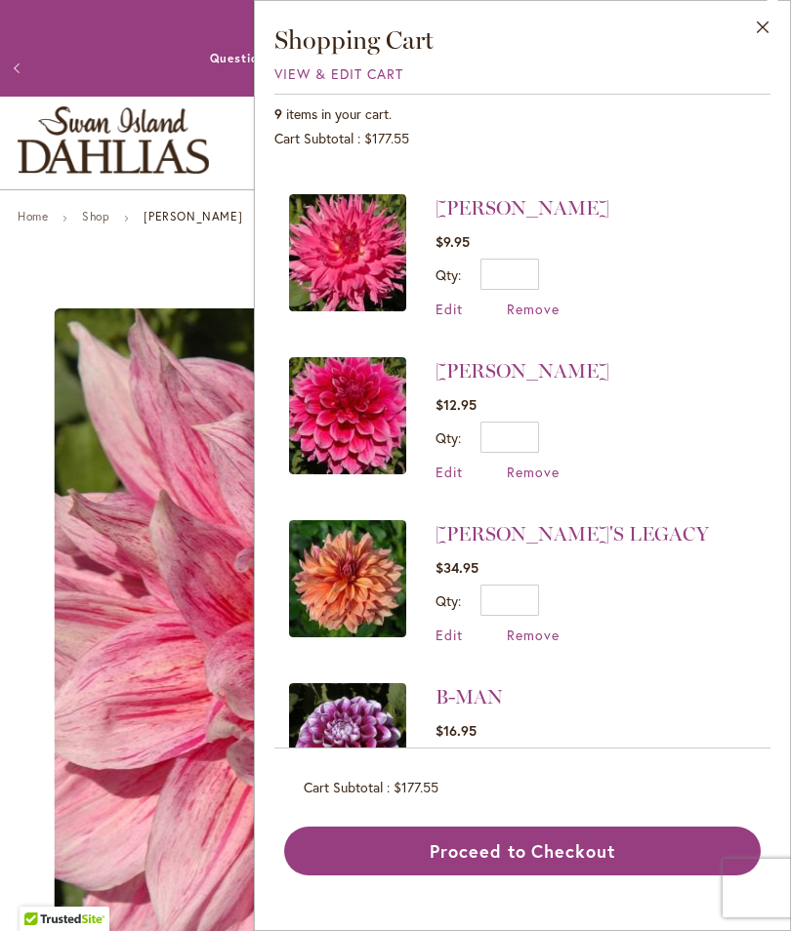
click at [365, 581] on img at bounding box center [347, 578] width 117 height 117
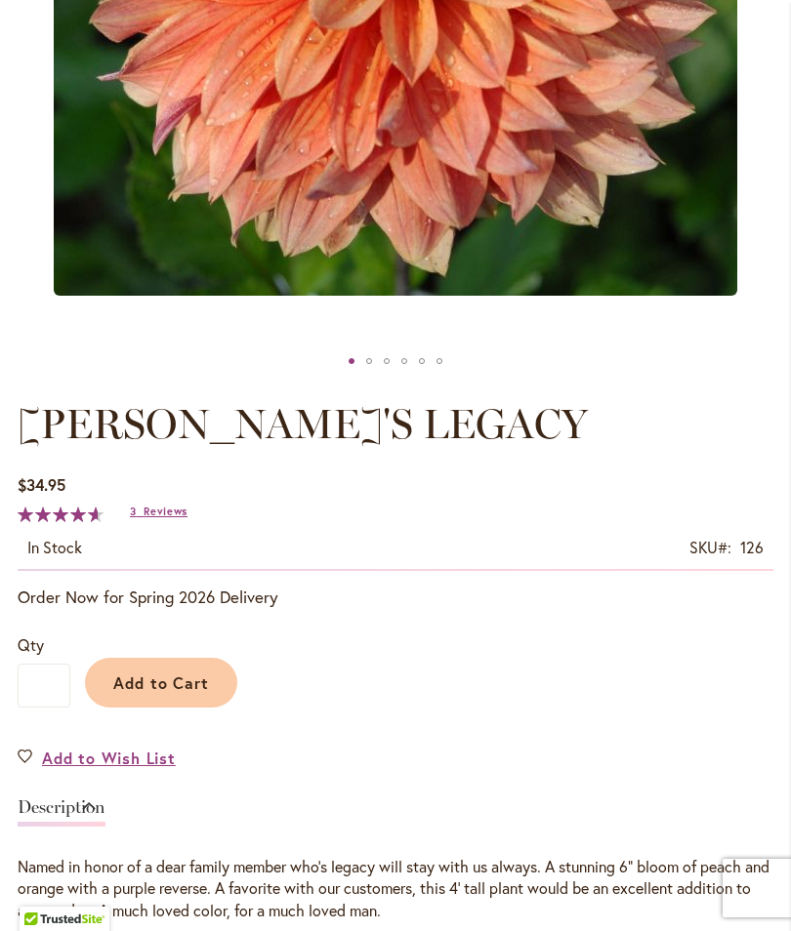
scroll to position [738, 0]
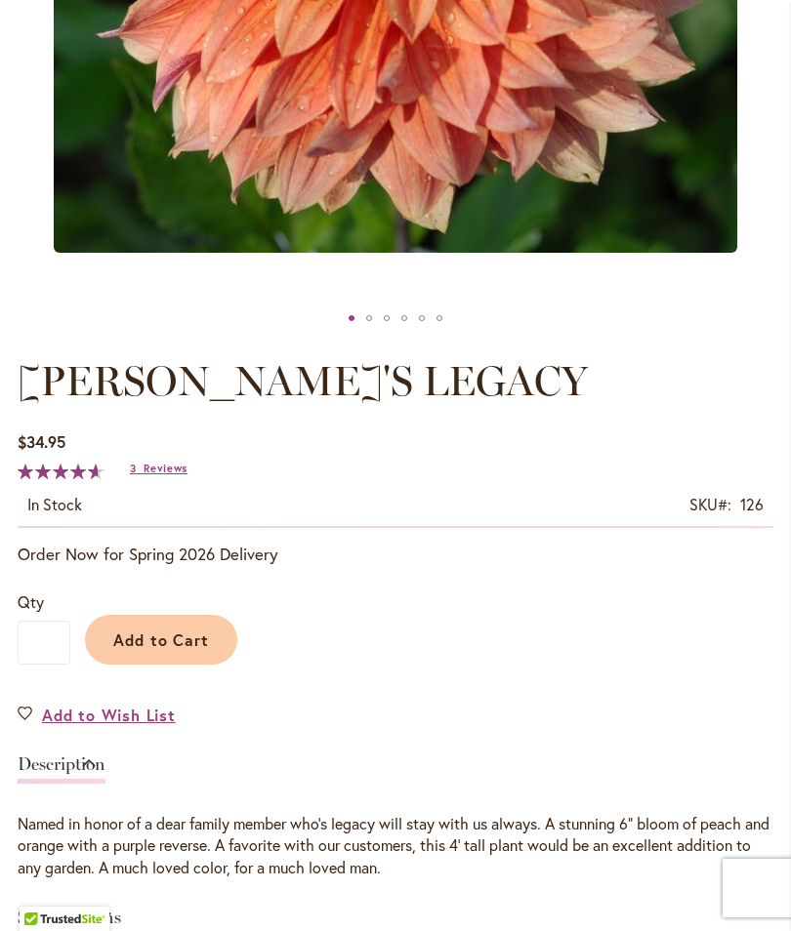
click at [184, 475] on span "Reviews" at bounding box center [166, 469] width 44 height 14
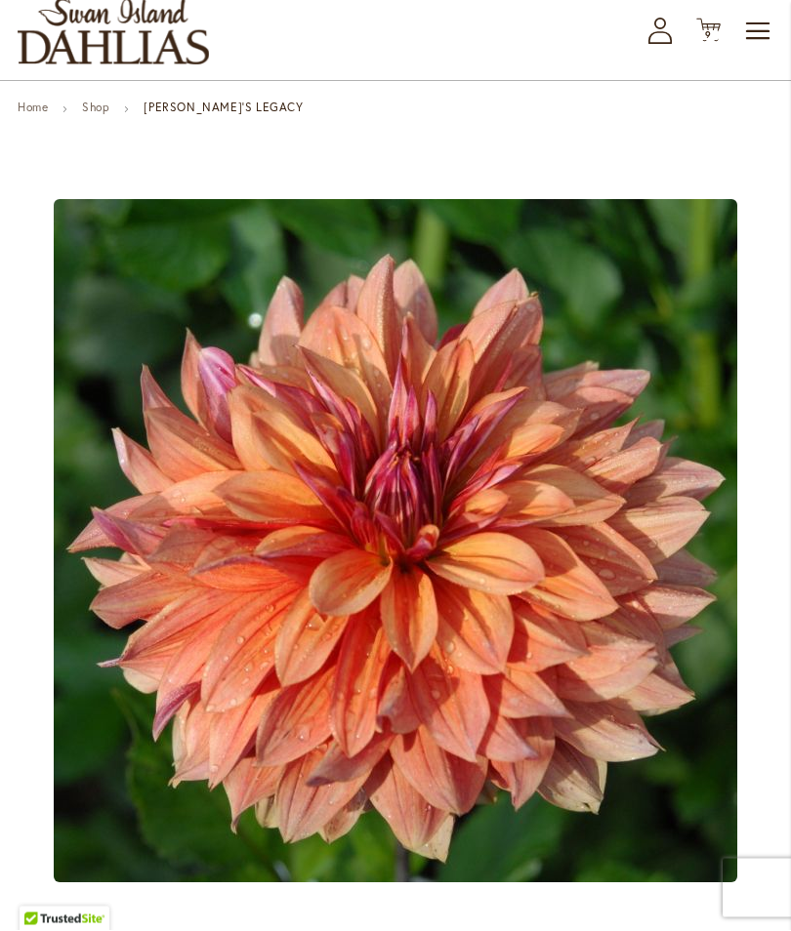
scroll to position [0, 0]
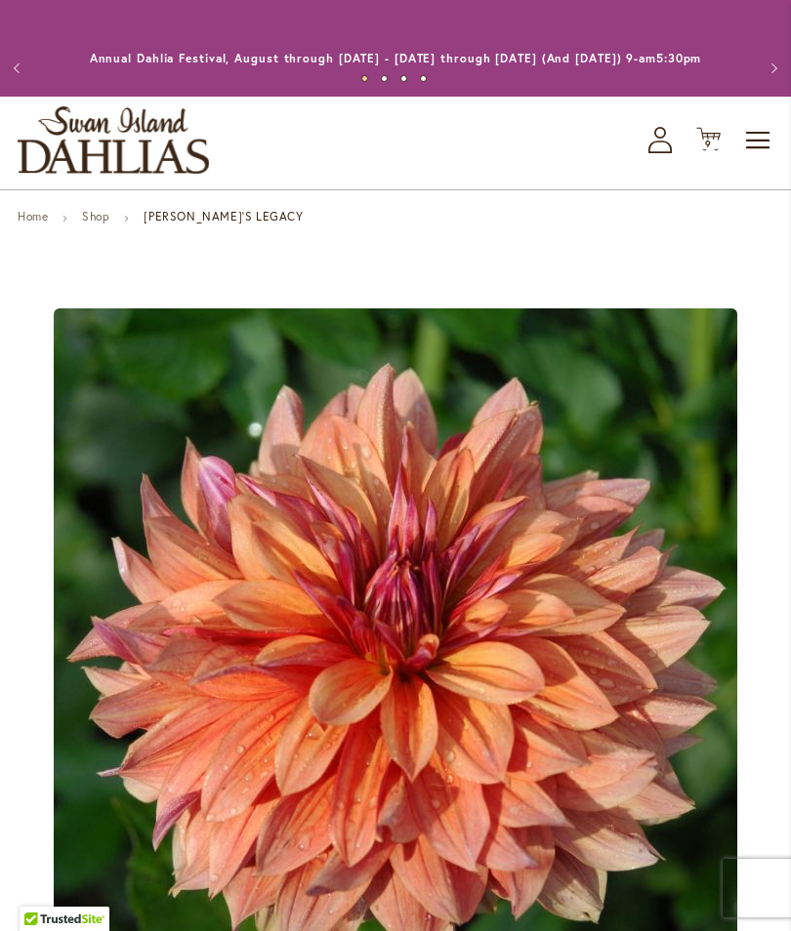
click at [709, 150] on span "9" at bounding box center [708, 144] width 7 height 13
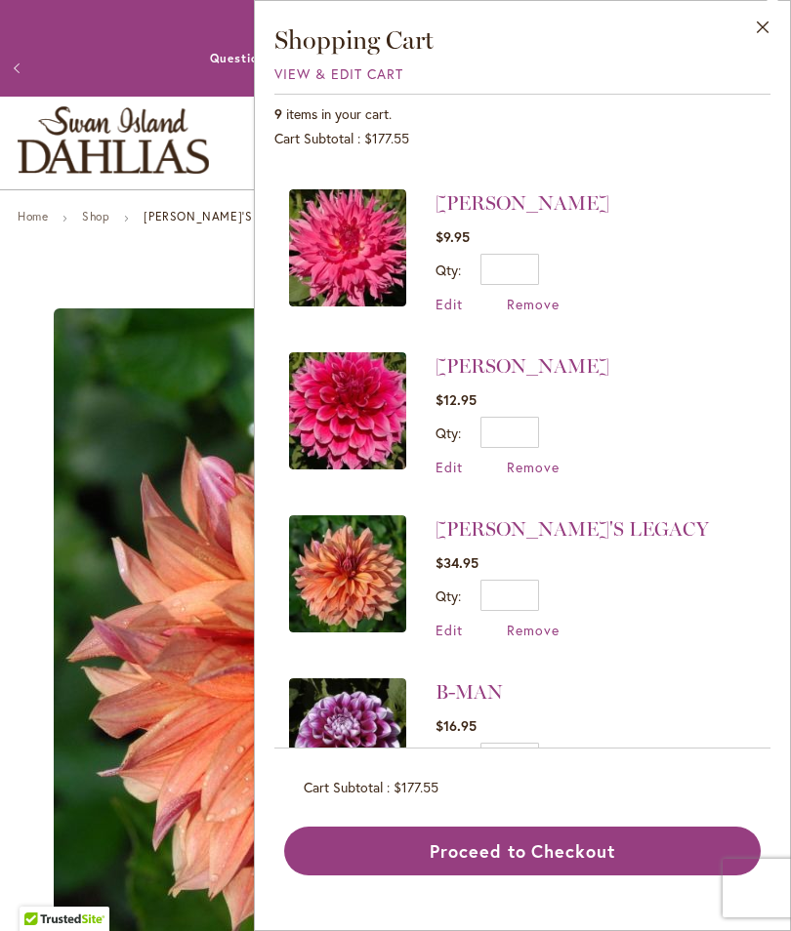
scroll to position [794, 0]
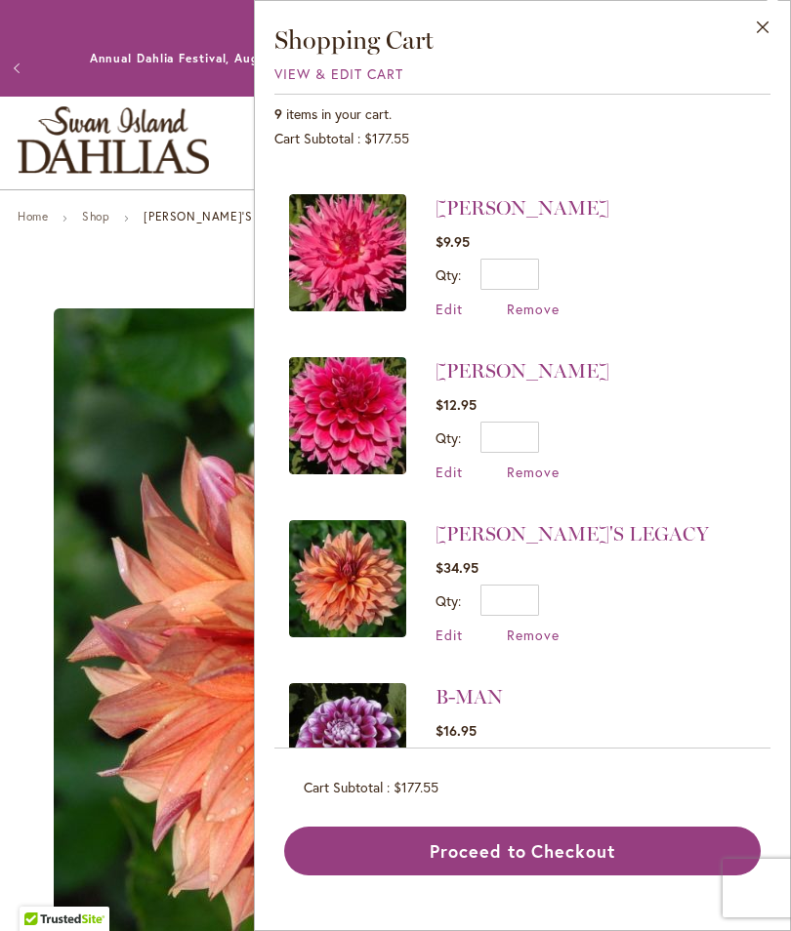
click at [357, 422] on img at bounding box center [347, 415] width 117 height 117
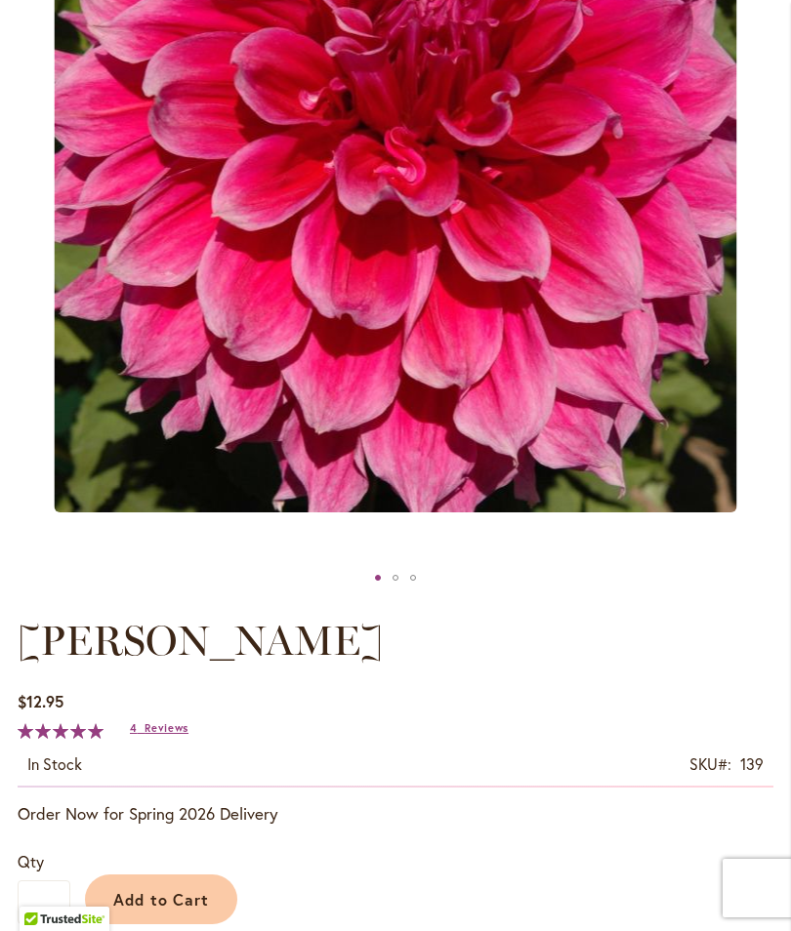
scroll to position [476, 0]
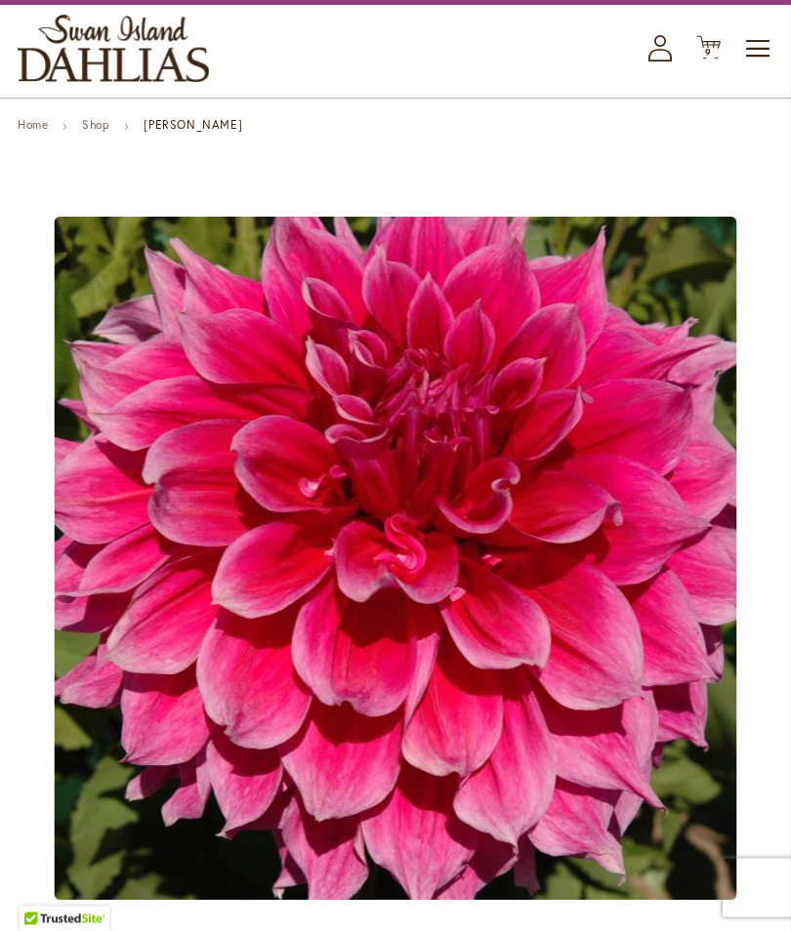
scroll to position [0, 0]
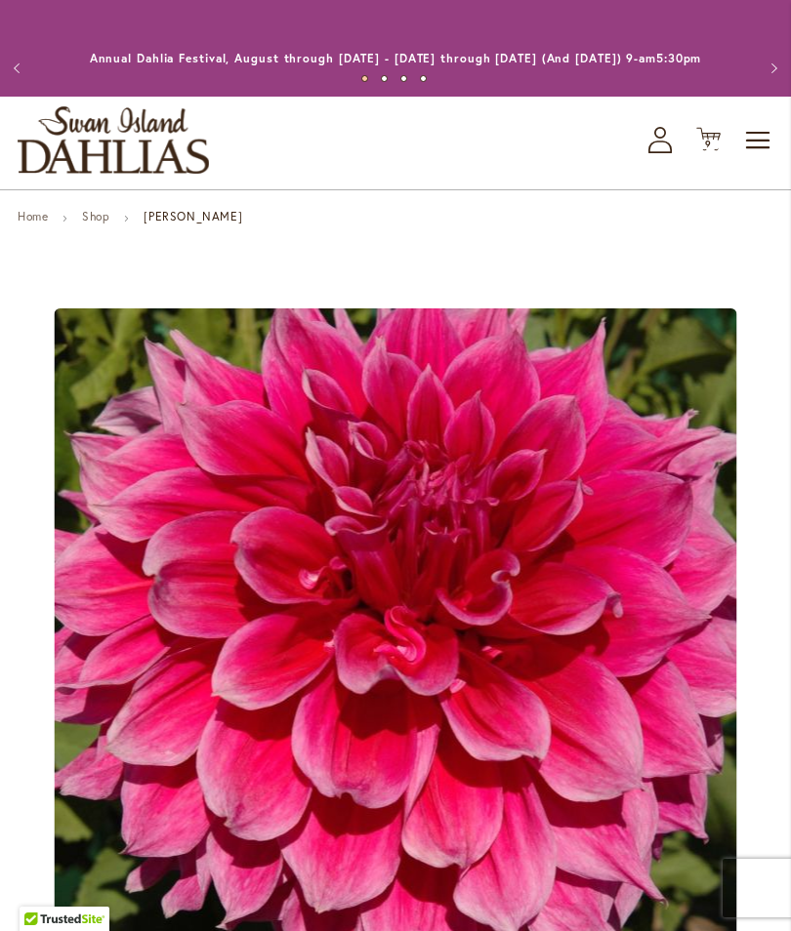
click at [719, 147] on icon "Cart .cls-1 { fill: #231f20; }" at bounding box center [708, 139] width 24 height 24
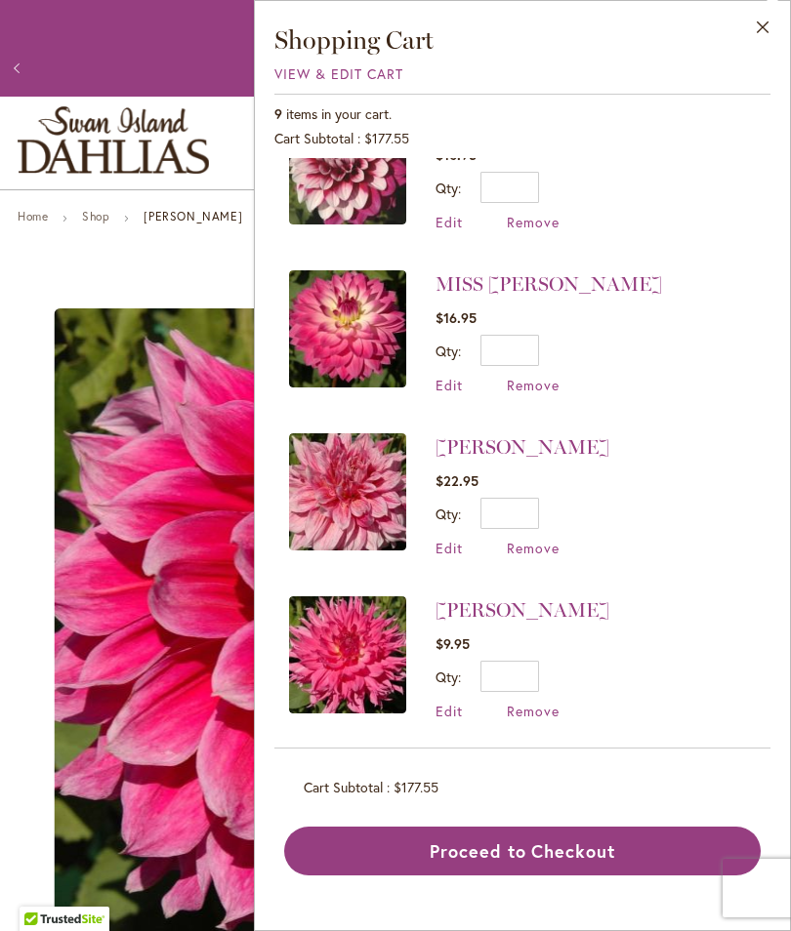
scroll to position [419, 0]
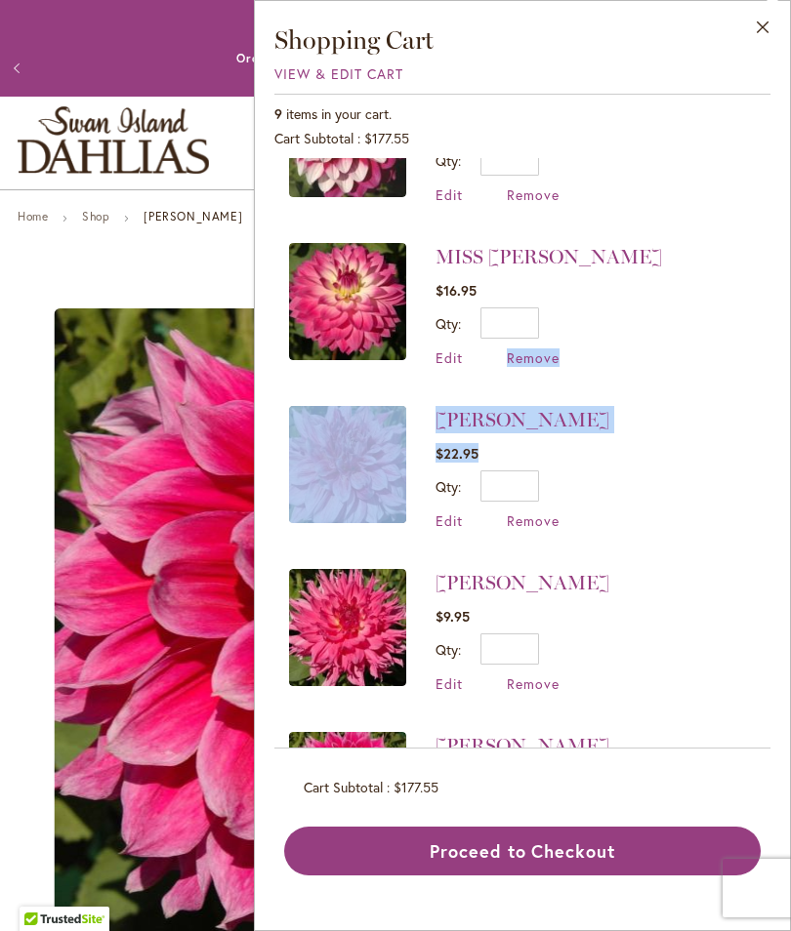
click at [619, 473] on li "MAKI $22.95 Qty * Update Edit Remove" at bounding box center [522, 468] width 467 height 163
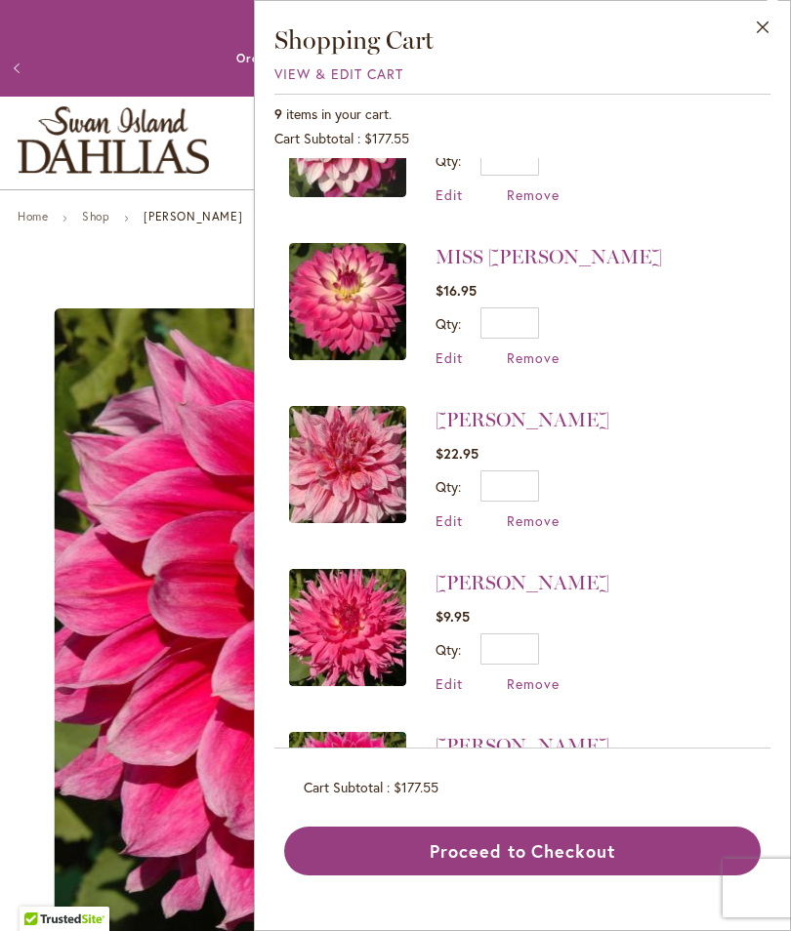
click at [372, 459] on img at bounding box center [347, 464] width 117 height 117
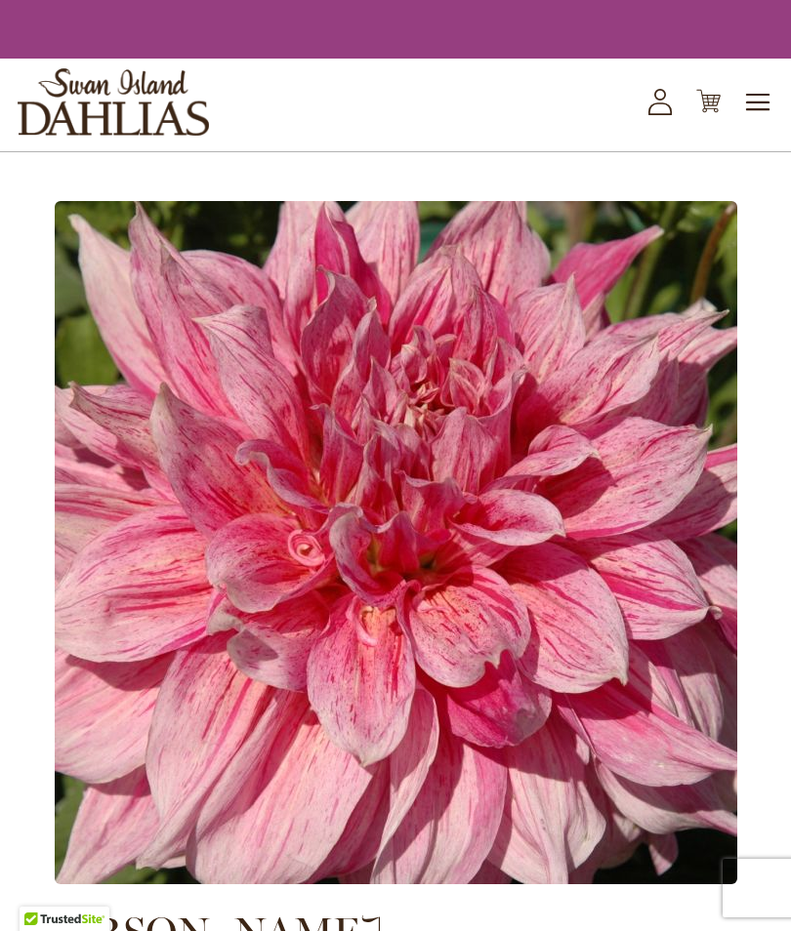
click at [353, 461] on img at bounding box center [396, 542] width 682 height 683
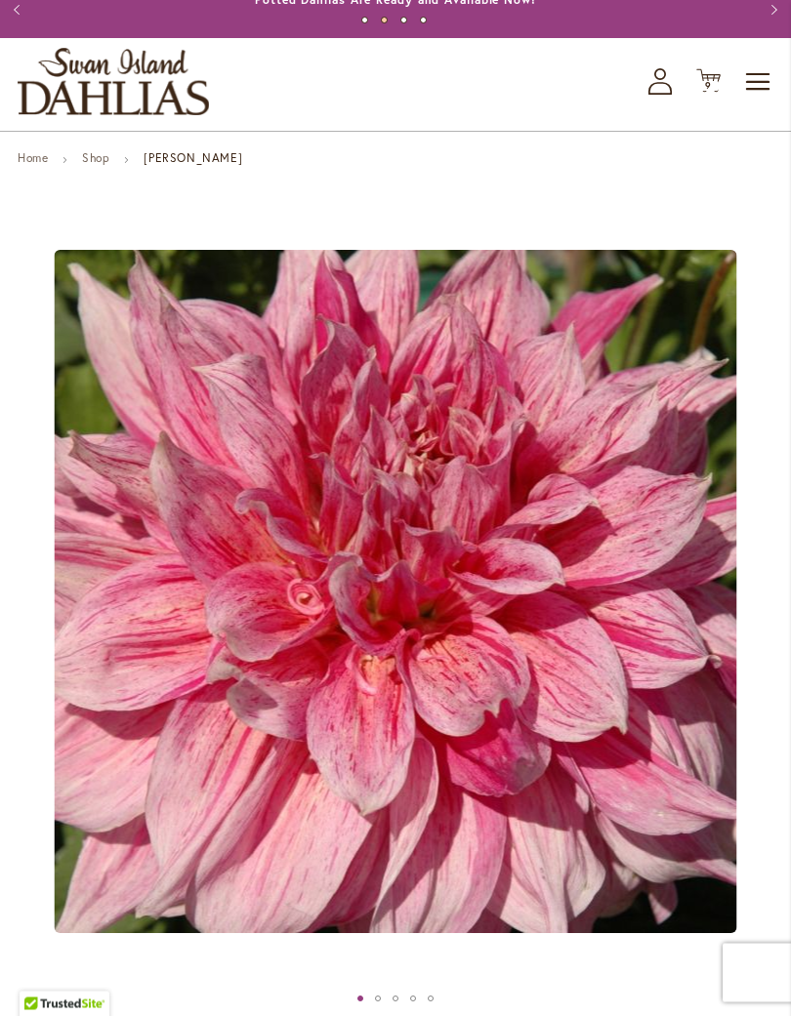
click at [712, 92] on span "9 9 items" at bounding box center [709, 87] width 20 height 10
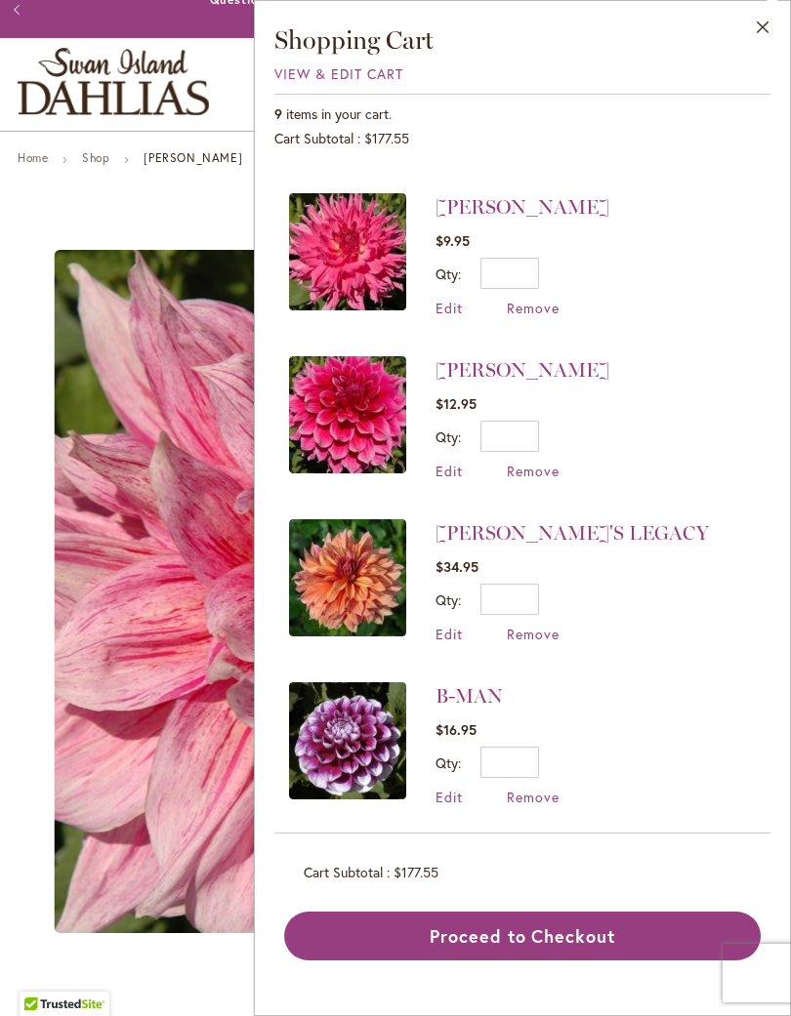
scroll to position [794, 0]
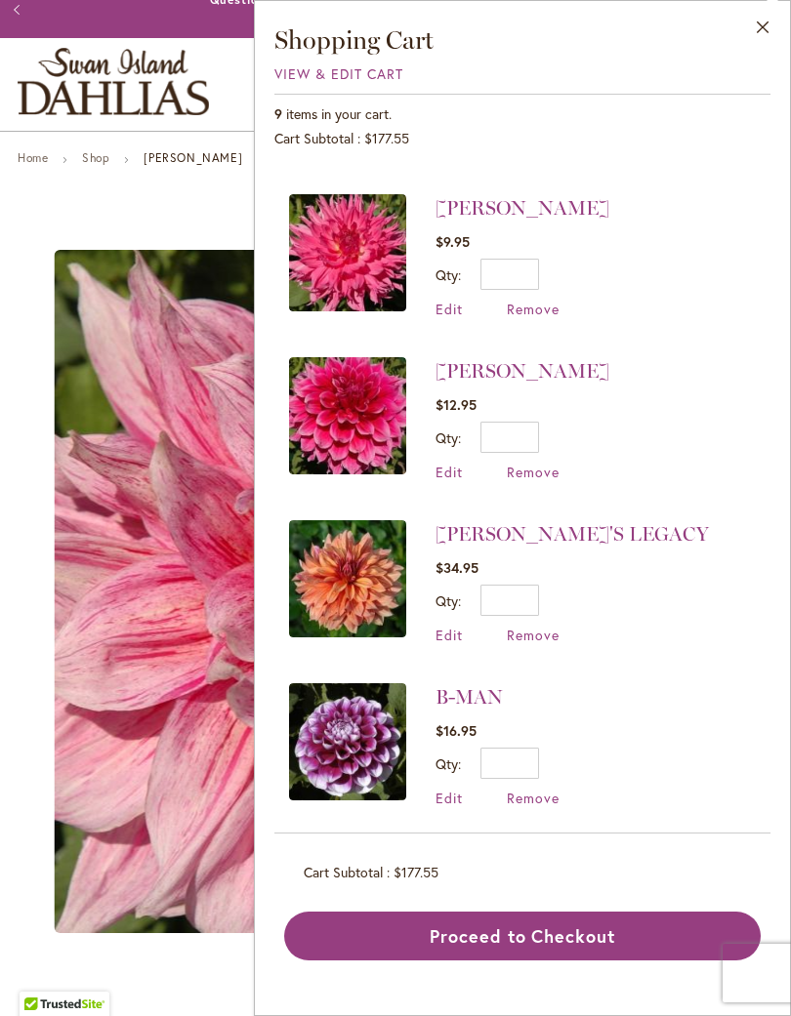
click at [357, 559] on img at bounding box center [347, 578] width 117 height 117
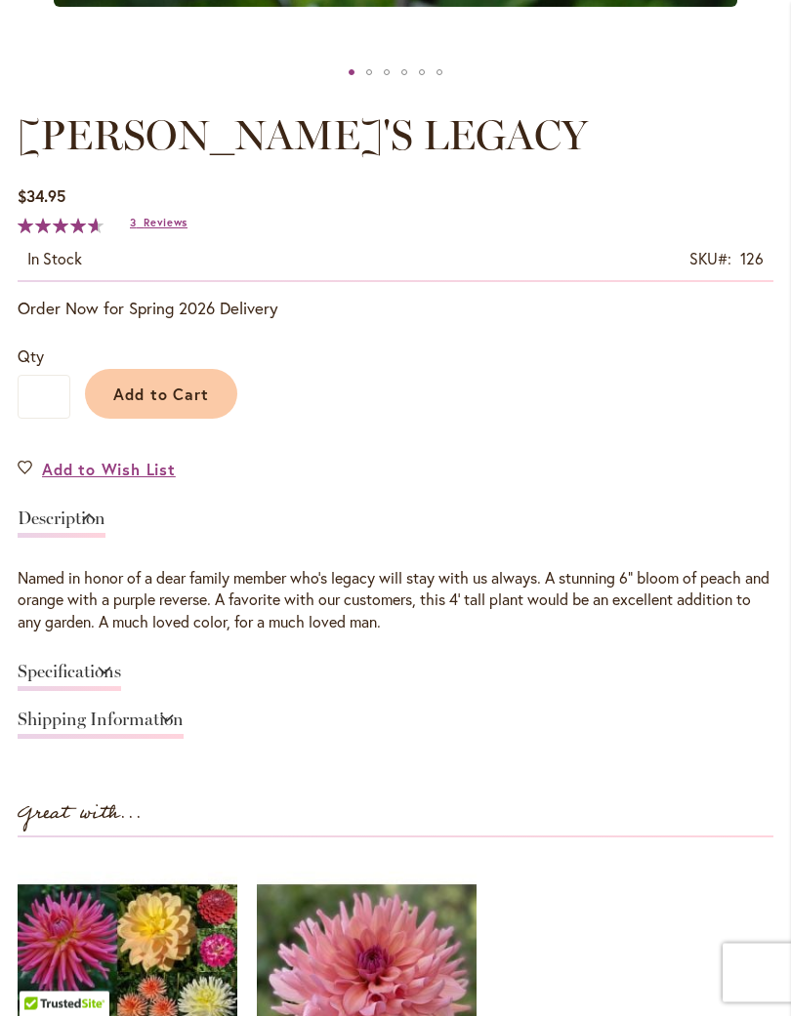
scroll to position [985, 0]
click at [105, 527] on link "Description" at bounding box center [62, 524] width 88 height 28
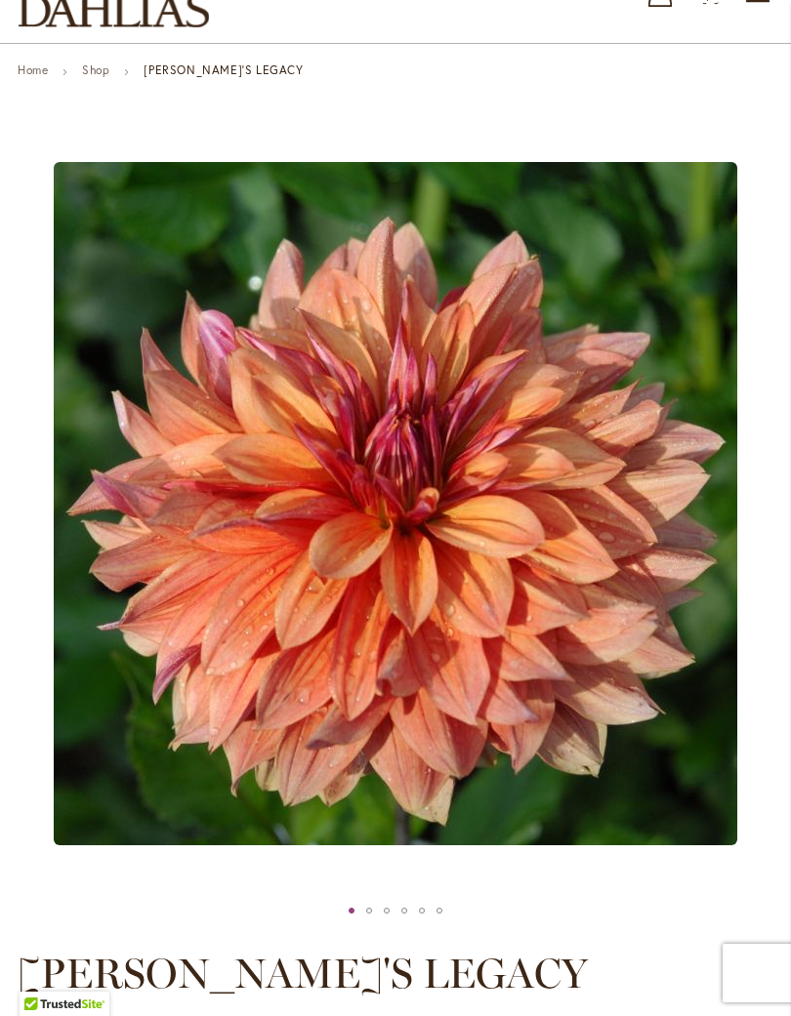
scroll to position [0, 0]
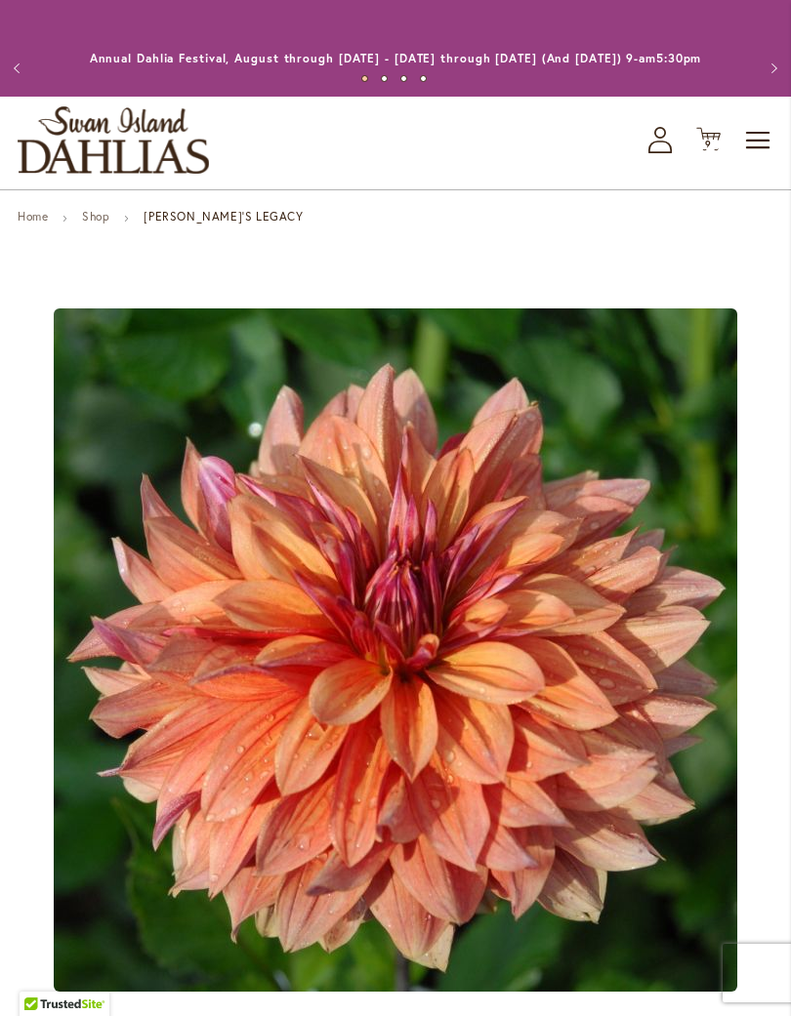
click at [713, 151] on icon "Cart .cls-1 { fill: #231f20; }" at bounding box center [708, 139] width 24 height 24
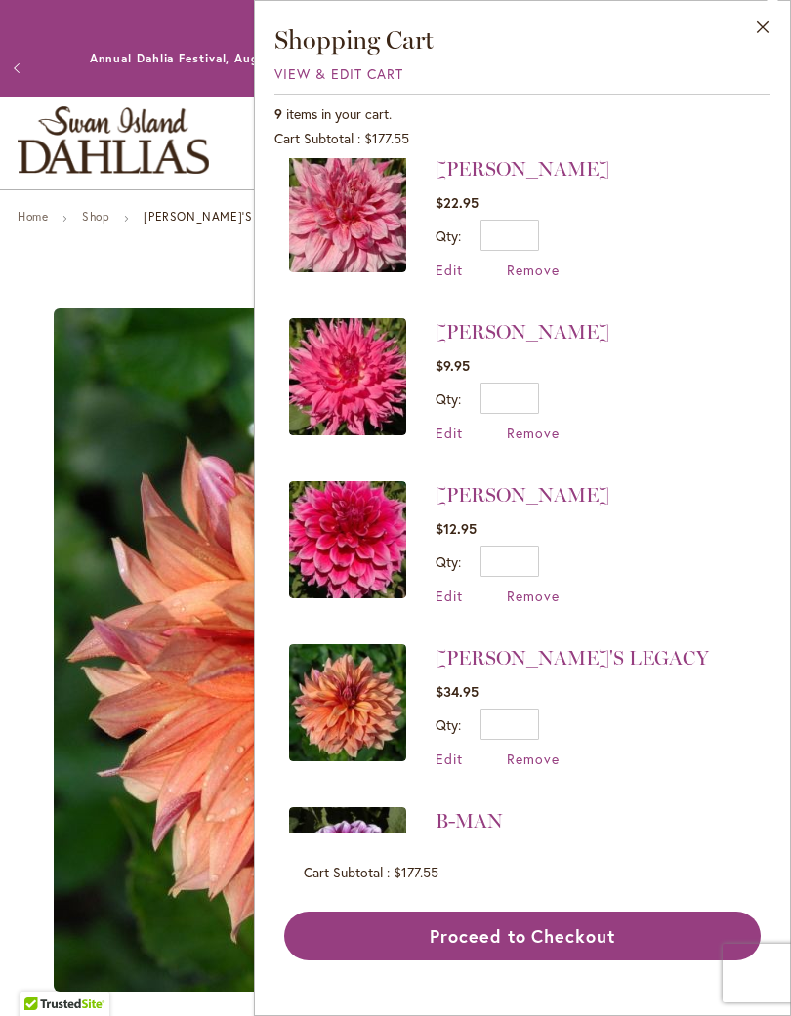
scroll to position [673, 0]
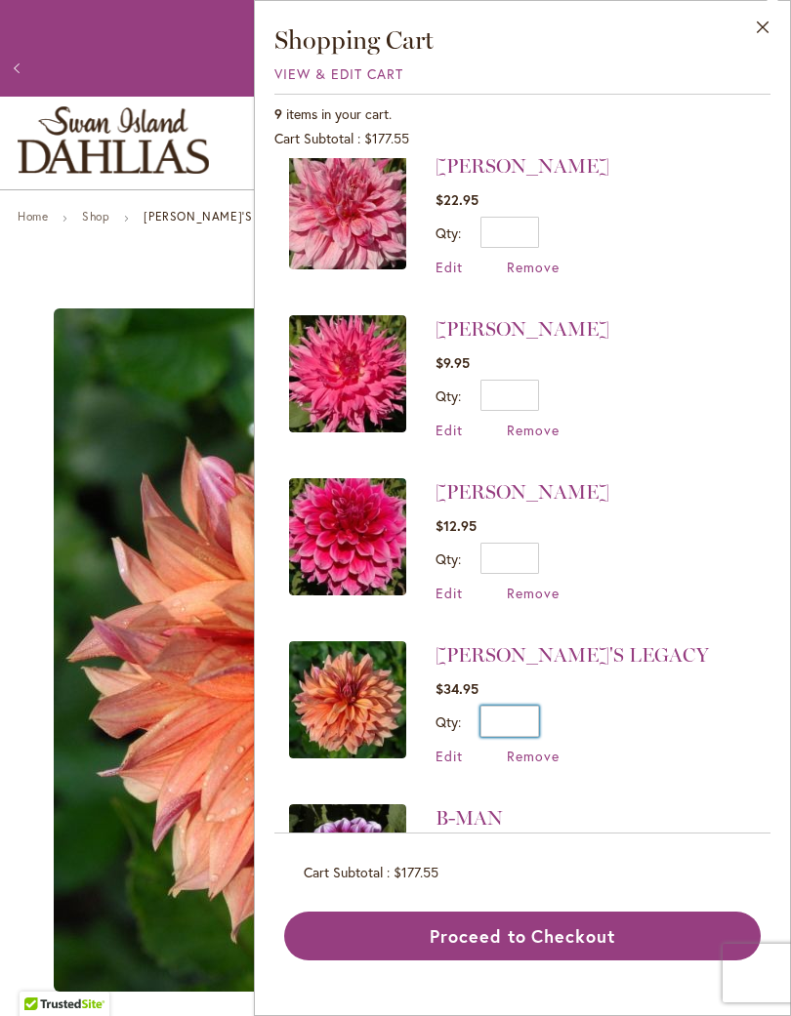
click at [525, 707] on input "*" at bounding box center [509, 721] width 59 height 31
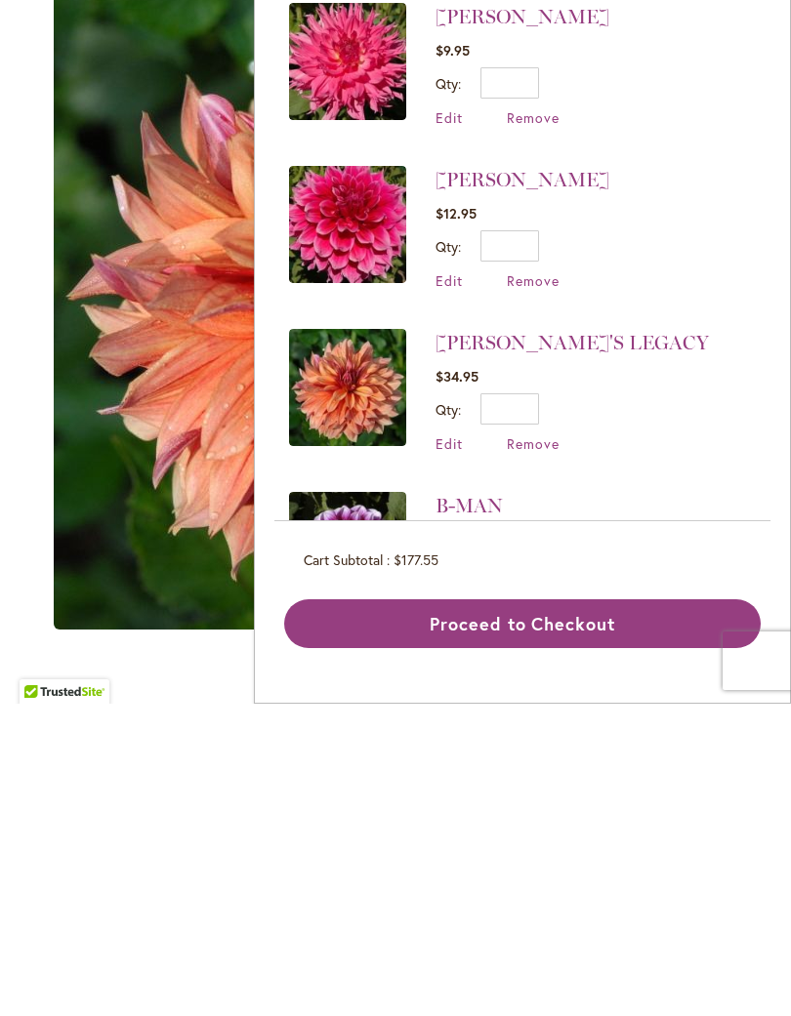
click at [535, 747] on span "Remove" at bounding box center [533, 756] width 53 height 19
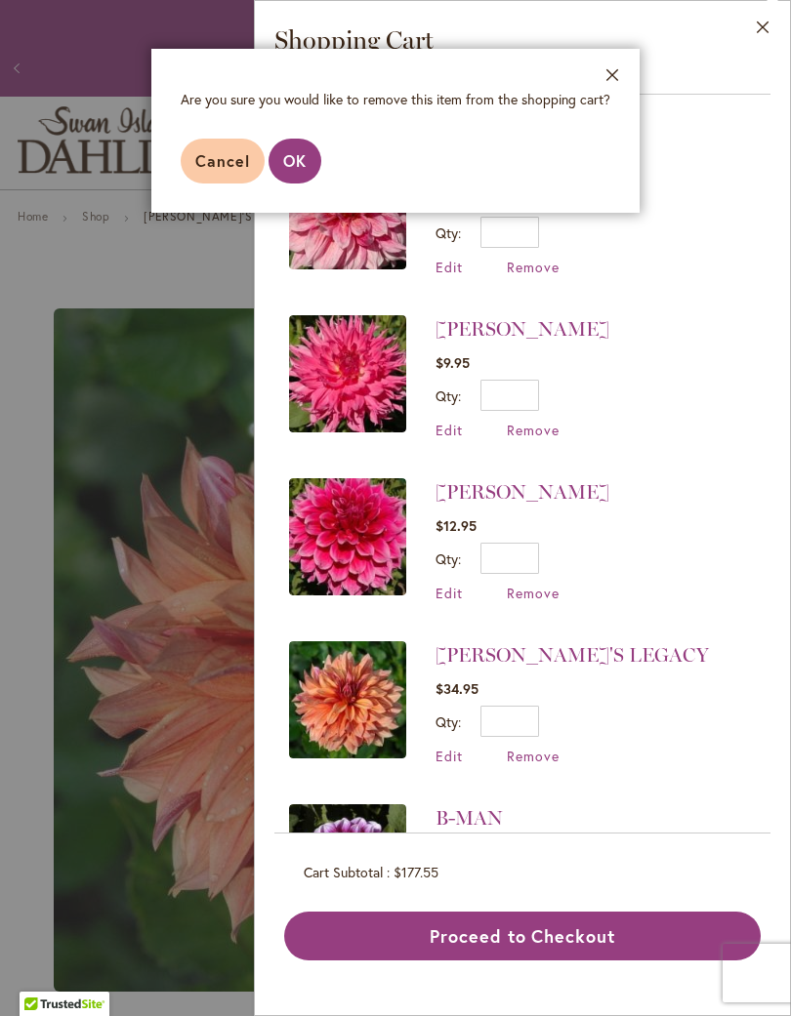
click at [301, 149] on button "OK" at bounding box center [294, 161] width 53 height 45
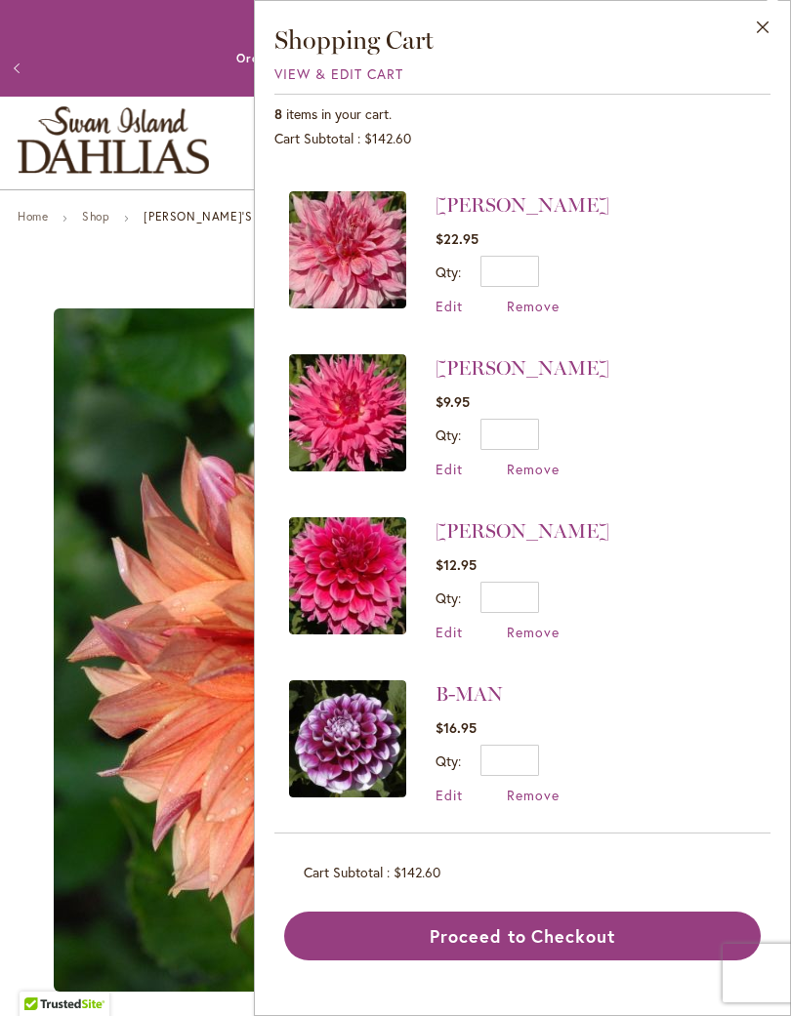
scroll to position [632, 0]
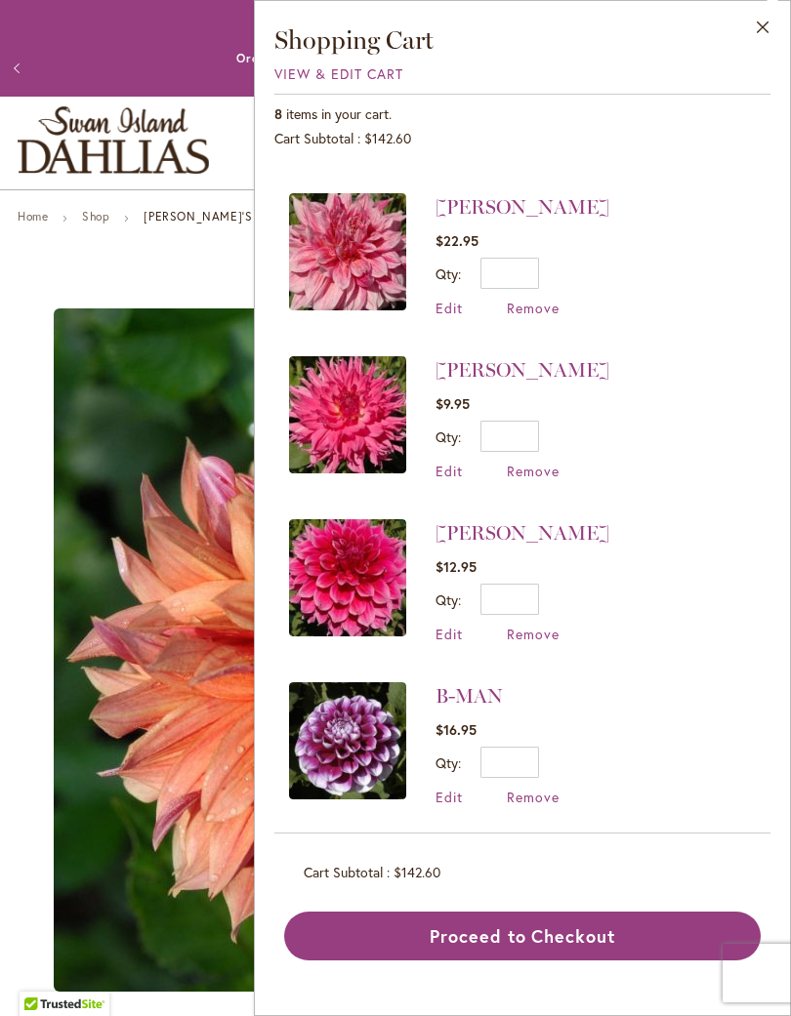
click at [383, 547] on img at bounding box center [347, 577] width 117 height 117
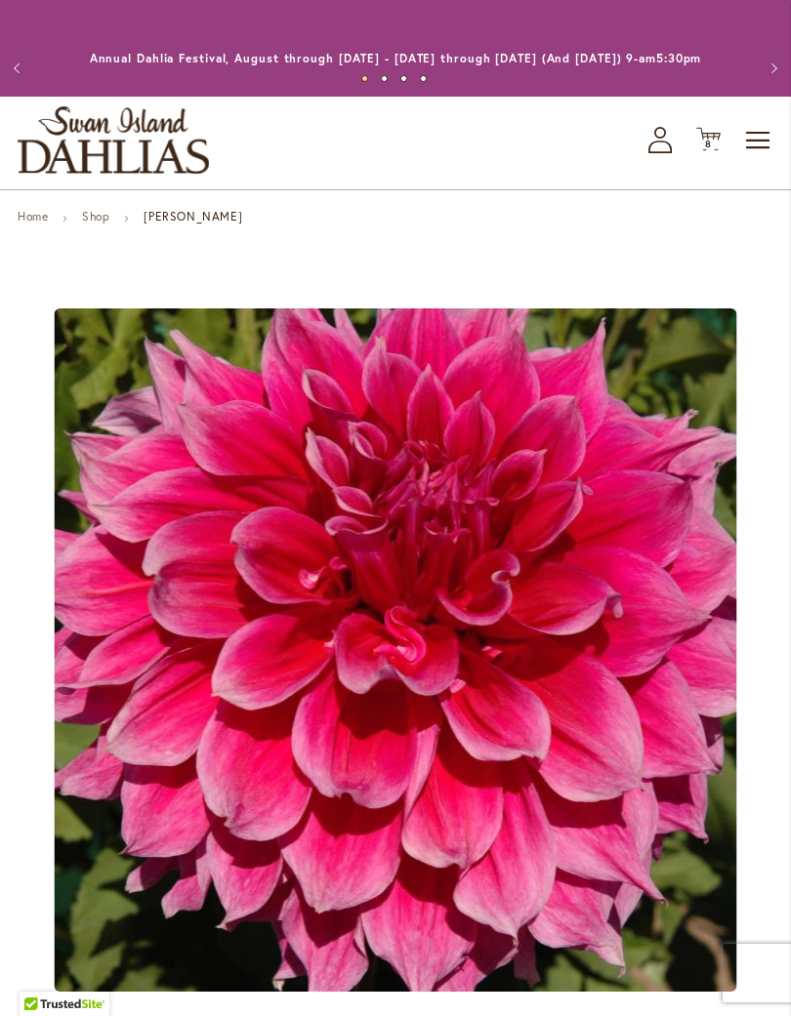
click at [717, 151] on icon "Cart .cls-1 { fill: #231f20; }" at bounding box center [708, 139] width 24 height 24
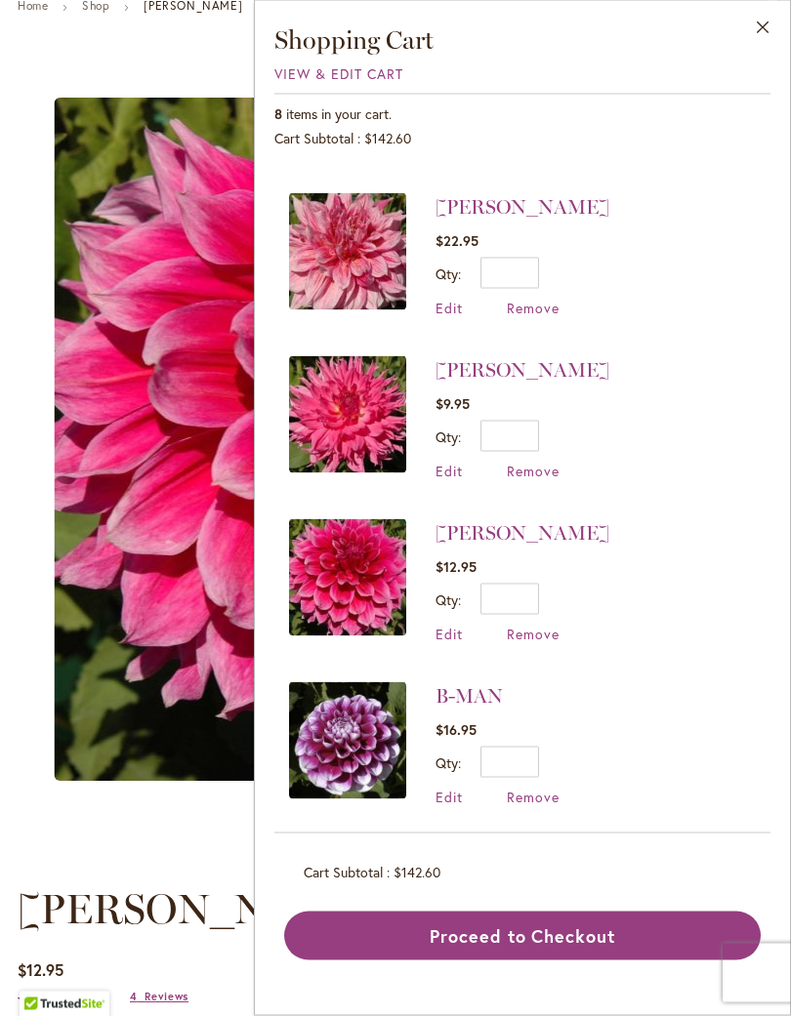
scroll to position [214, 0]
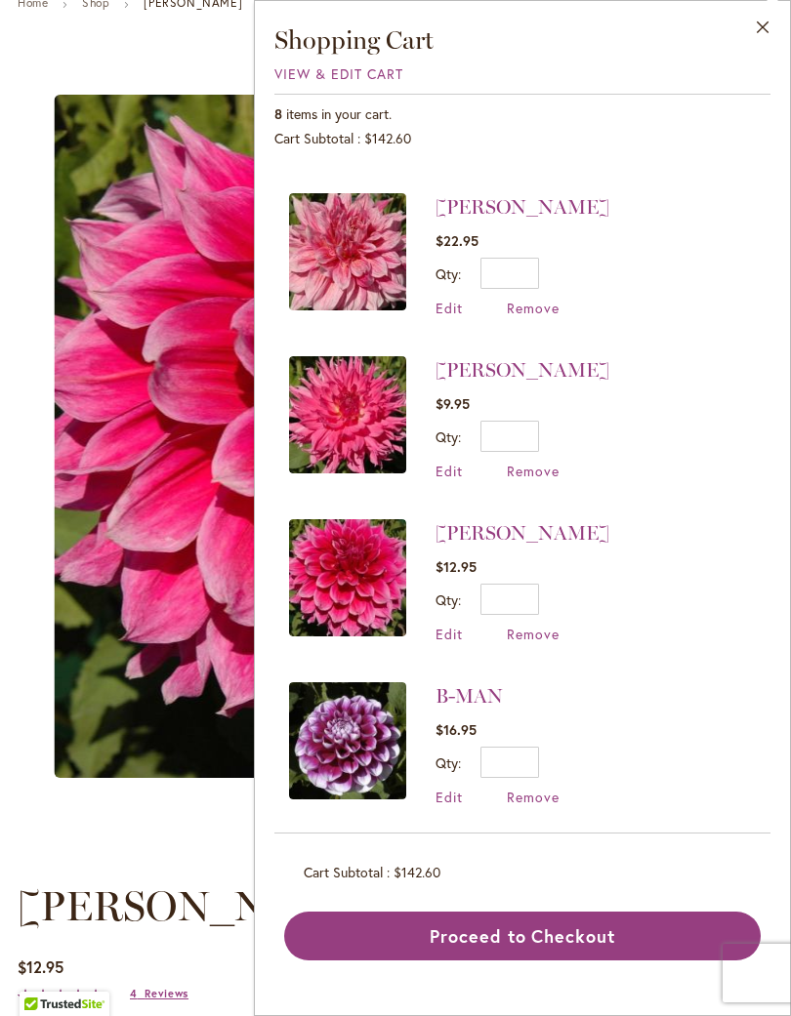
click at [757, 174] on div "ZORRO $16.95 Qty * Update Edit Remove" at bounding box center [522, 496] width 496 height 676
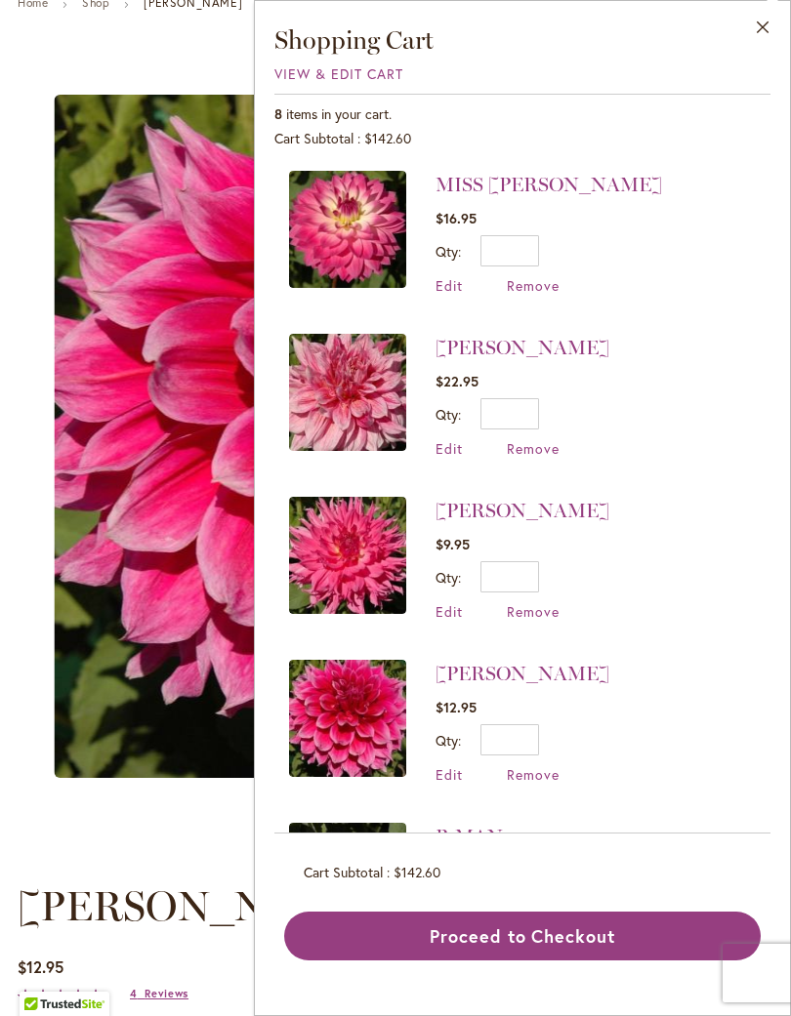
scroll to position [490, 0]
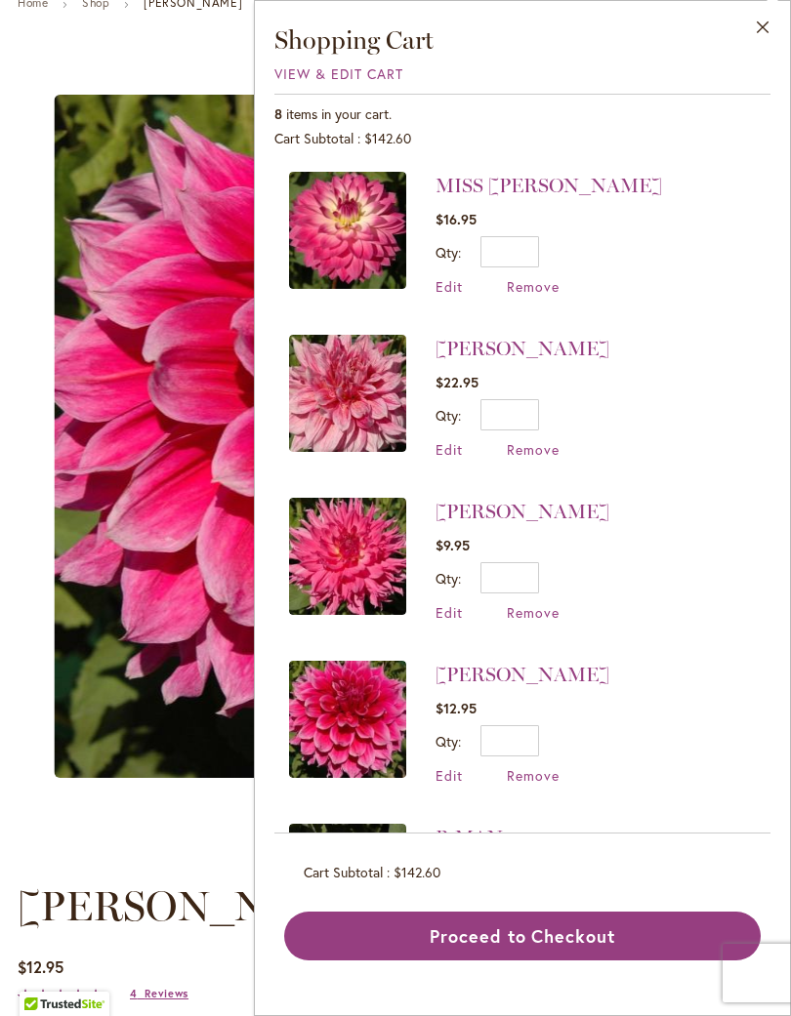
click at [520, 931] on button "Proceed to Checkout" at bounding box center [522, 936] width 476 height 49
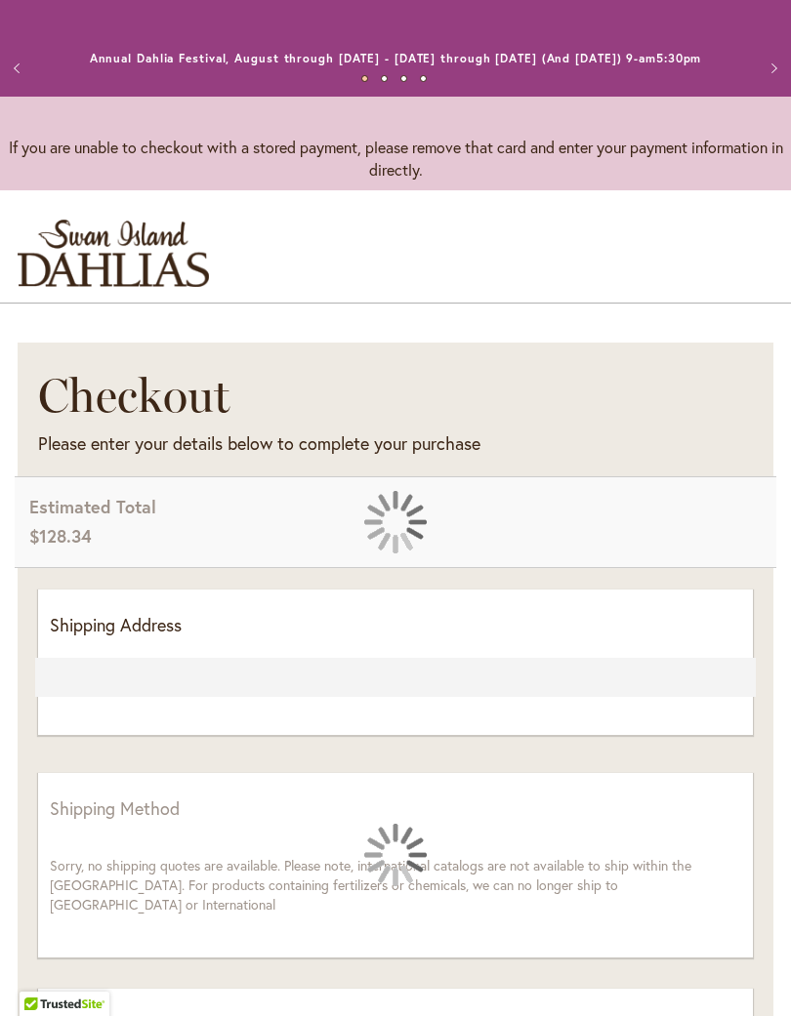
select select "**"
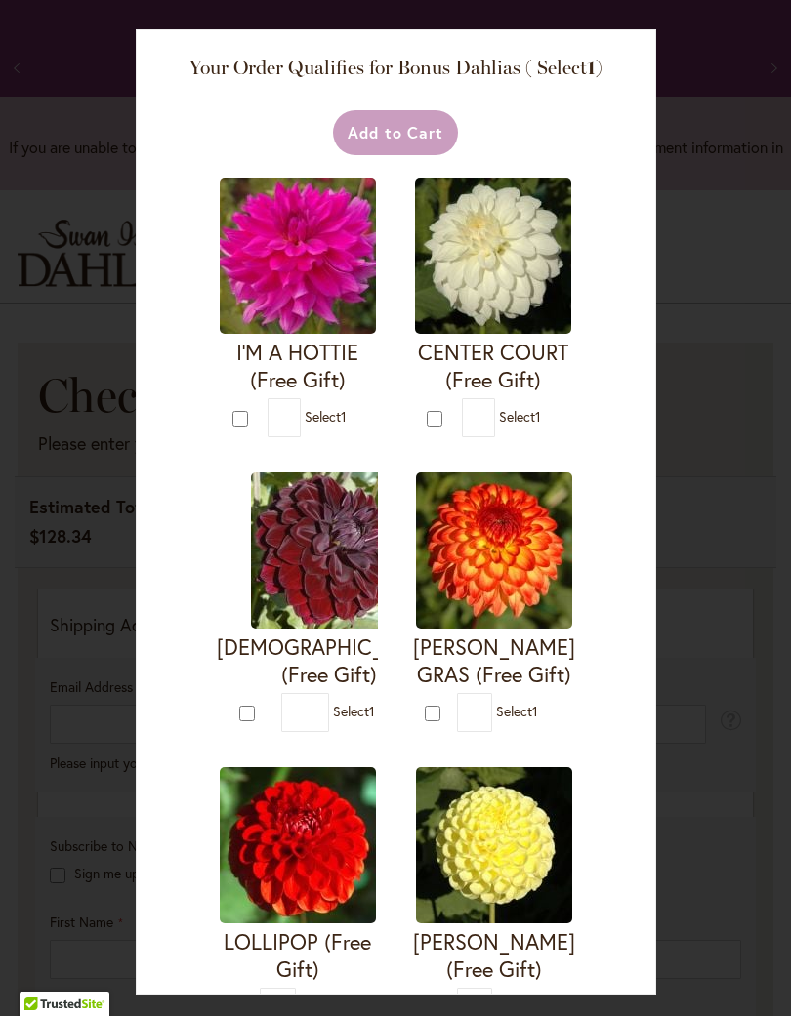
click at [15, 120] on div "Your Order Qualifies for Bonus Dahlias ( Select 1 ) Add to Cart I'M A HOTTIE (F…" at bounding box center [395, 508] width 791 height 1016
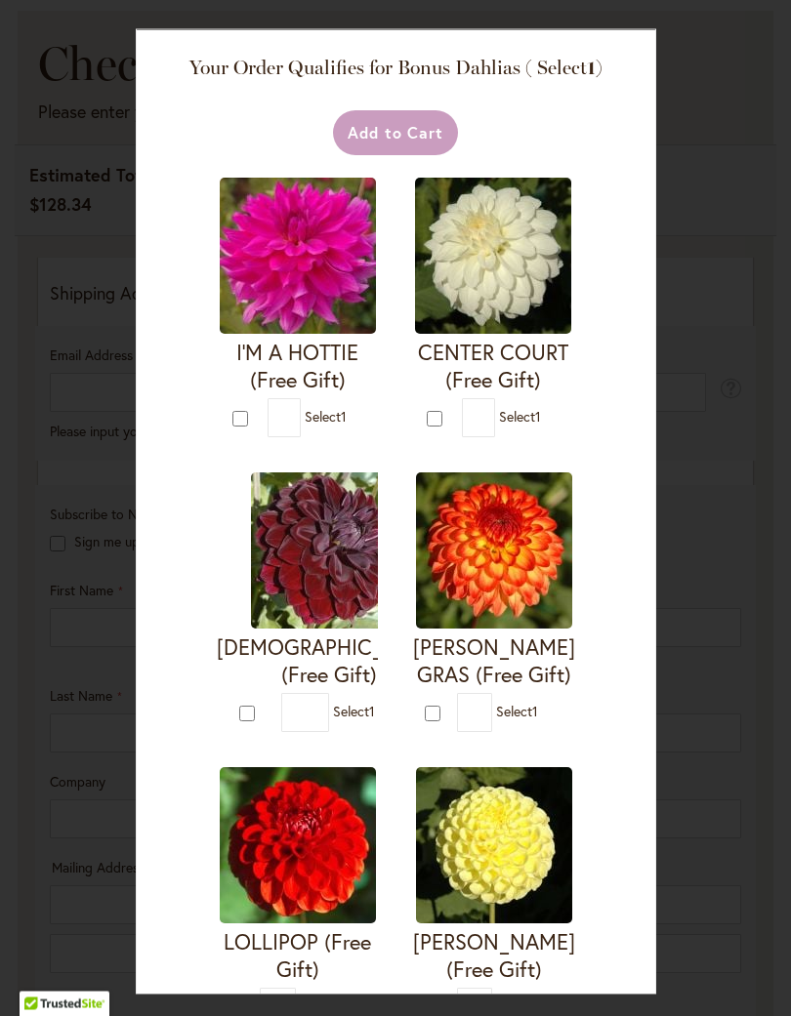
scroll to position [332, 0]
